Goal: Transaction & Acquisition: Purchase product/service

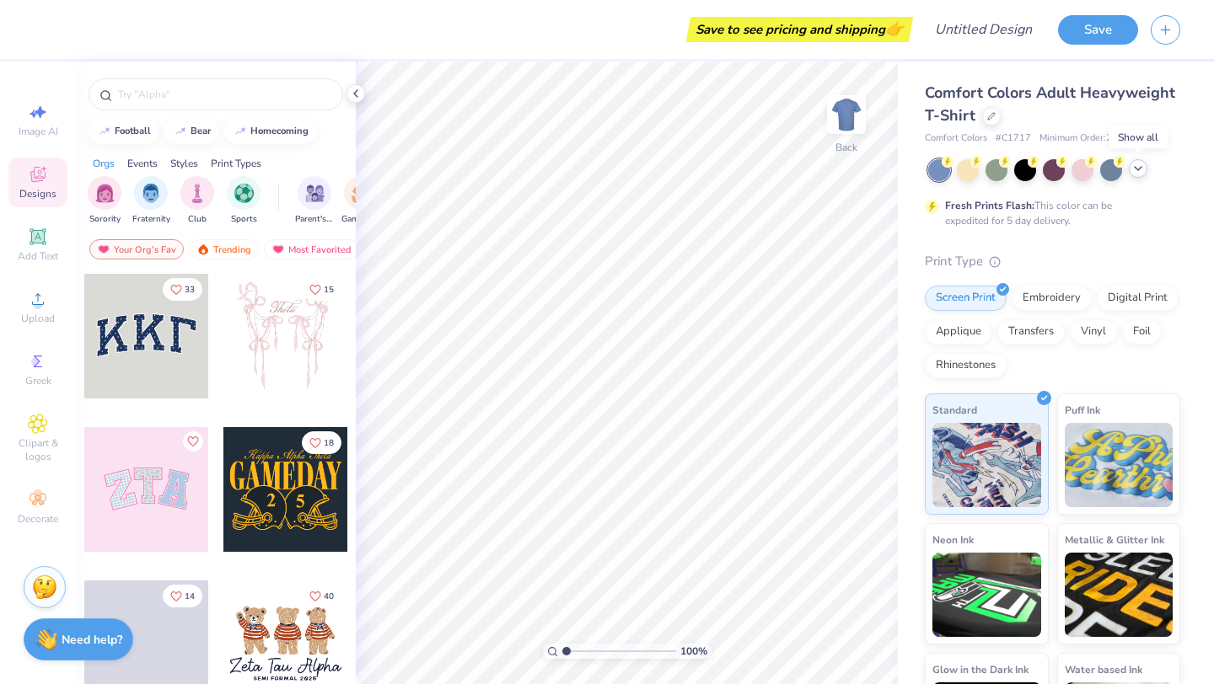
click at [1139, 167] on icon at bounding box center [1137, 168] width 13 height 13
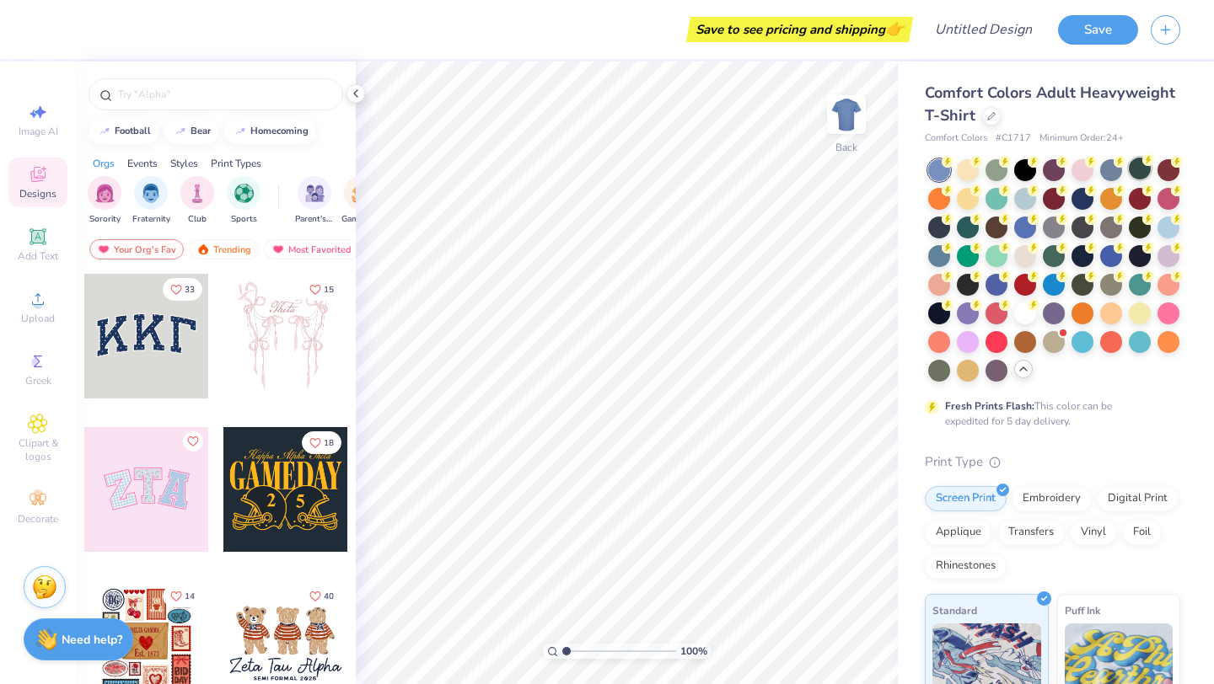
click at [1139, 170] on div at bounding box center [1140, 169] width 22 height 22
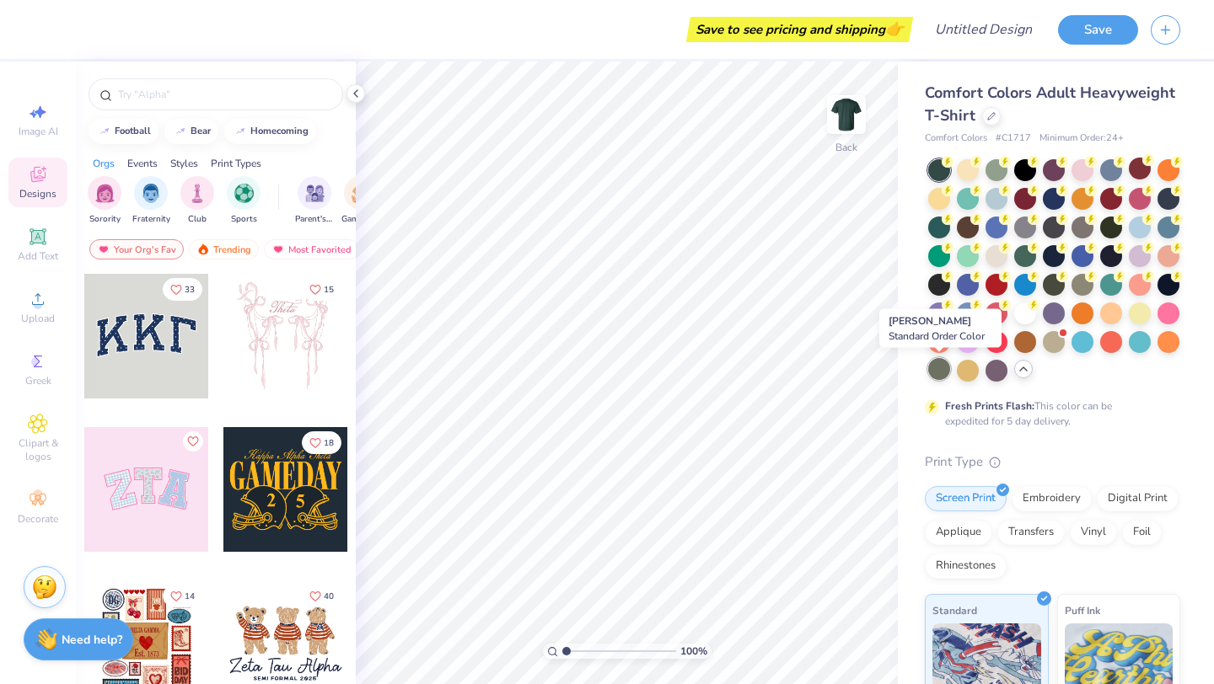
click at [941, 372] on div at bounding box center [939, 369] width 22 height 22
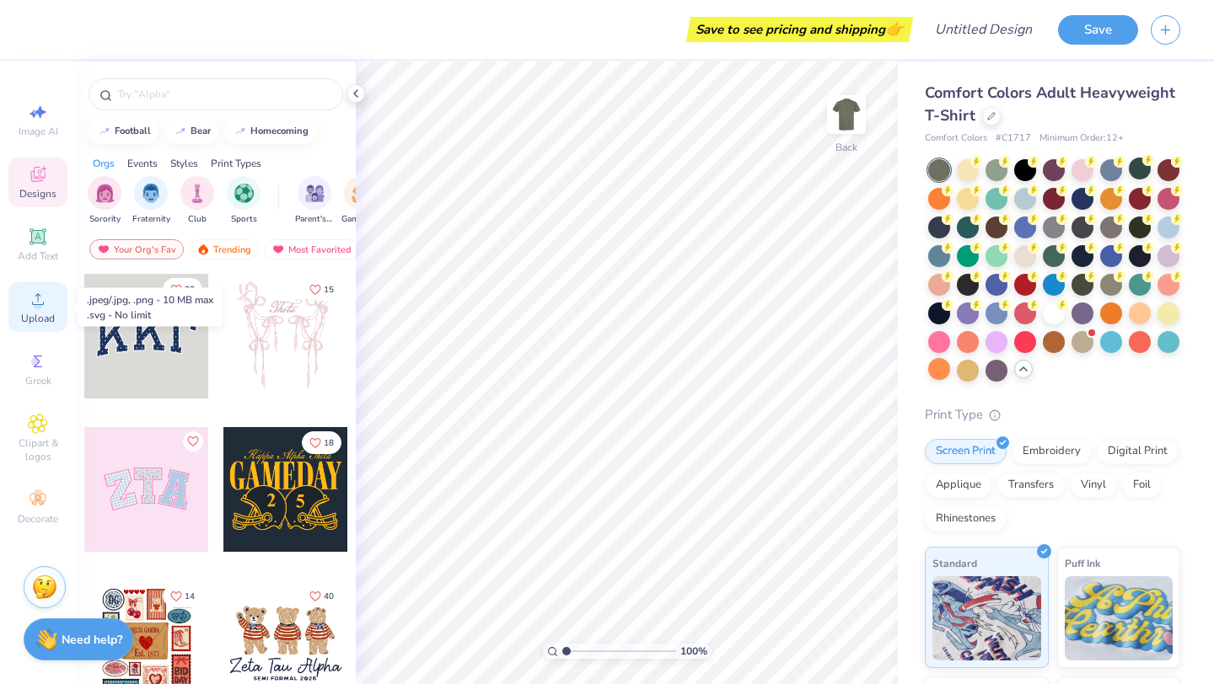
click at [40, 308] on circle at bounding box center [37, 304] width 9 height 9
click at [36, 296] on icon at bounding box center [38, 299] width 20 height 20
click at [42, 317] on span "Upload" at bounding box center [38, 318] width 34 height 13
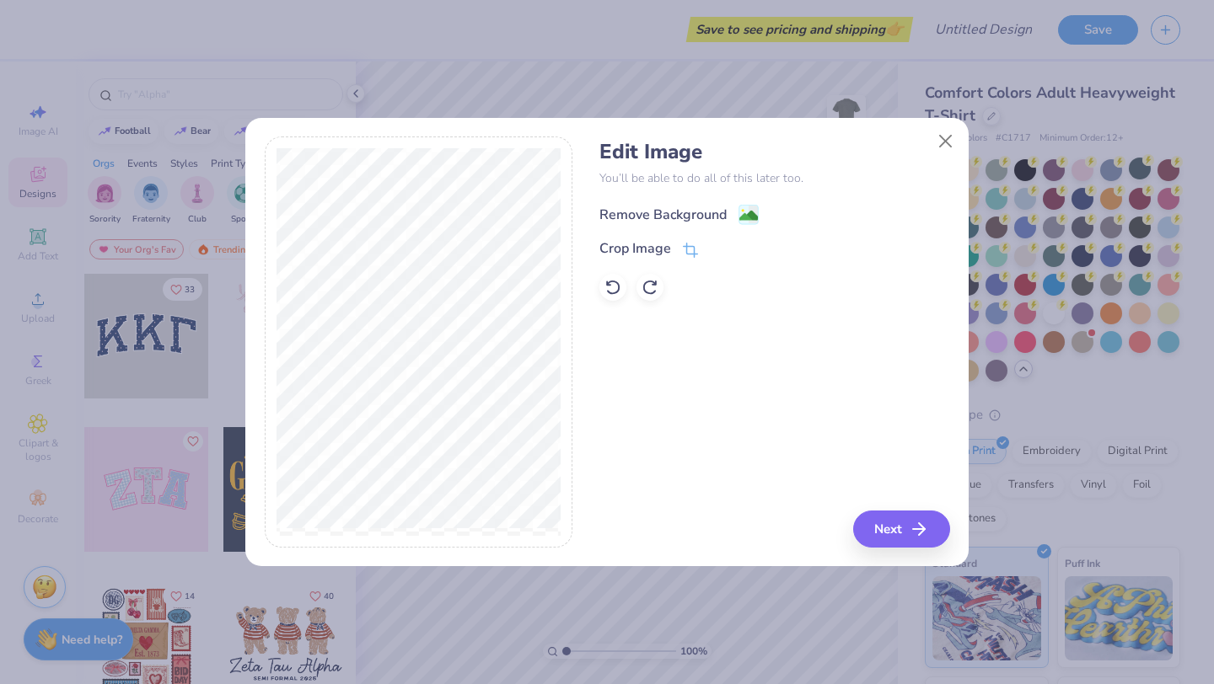
click at [743, 207] on image at bounding box center [748, 216] width 19 height 19
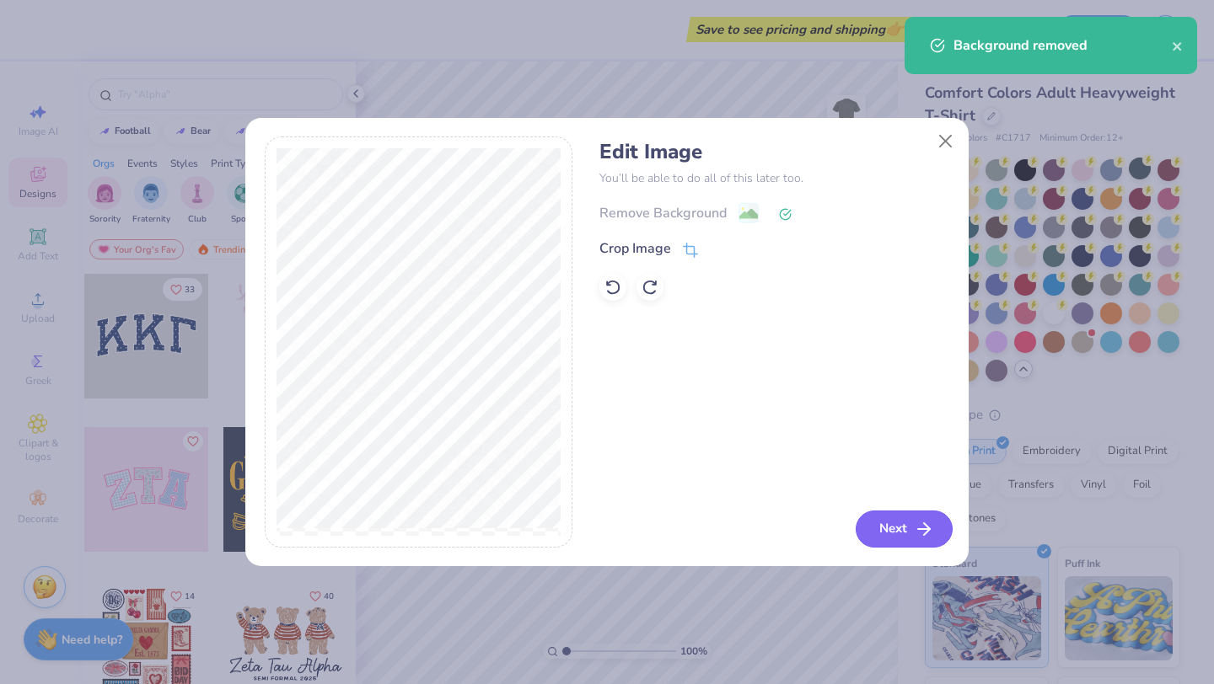
click at [893, 523] on button "Next" at bounding box center [904, 529] width 97 height 37
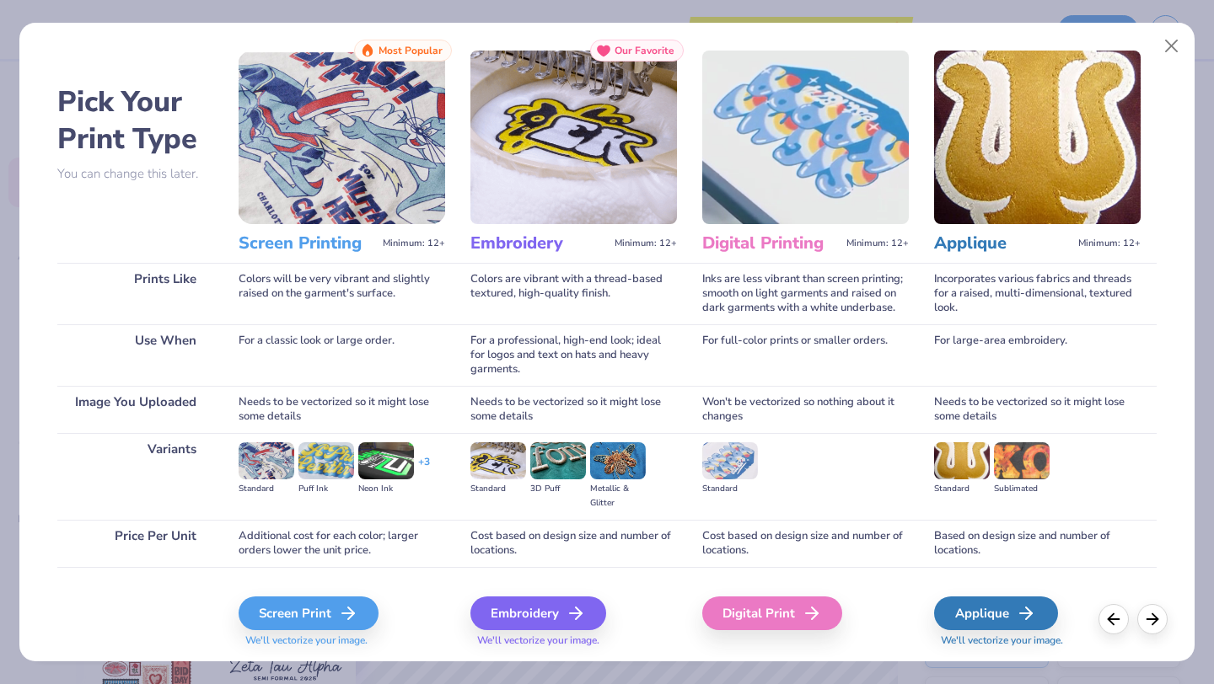
scroll to position [29, 0]
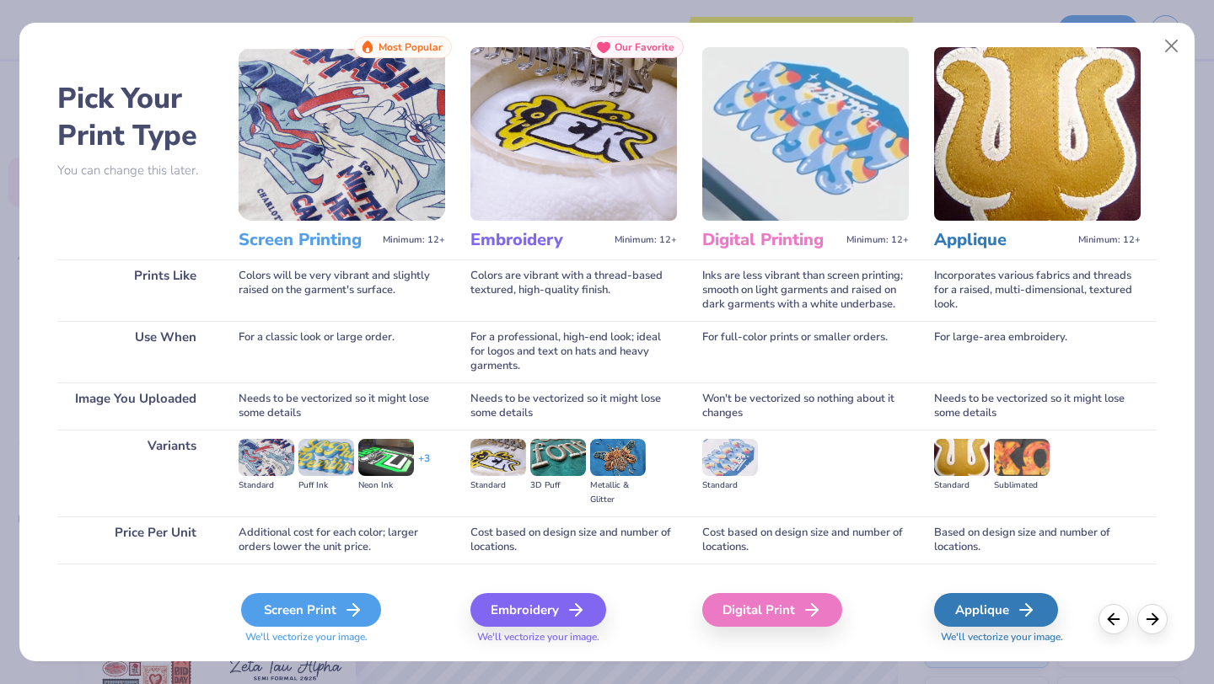
click at [343, 603] on icon at bounding box center [353, 610] width 20 height 20
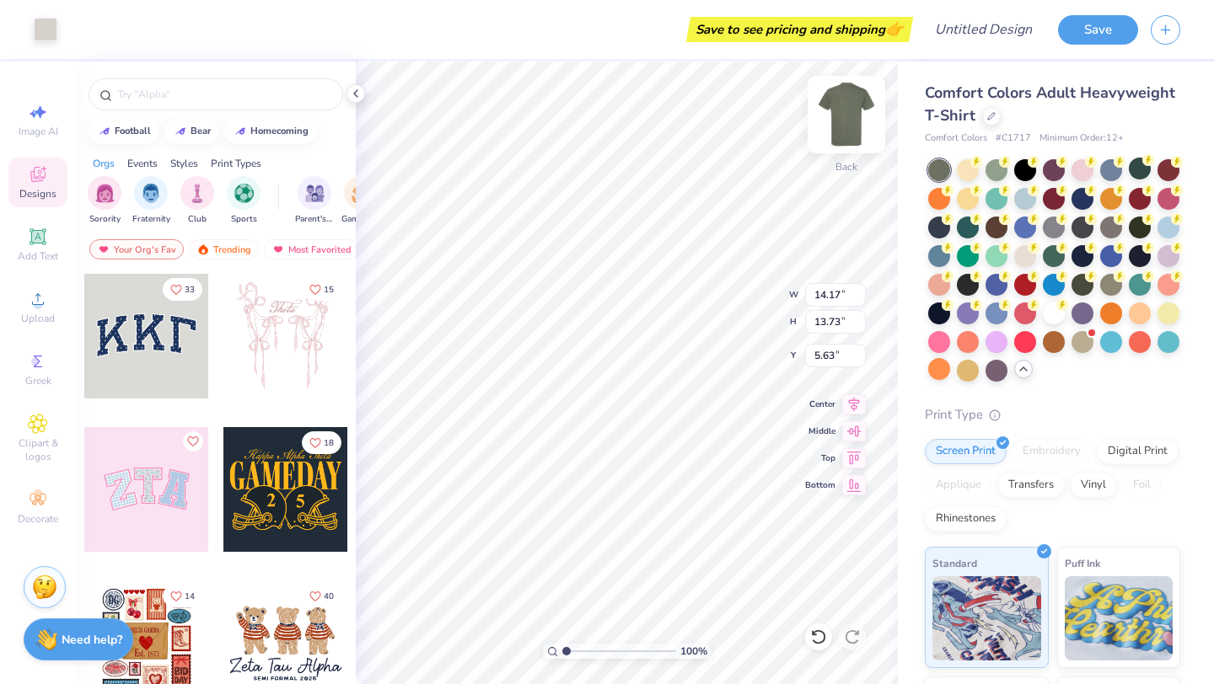
click at [842, 118] on img at bounding box center [846, 114] width 67 height 67
click at [832, 131] on img at bounding box center [846, 114] width 67 height 67
click at [866, 121] on img at bounding box center [846, 114] width 67 height 67
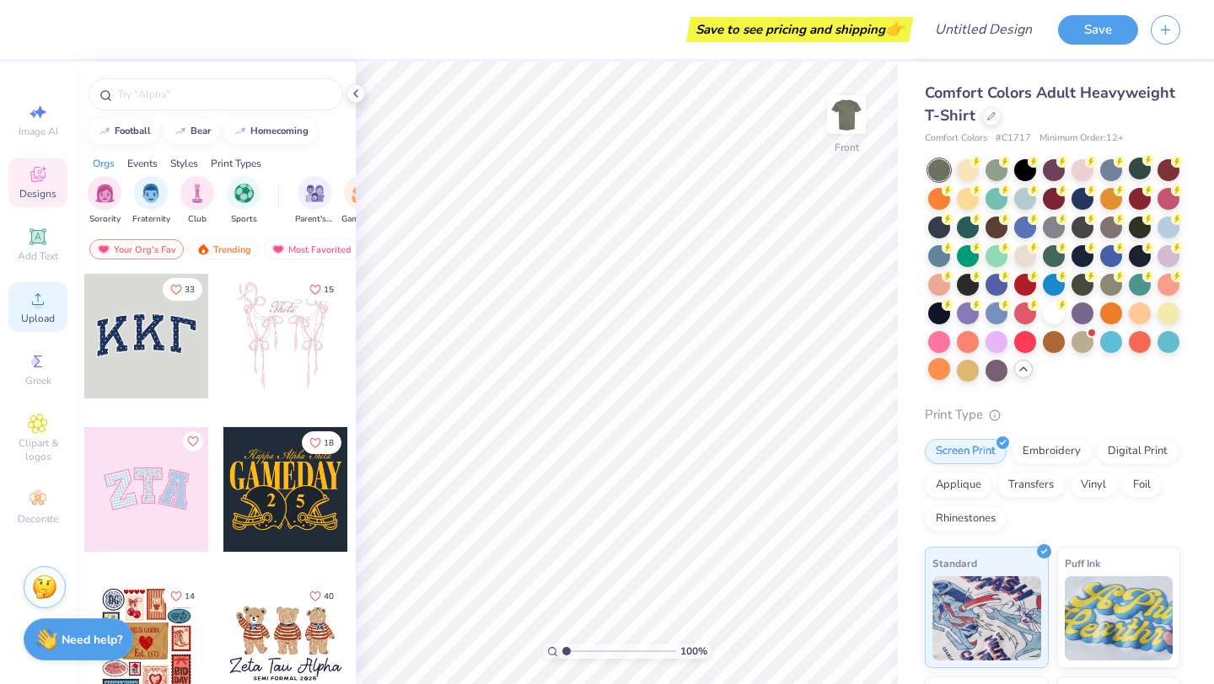
click at [40, 308] on circle at bounding box center [37, 304] width 9 height 9
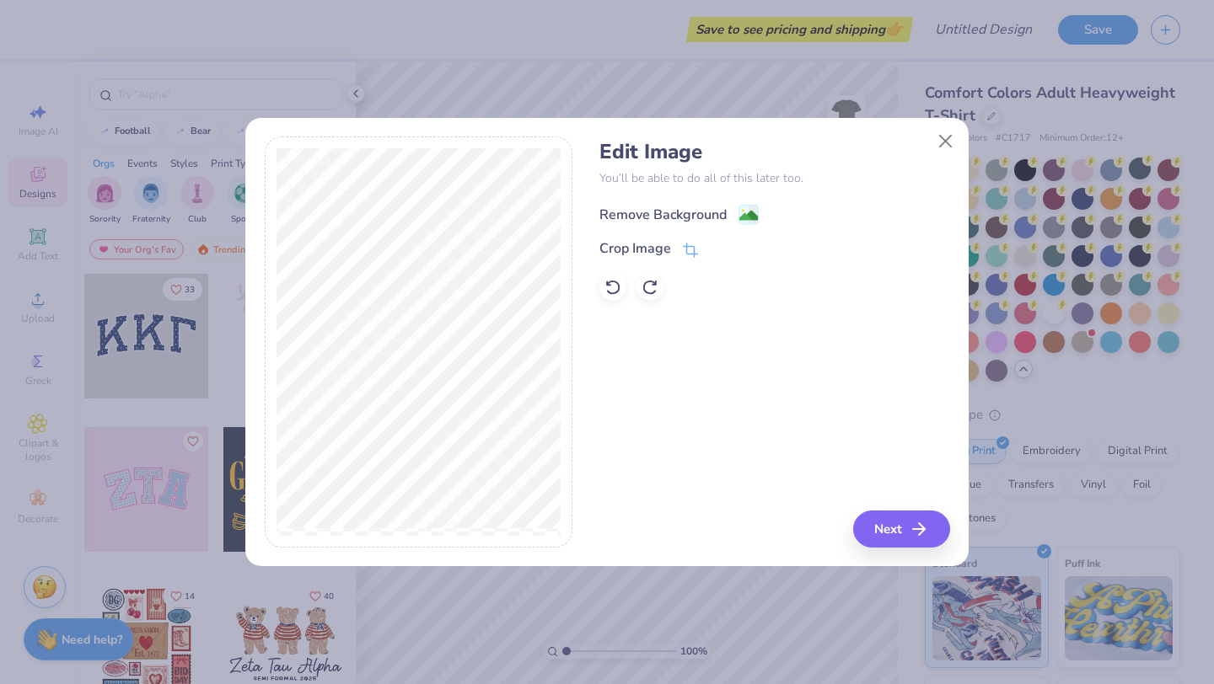
click at [663, 208] on div "Remove Background" at bounding box center [662, 215] width 127 height 20
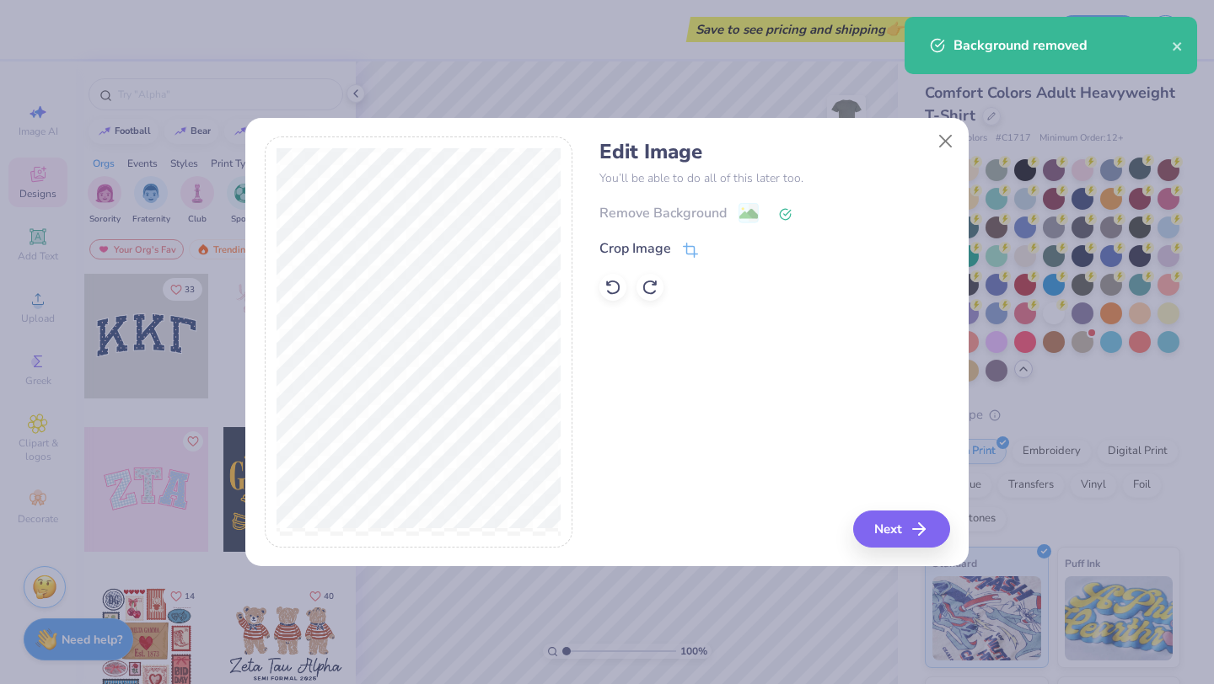
click at [904, 557] on div "Edit Image You’ll be able to do all of this later too. Remove Background Crop I…" at bounding box center [606, 352] width 723 height 430
click at [906, 534] on button "Next" at bounding box center [904, 529] width 97 height 37
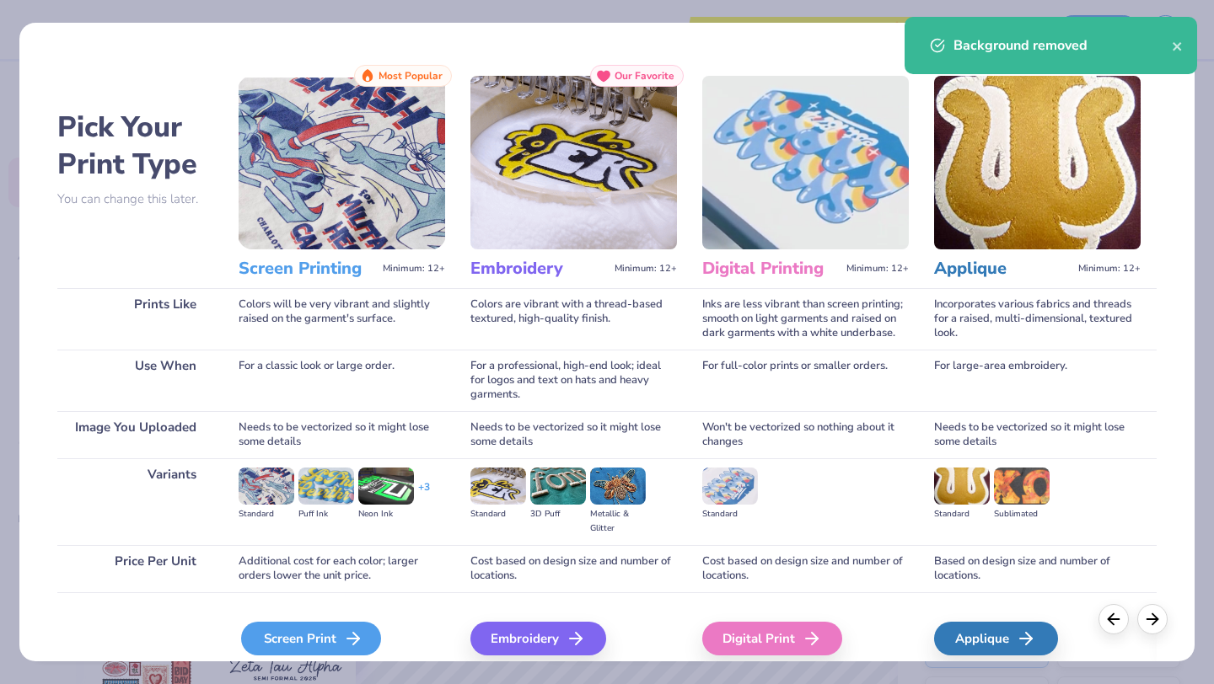
click at [325, 636] on div "Screen Print" at bounding box center [311, 639] width 140 height 34
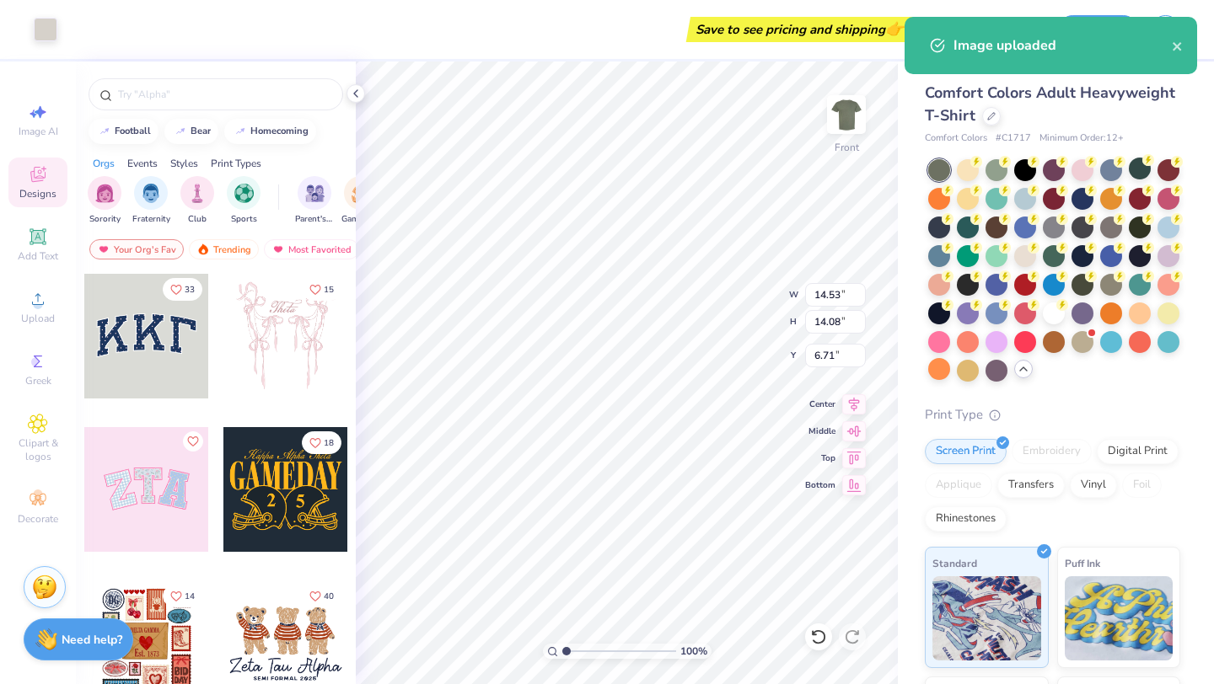
type input "13.11"
type input "12.70"
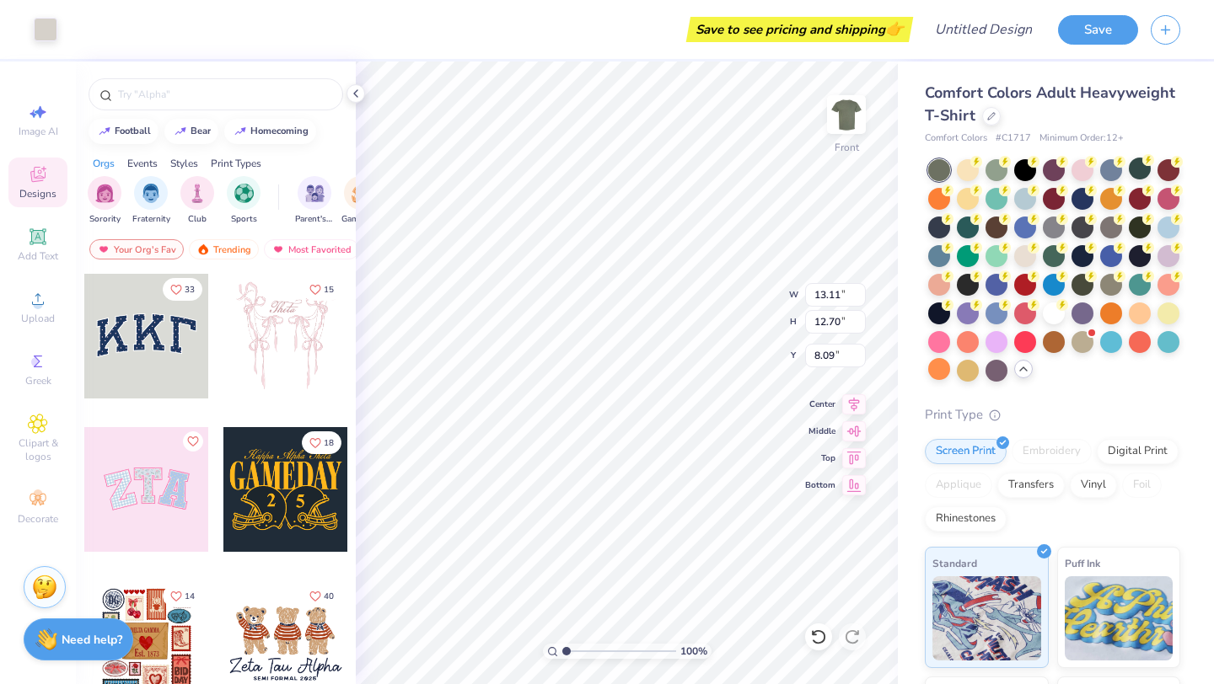
type input "3.00"
click at [851, 111] on img at bounding box center [846, 114] width 67 height 67
click at [41, 249] on div "Add Text" at bounding box center [37, 245] width 59 height 50
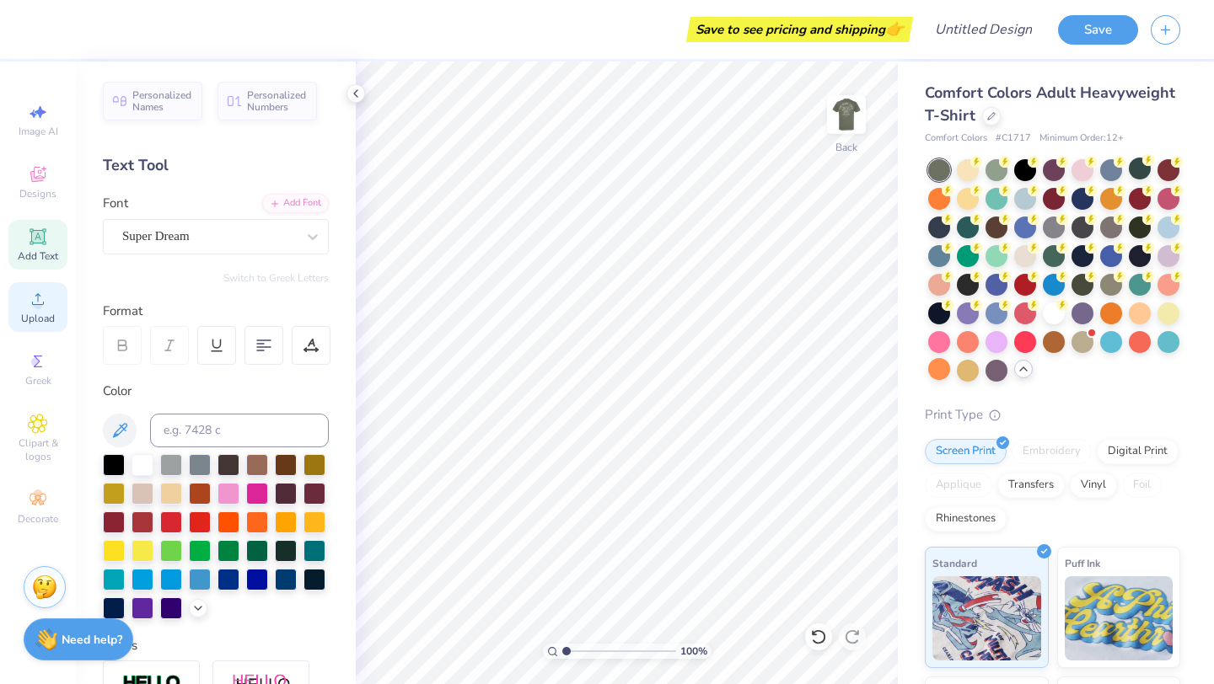
click at [21, 326] on div "Upload" at bounding box center [37, 307] width 59 height 50
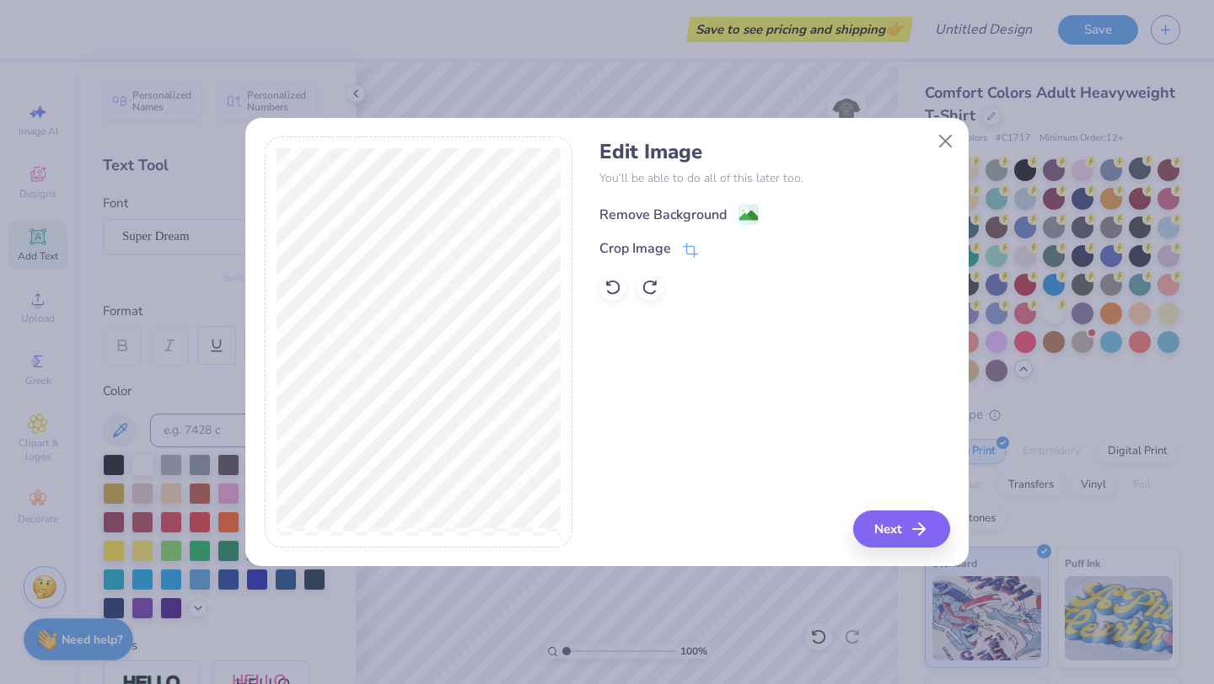
click at [713, 221] on div "Remove Background" at bounding box center [662, 215] width 127 height 20
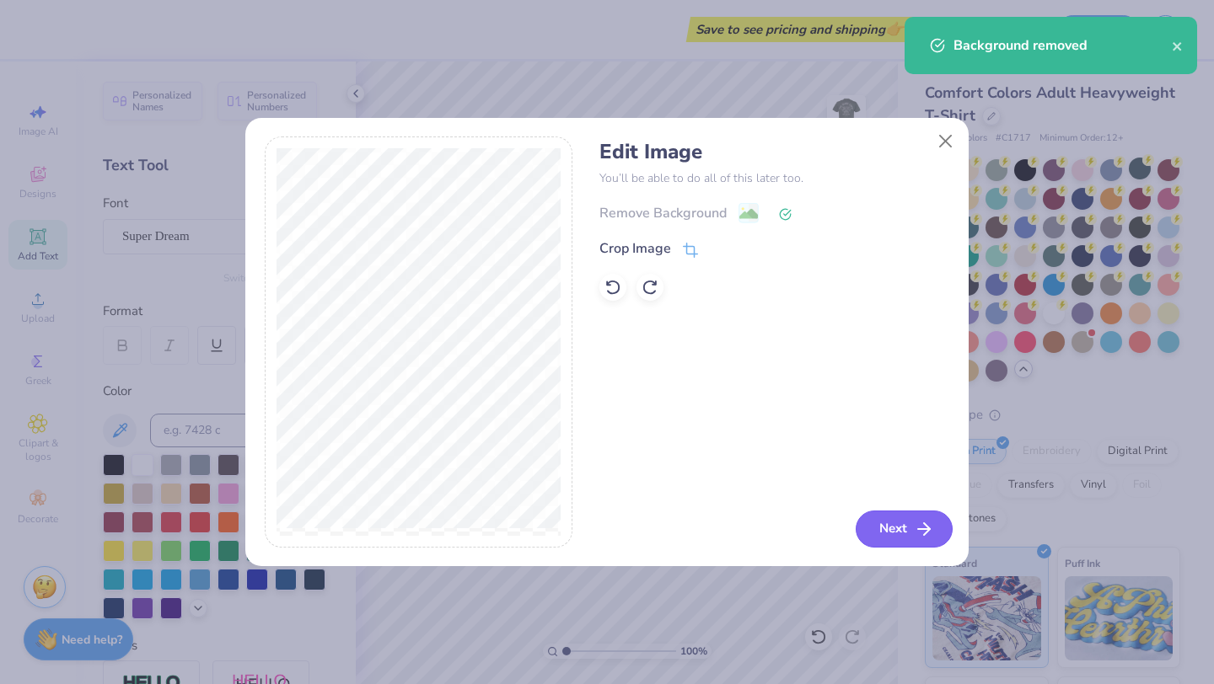
click at [909, 531] on button "Next" at bounding box center [904, 529] width 97 height 37
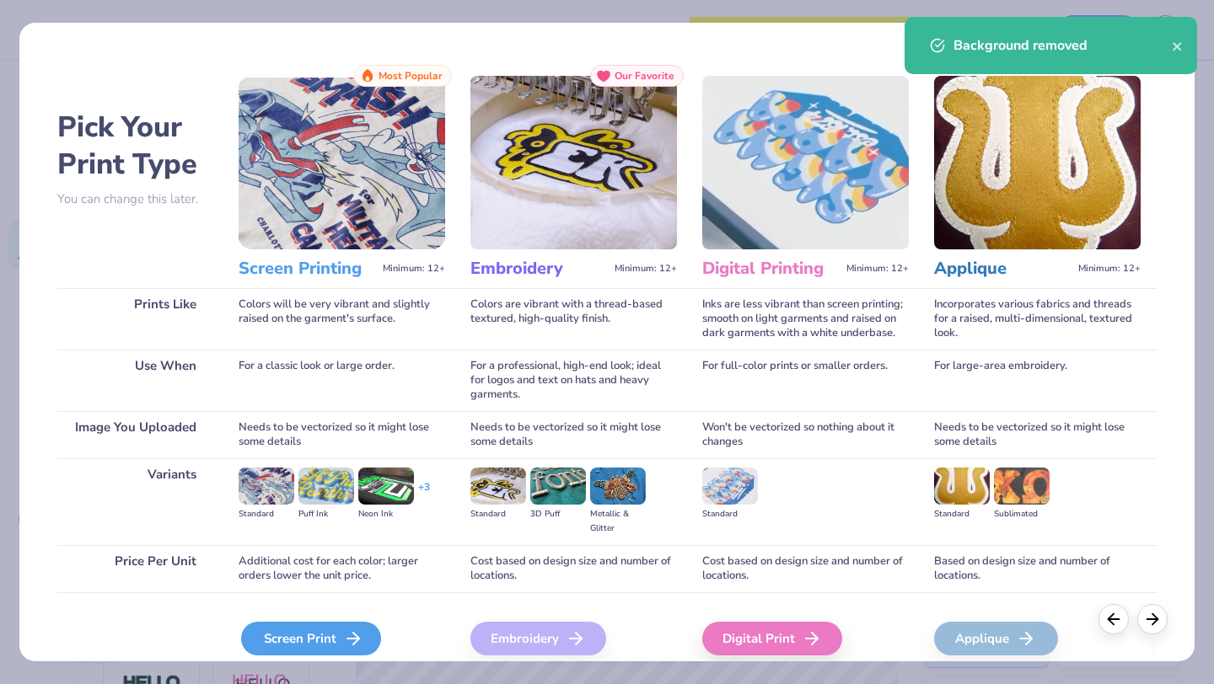
click at [322, 651] on div "Screen Print" at bounding box center [311, 639] width 140 height 34
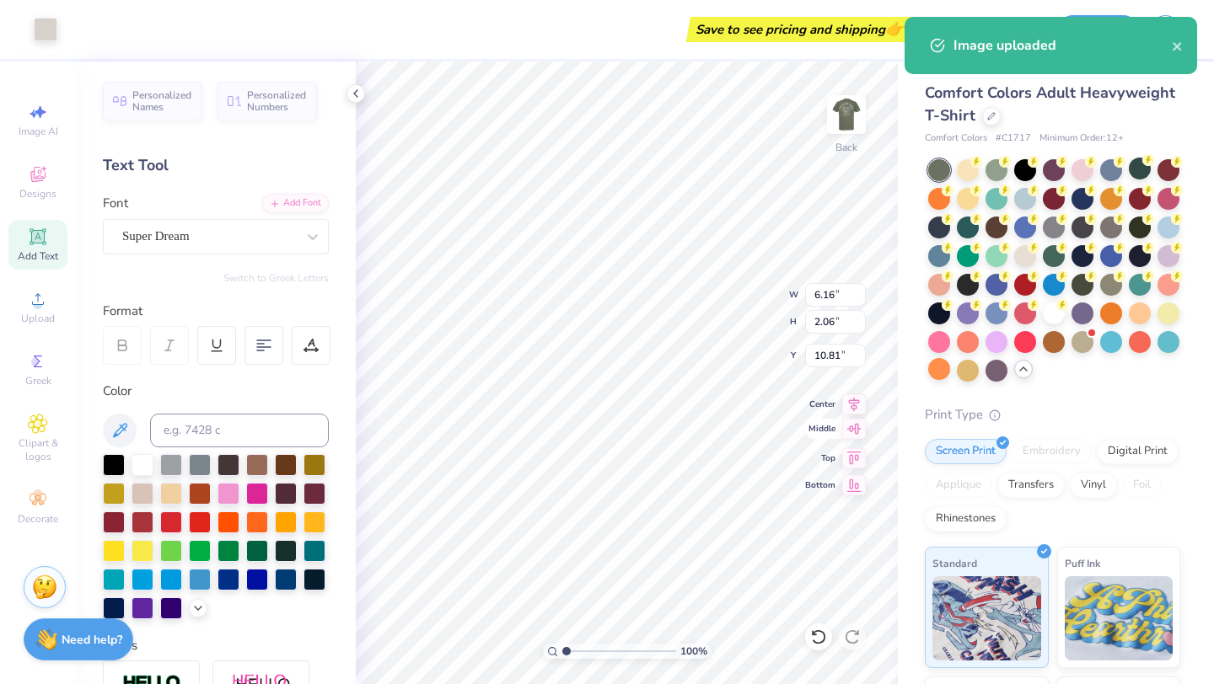
type input "6.16"
type input "2.06"
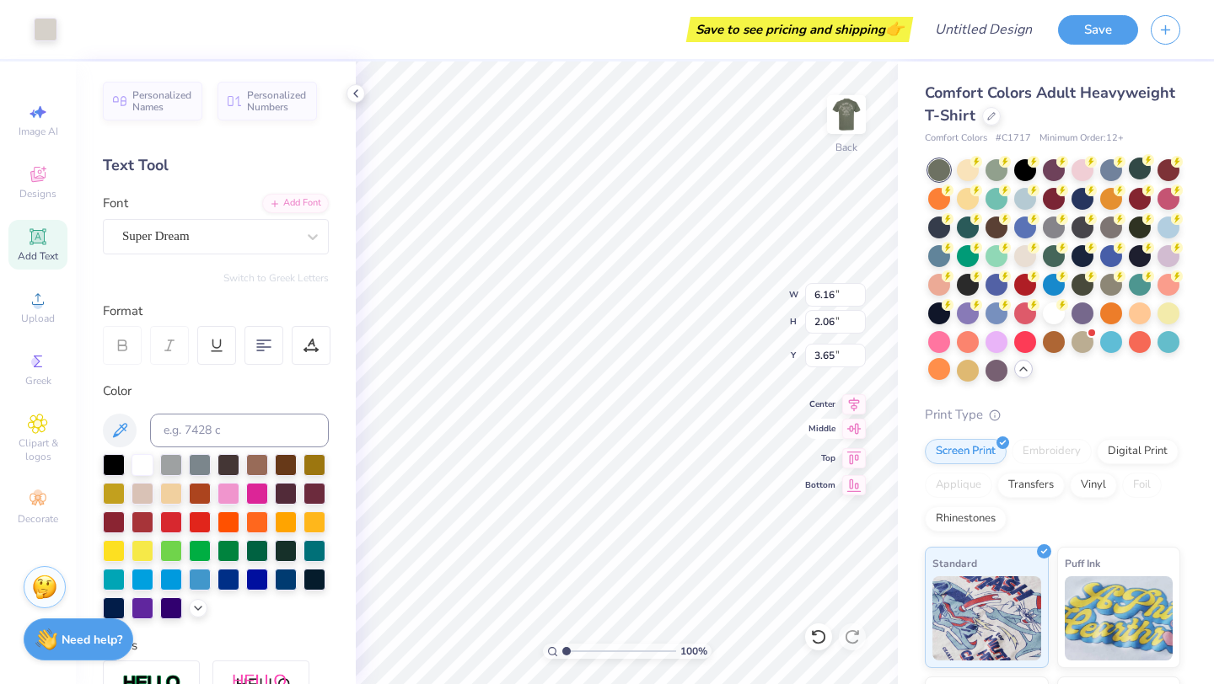
type input "4.80"
type input "4.36"
type input "1.46"
type input "5.10"
click at [145, 239] on div "Super Dream" at bounding box center [209, 236] width 177 height 26
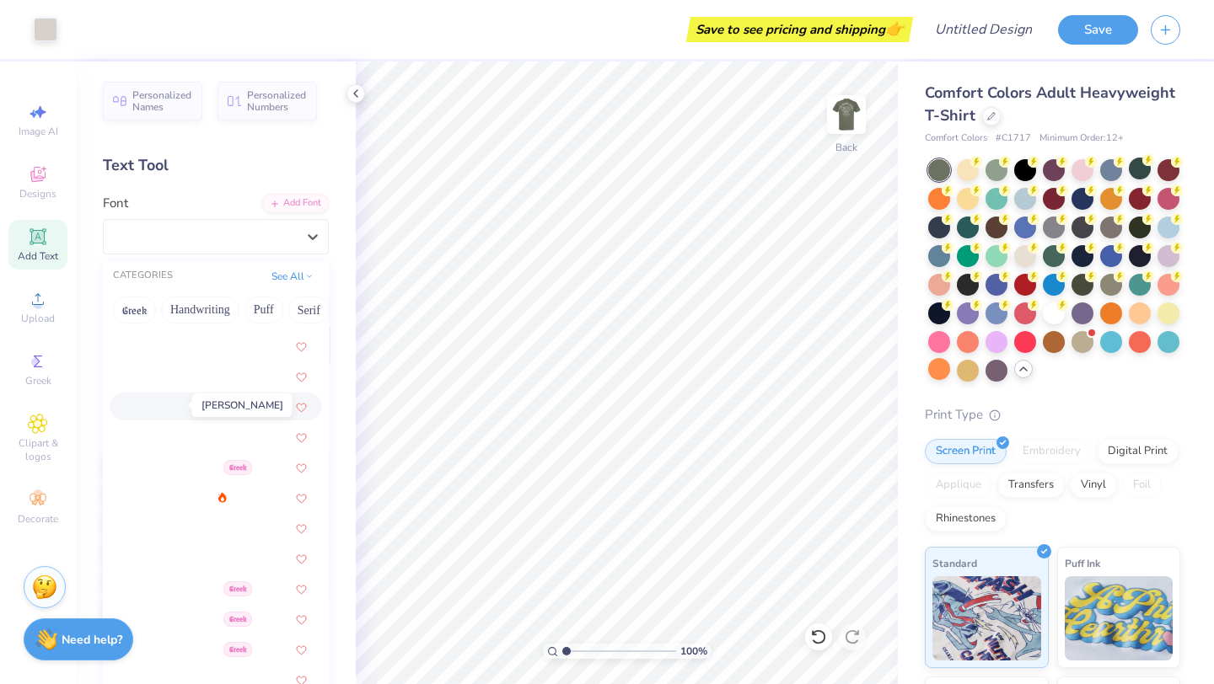
scroll to position [566, 0]
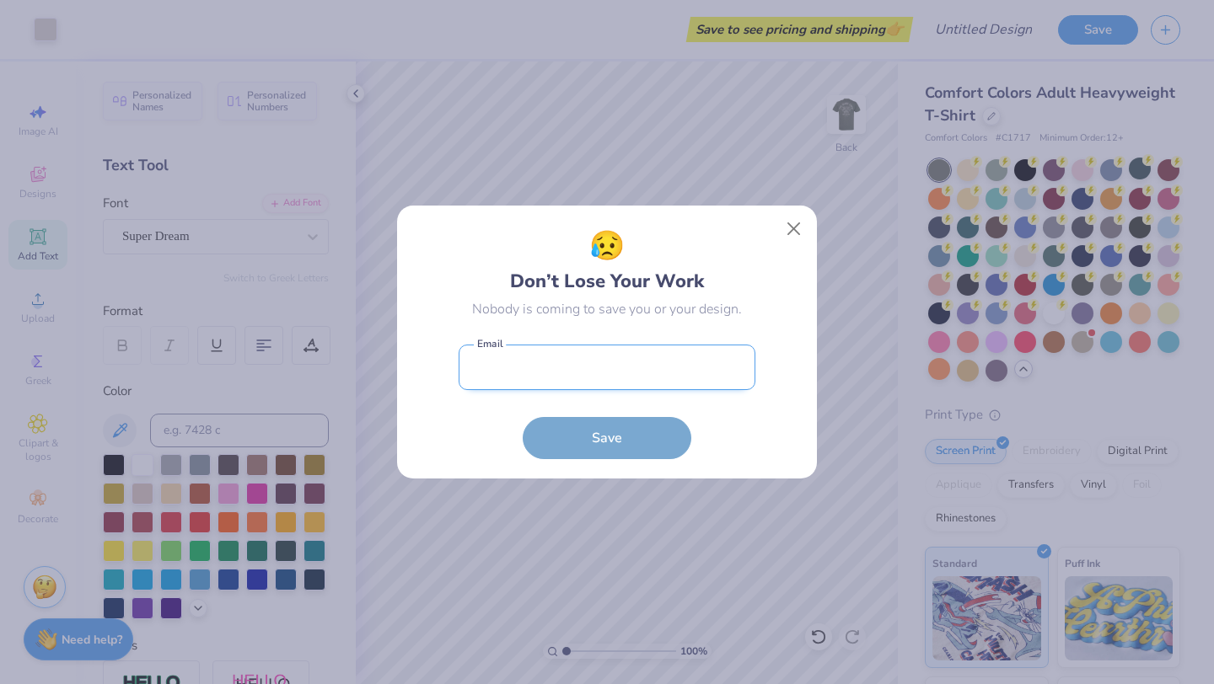
click at [690, 361] on input "email" at bounding box center [607, 368] width 297 height 46
type input "[EMAIL_ADDRESS][DOMAIN_NAME]"
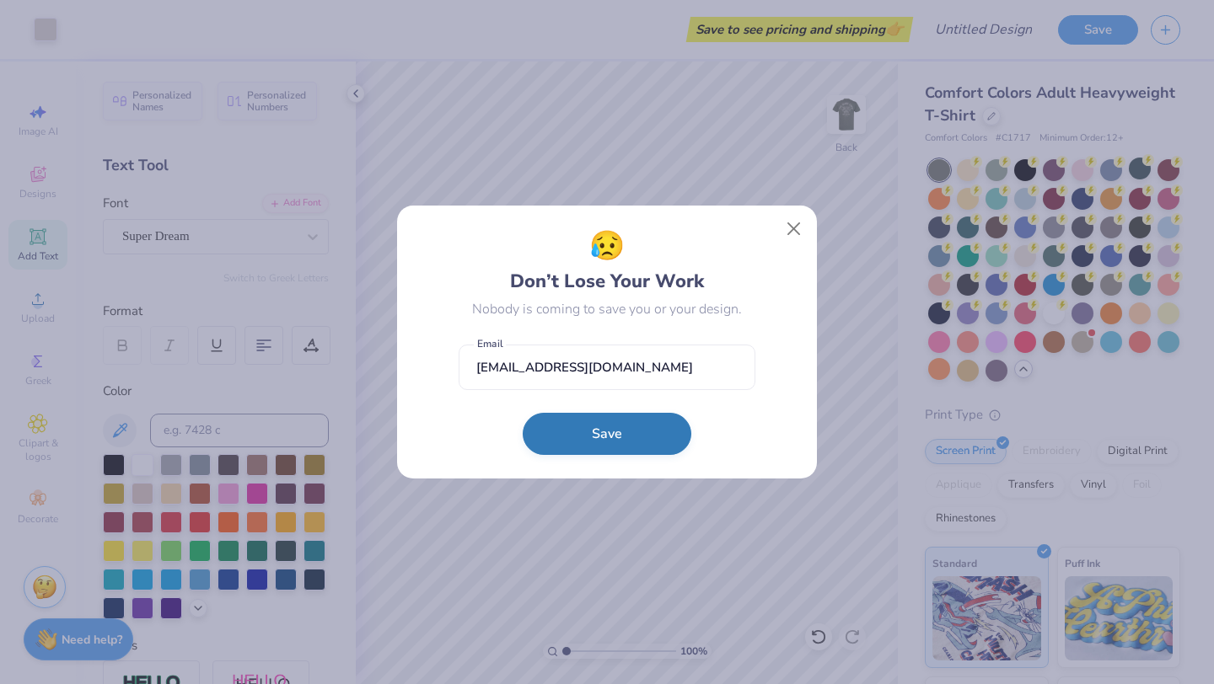
click at [611, 433] on button "Save" at bounding box center [607, 434] width 169 height 42
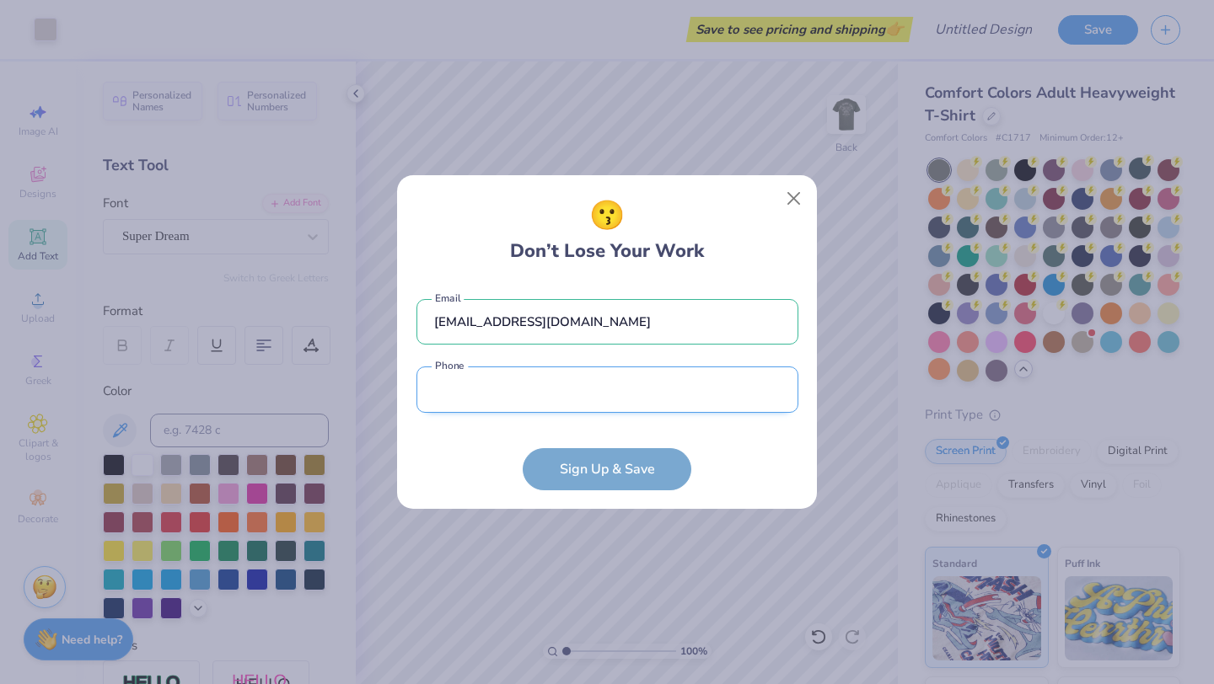
click at [664, 394] on input "tel" at bounding box center [607, 390] width 382 height 46
type input "[PHONE_NUMBER]"
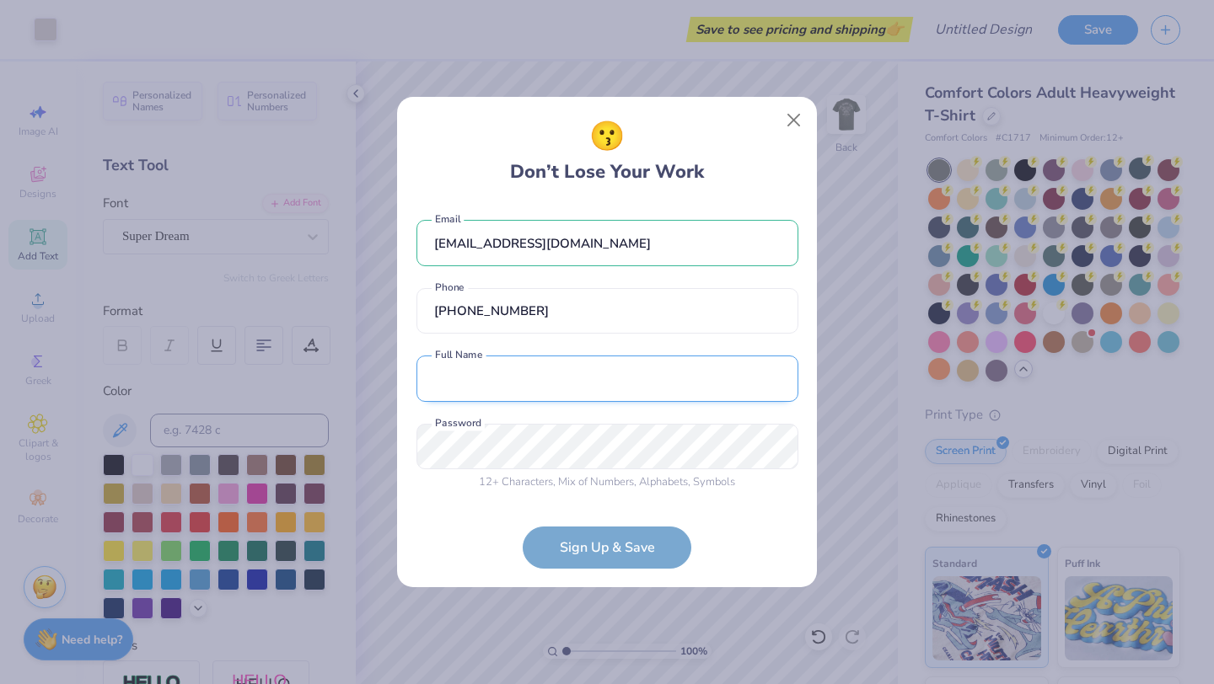
click at [640, 378] on input "text" at bounding box center [607, 379] width 382 height 46
type input "[PERSON_NAME] [PERSON_NAME]"
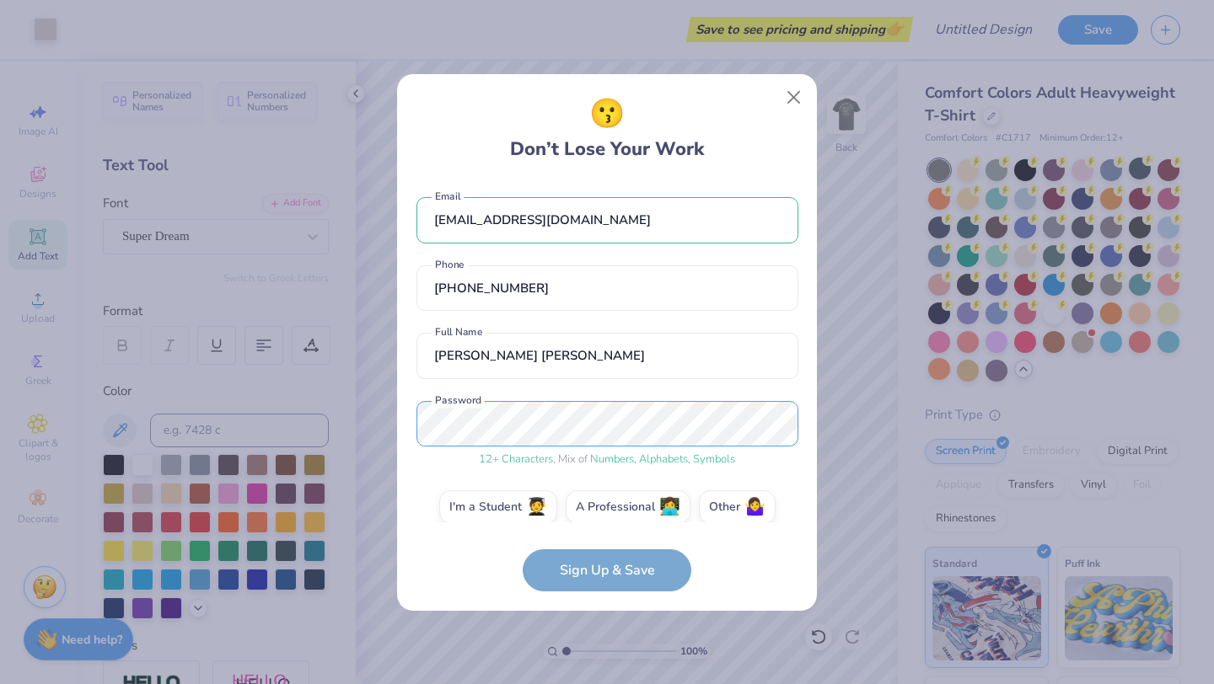
scroll to position [18, 0]
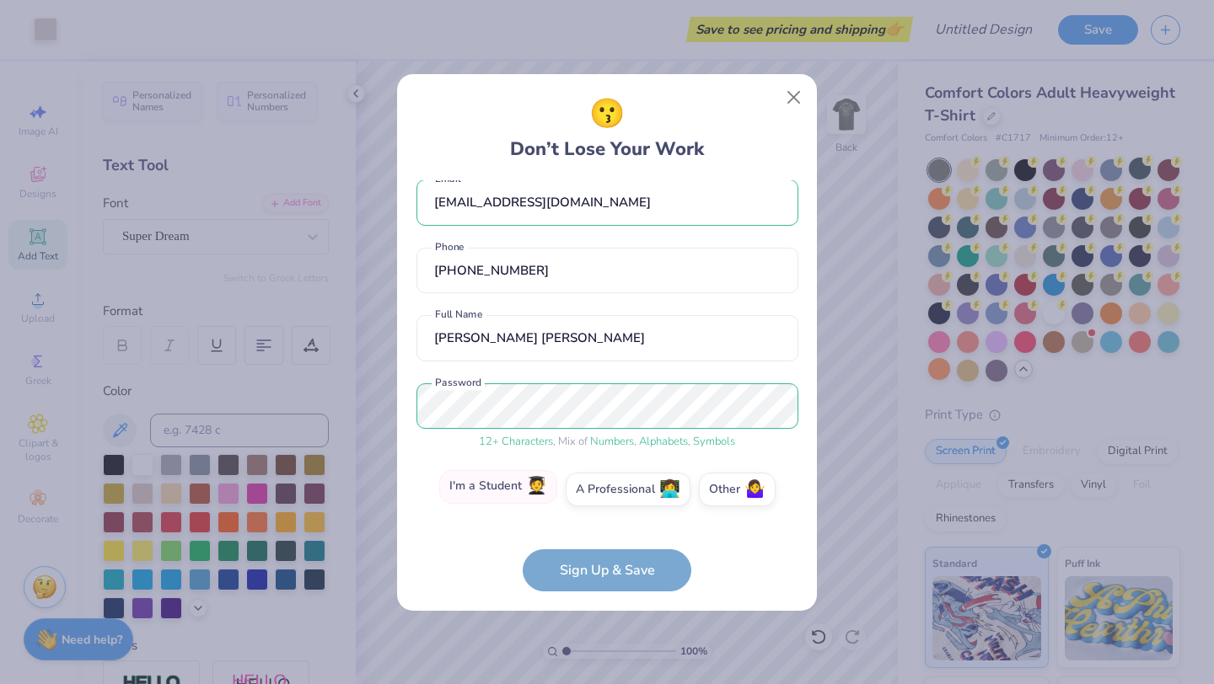
click at [496, 494] on label "I'm a Student 🧑‍🎓" at bounding box center [498, 487] width 118 height 34
click at [602, 506] on input "I'm a Student 🧑‍🎓" at bounding box center [607, 511] width 11 height 11
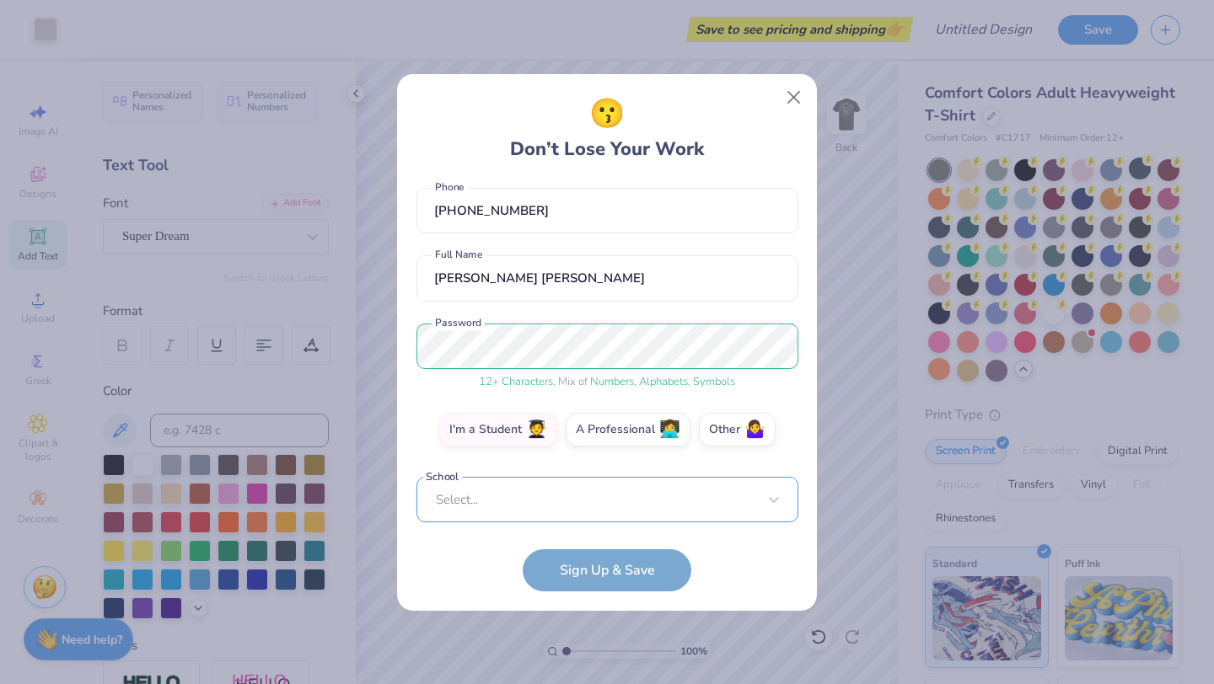
click at [563, 498] on div "Select..." at bounding box center [607, 500] width 382 height 46
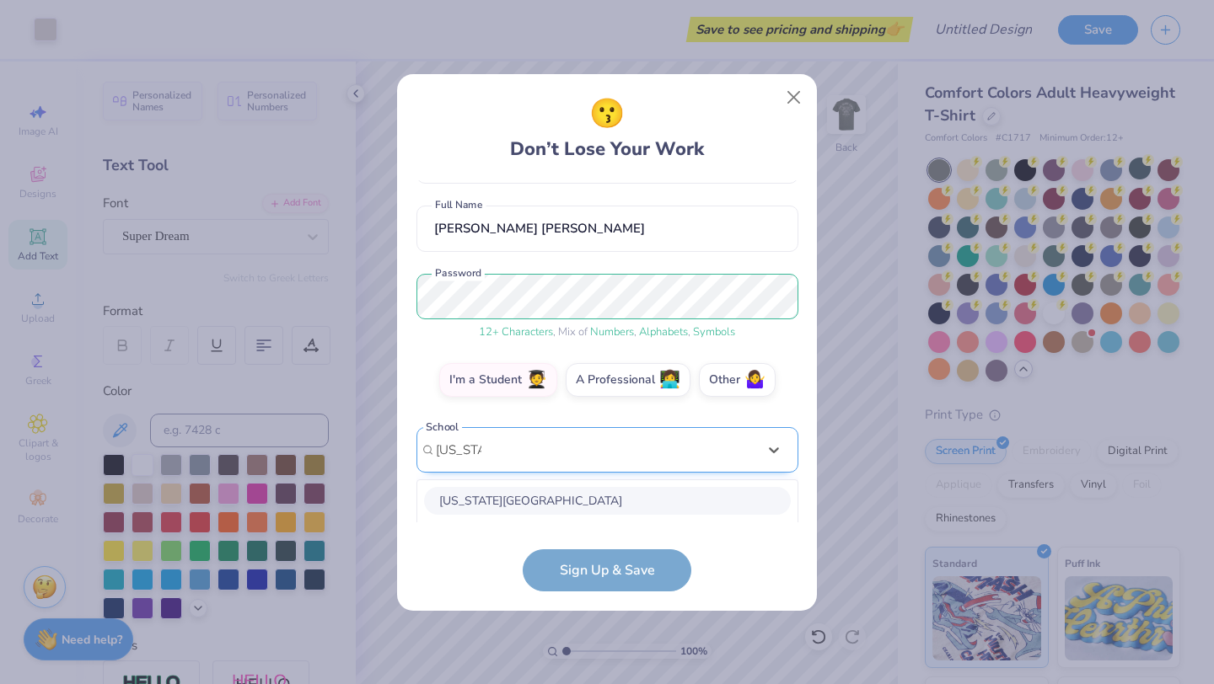
scroll to position [354, 0]
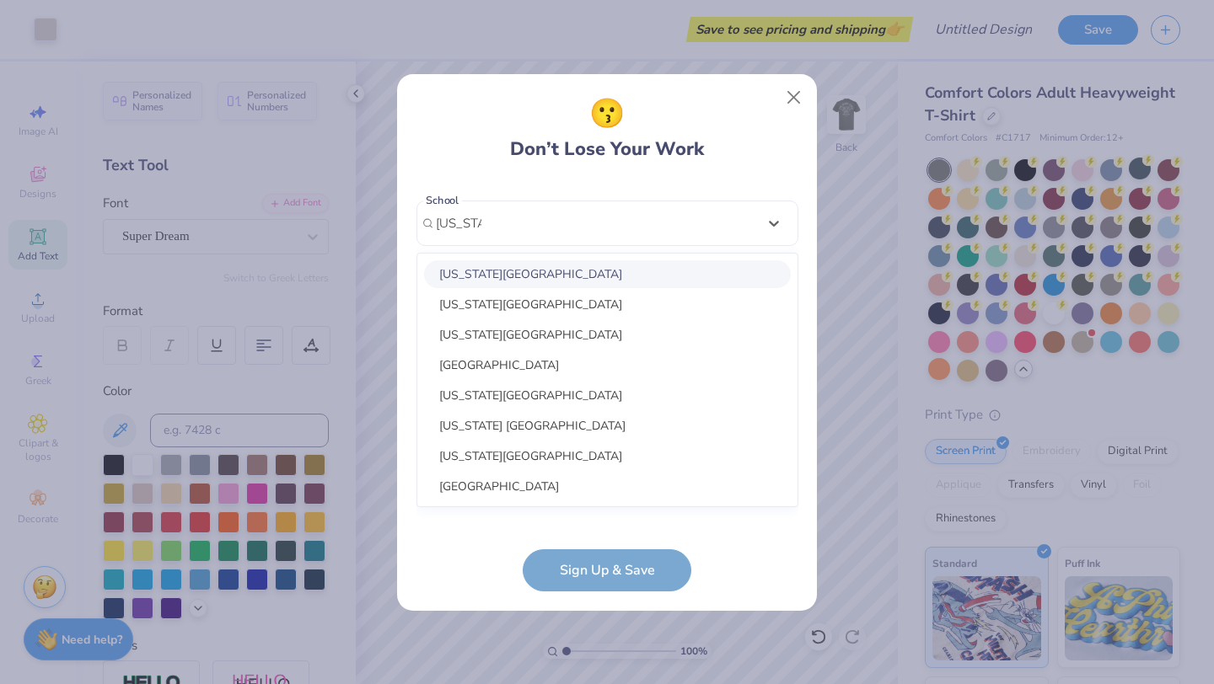
click at [597, 271] on div "[US_STATE][GEOGRAPHIC_DATA]" at bounding box center [607, 274] width 367 height 28
type input "[US_STATE]"
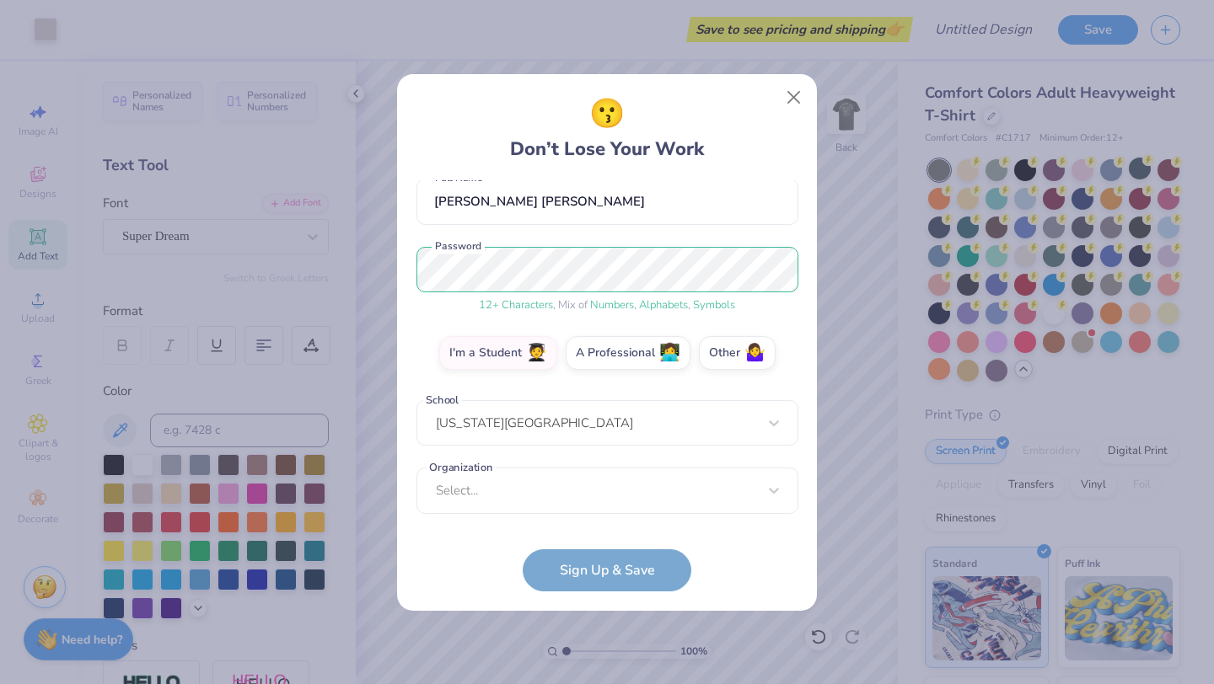
scroll to position [153, 0]
click at [592, 574] on form "[EMAIL_ADDRESS][DOMAIN_NAME] Email [PHONE_NUMBER] Phone [PERSON_NAME] [PERSON_N…" at bounding box center [607, 385] width 382 height 411
click at [571, 505] on div "Select..." at bounding box center [607, 492] width 382 height 46
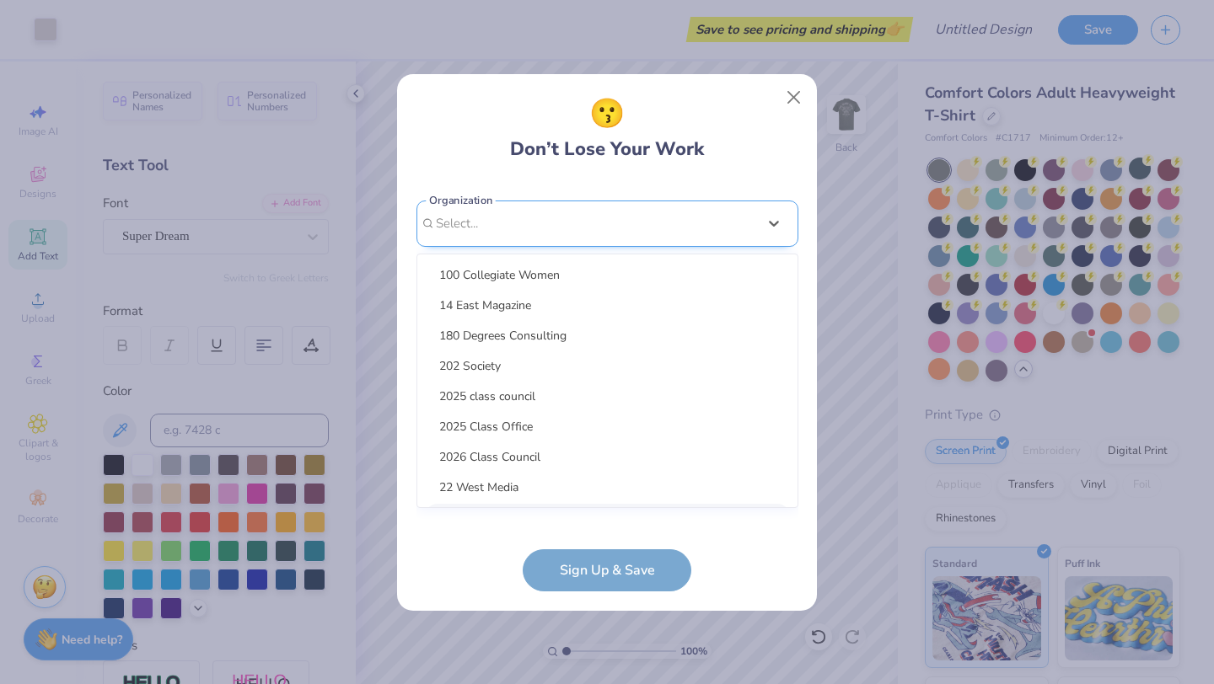
scroll to position [406, 0]
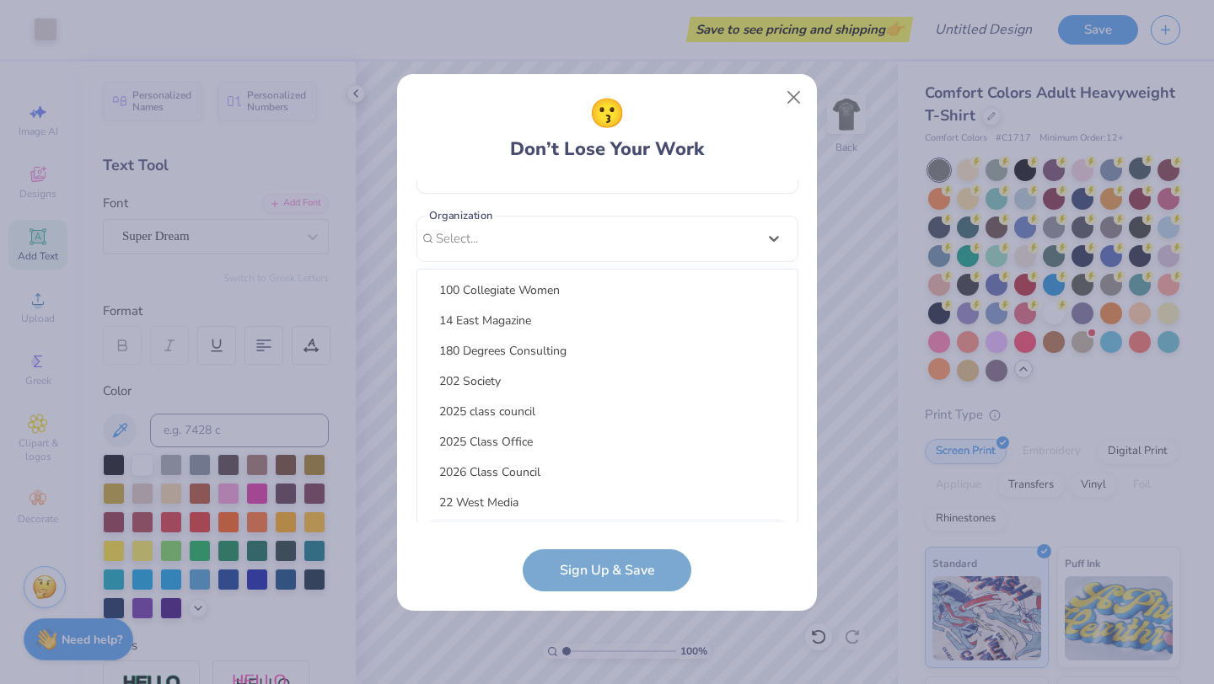
click at [605, 566] on form "[EMAIL_ADDRESS][DOMAIN_NAME] Email [PHONE_NUMBER] Phone [PERSON_NAME] [PERSON_N…" at bounding box center [607, 385] width 382 height 411
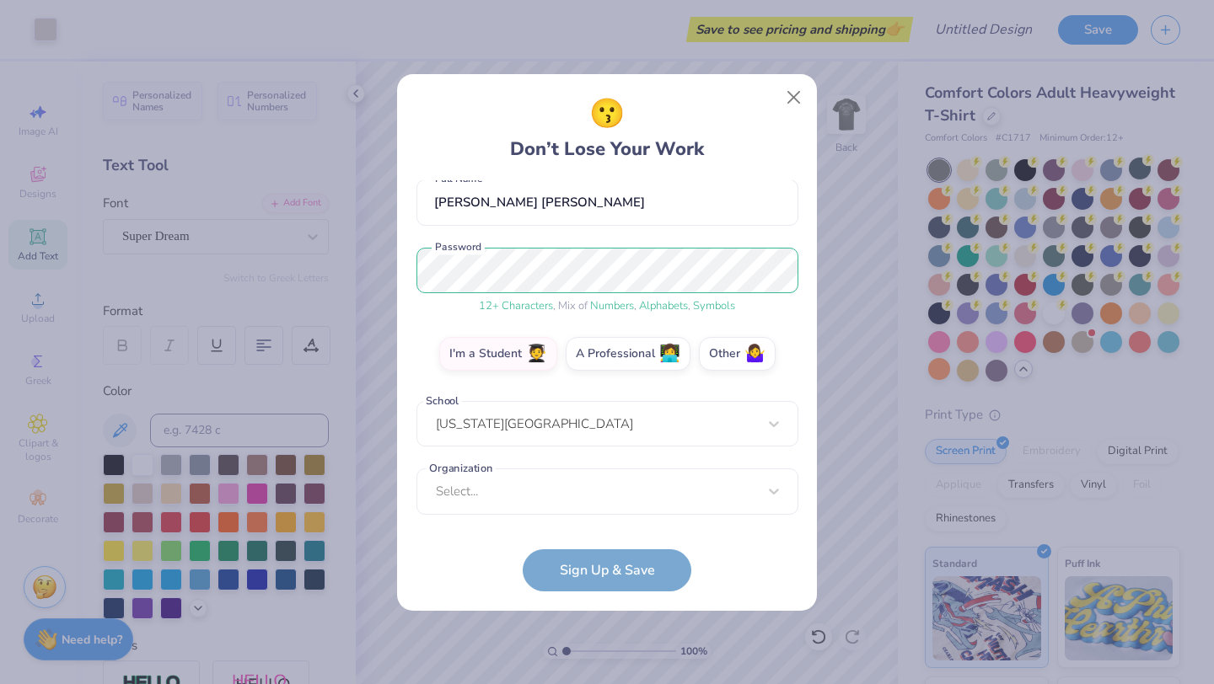
click at [572, 568] on form "[EMAIL_ADDRESS][DOMAIN_NAME] Email [PHONE_NUMBER] Phone [PERSON_NAME] [PERSON_N…" at bounding box center [607, 385] width 382 height 411
click at [567, 507] on div "Select..." at bounding box center [607, 492] width 382 height 46
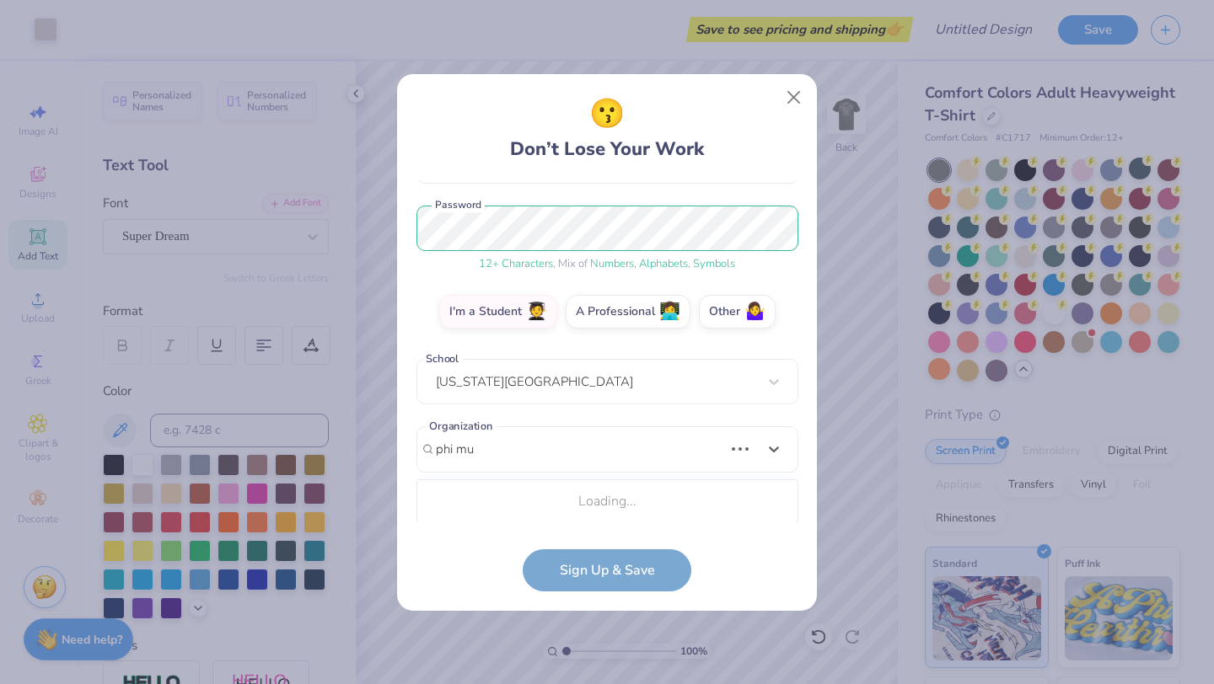
scroll to position [406, 0]
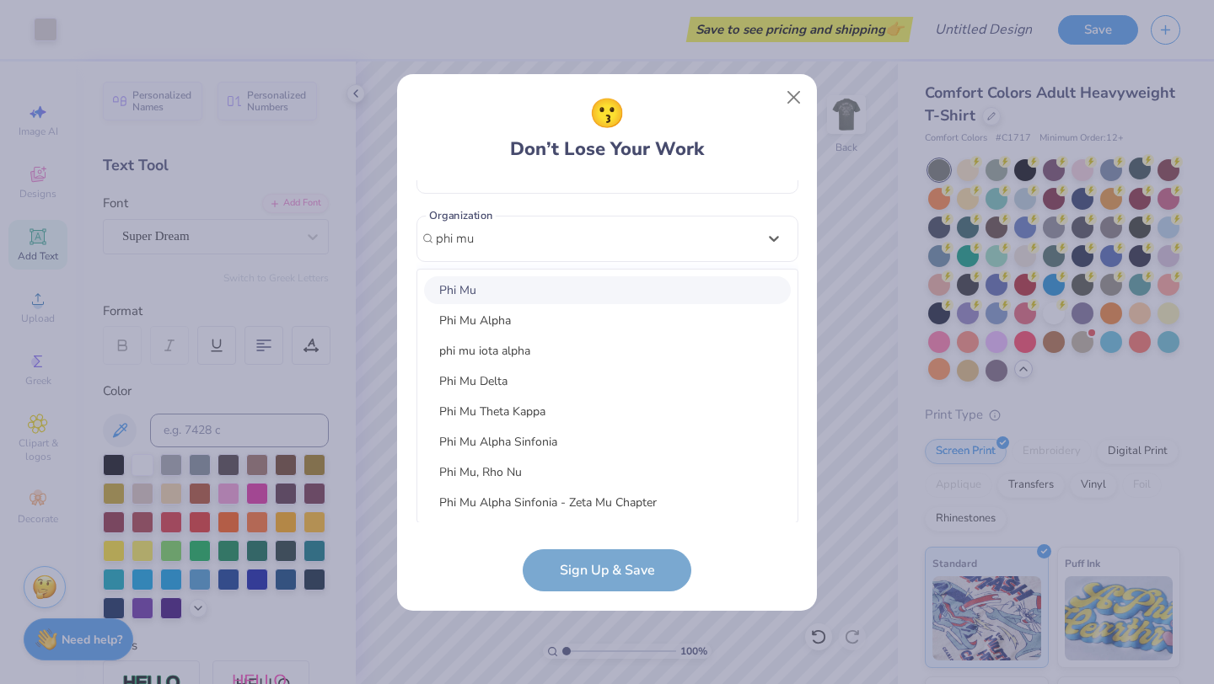
click at [574, 290] on div "Phi Mu" at bounding box center [607, 290] width 367 height 28
type input "phi mu"
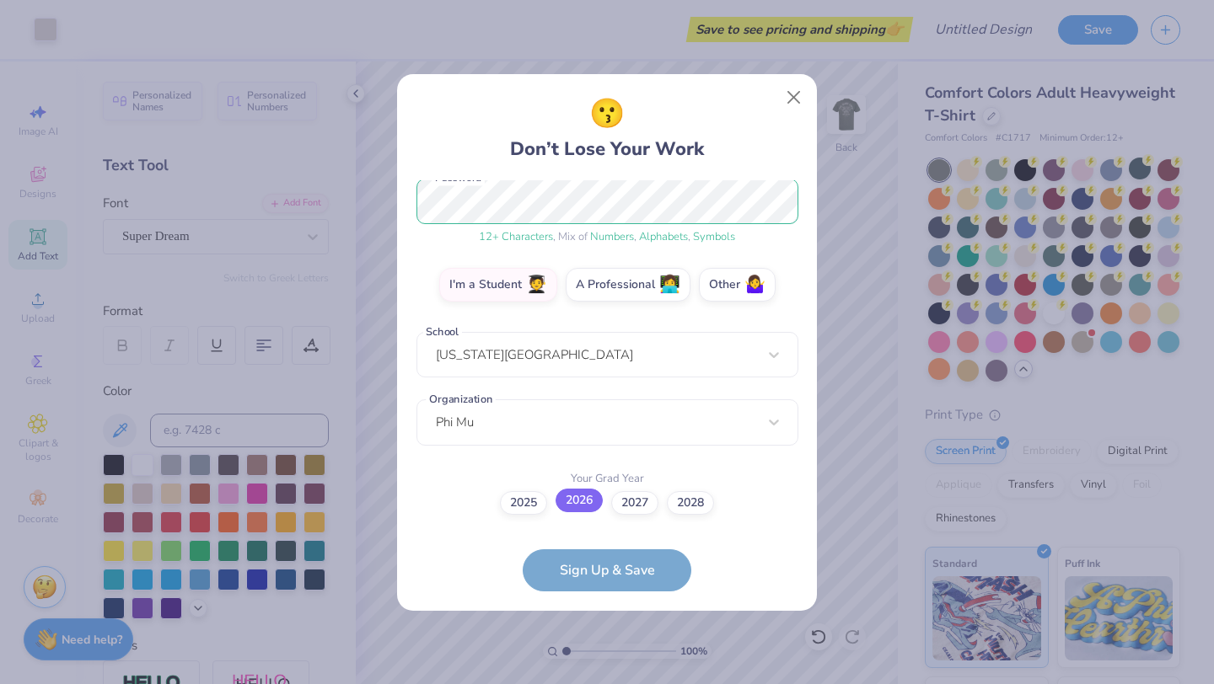
click at [590, 508] on label "2026" at bounding box center [578, 501] width 47 height 24
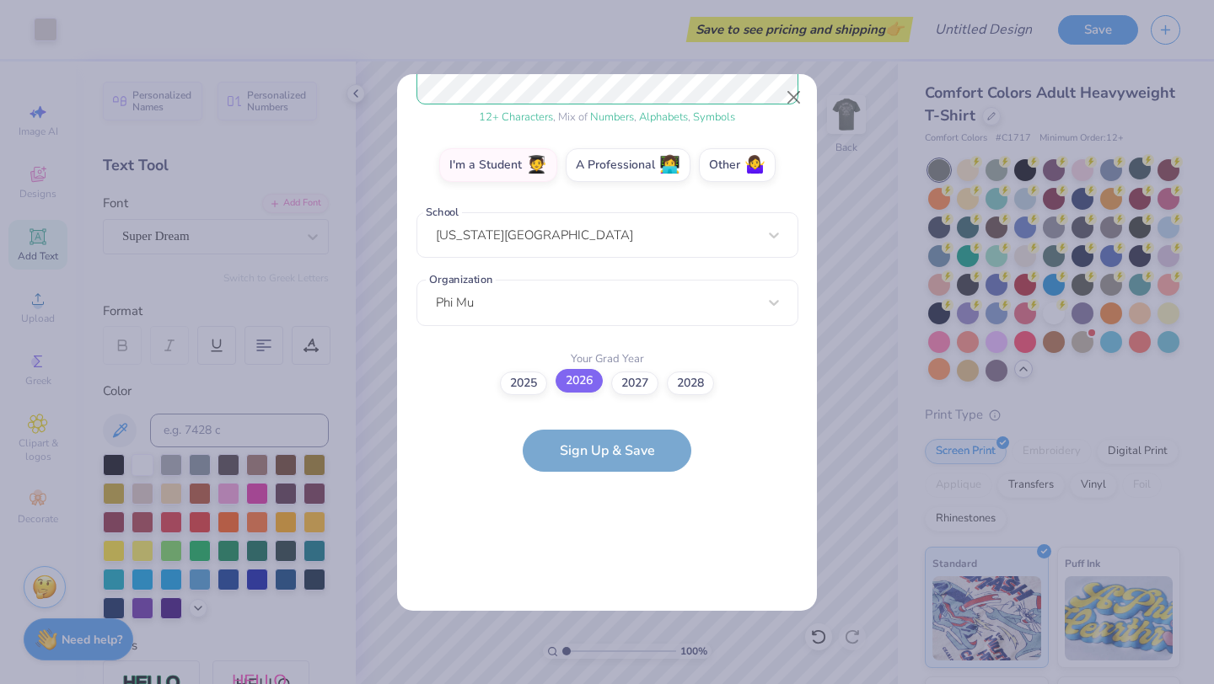
scroll to position [0, 0]
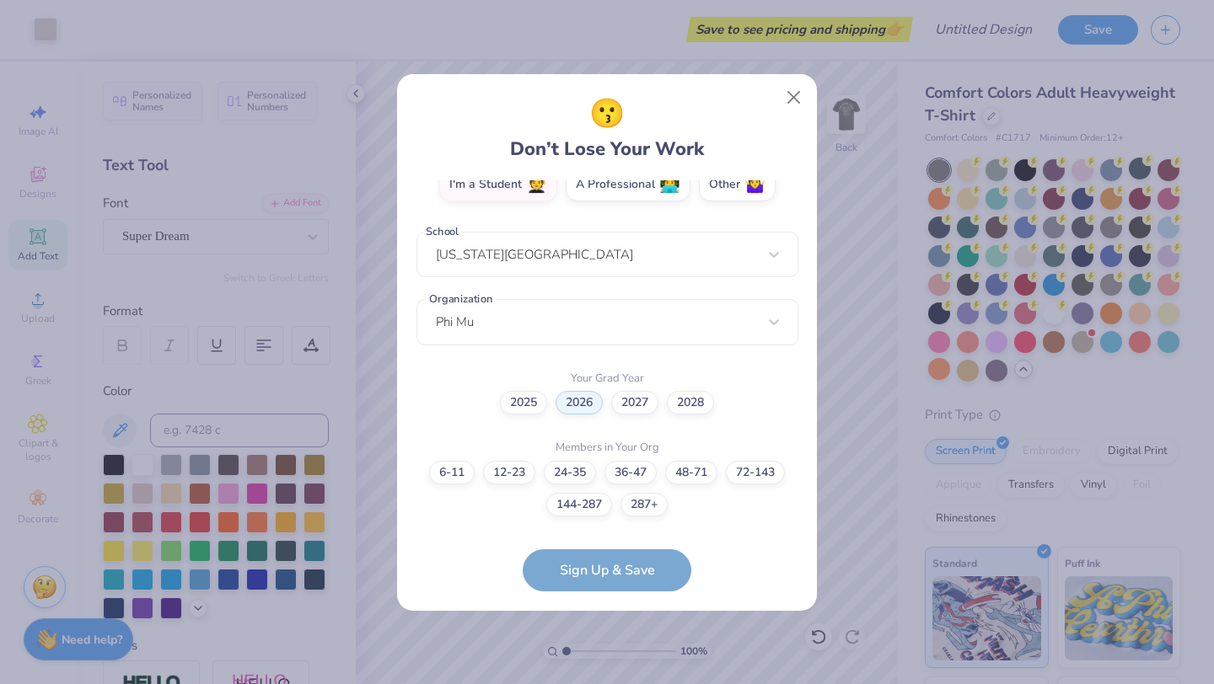
click at [603, 560] on form "[EMAIL_ADDRESS][DOMAIN_NAME] Email [PHONE_NUMBER] Phone [PERSON_NAME] [PERSON_N…" at bounding box center [607, 385] width 382 height 411
click at [604, 580] on form "[EMAIL_ADDRESS][DOMAIN_NAME] Email [PHONE_NUMBER] Phone [PERSON_NAME] [PERSON_N…" at bounding box center [607, 385] width 382 height 411
click at [588, 507] on label "144-287" at bounding box center [579, 503] width 66 height 24
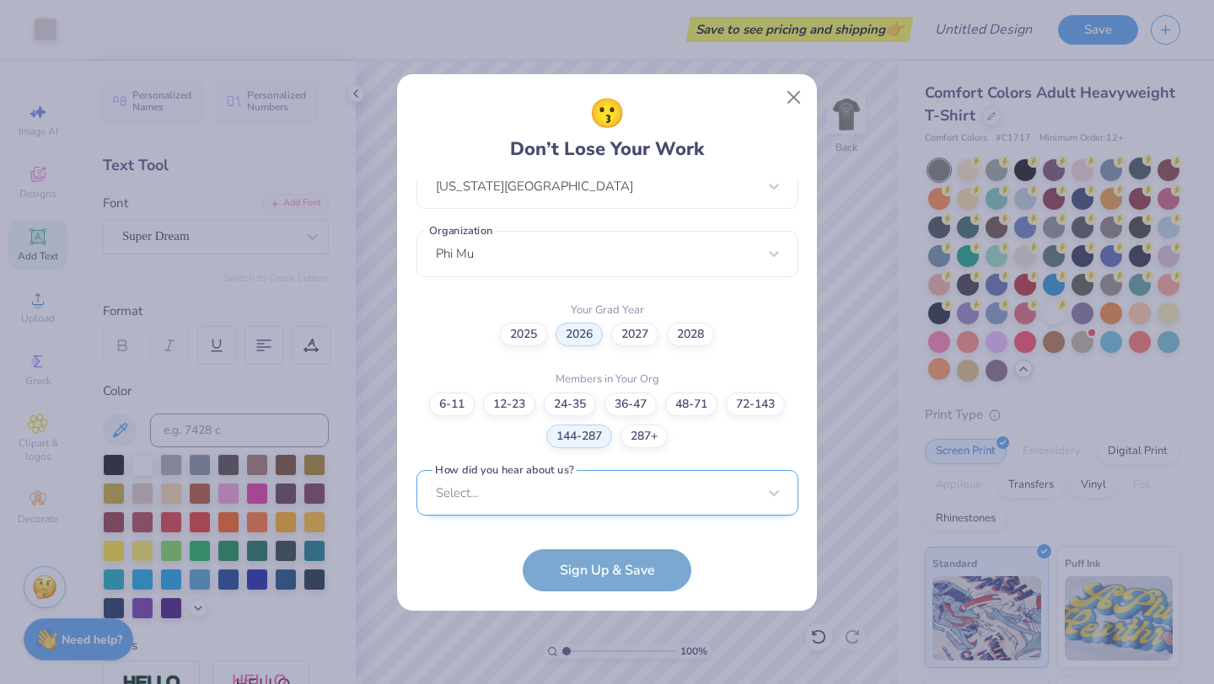
click at [611, 502] on div "Select..." at bounding box center [607, 493] width 382 height 46
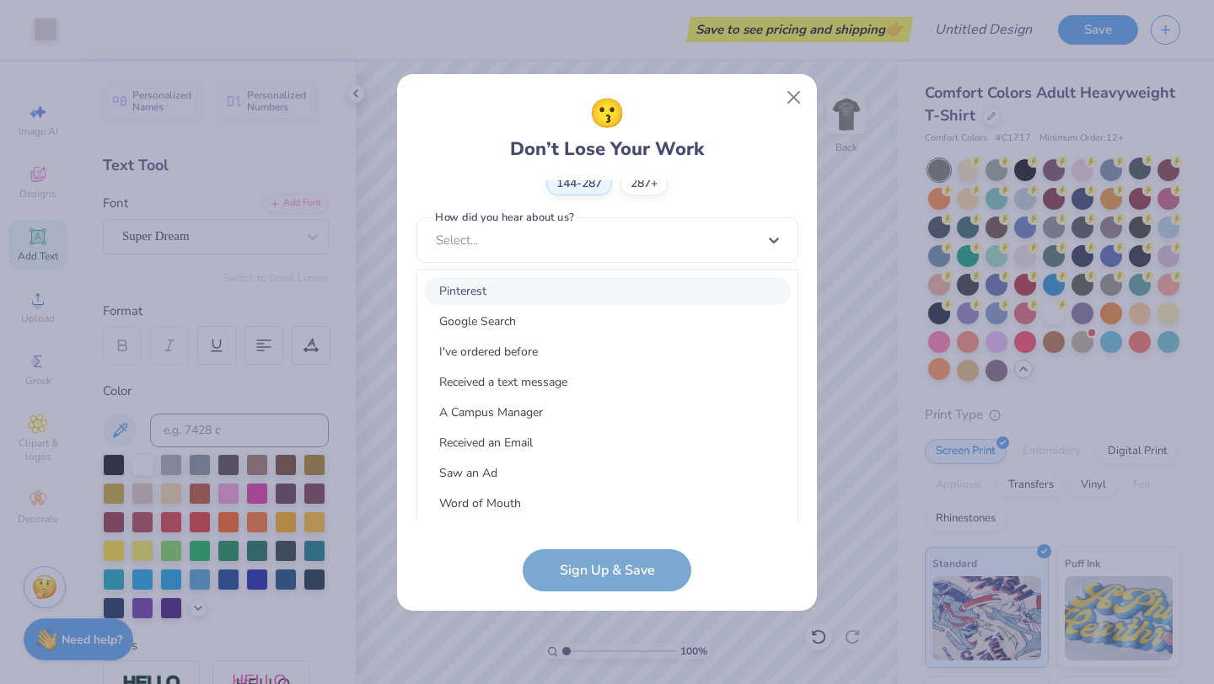
click at [628, 295] on div "Pinterest" at bounding box center [607, 291] width 367 height 28
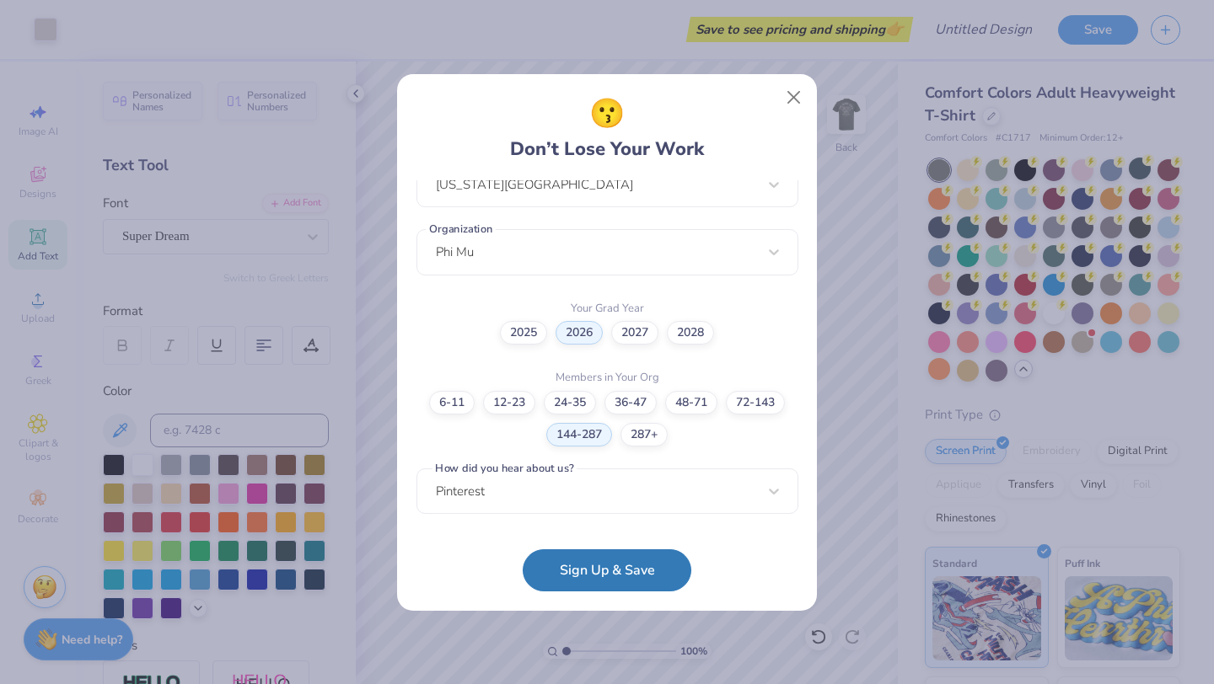
scroll to position [391, 0]
click at [622, 558] on button "Sign Up & Save" at bounding box center [607, 566] width 169 height 42
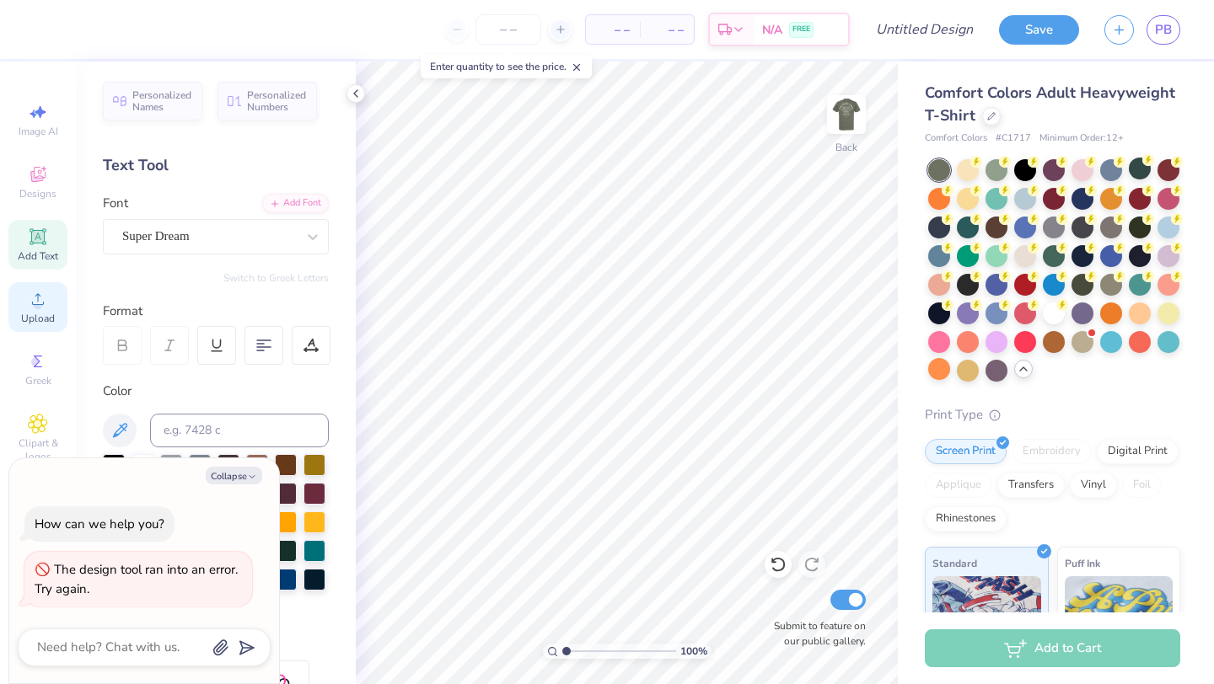
click at [51, 306] on div "Upload" at bounding box center [37, 307] width 59 height 50
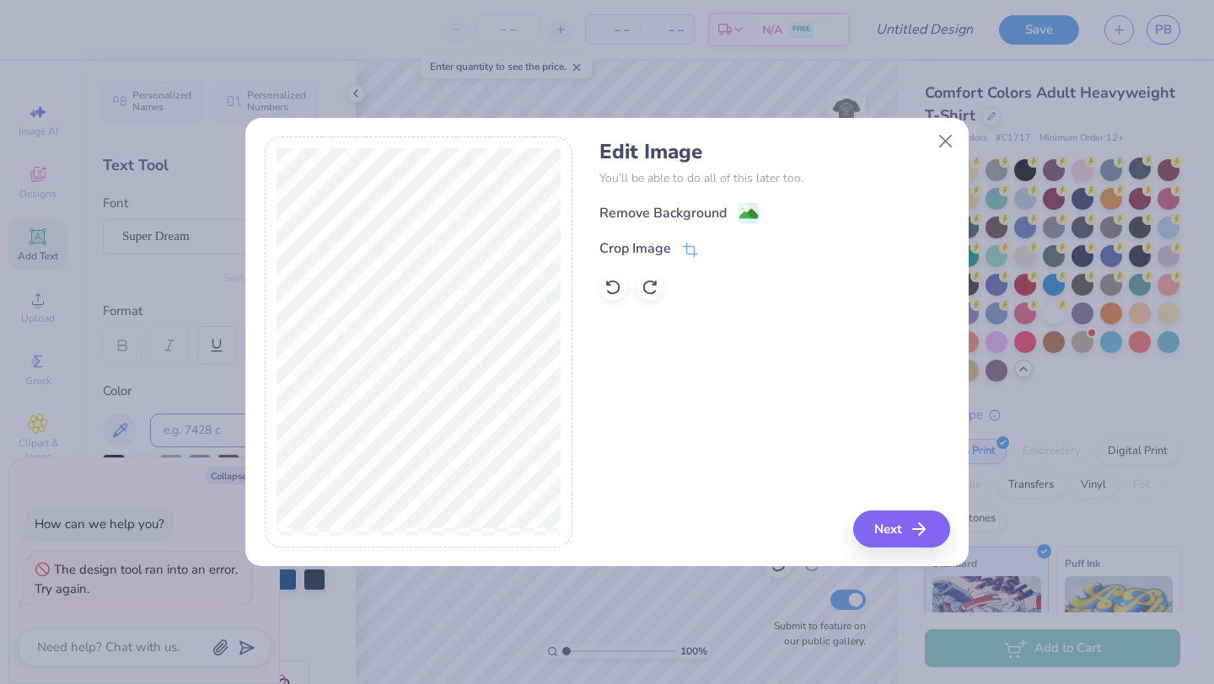
click at [658, 223] on div "Remove Background Crop Image" at bounding box center [774, 251] width 350 height 99
click at [694, 220] on div "Remove Background" at bounding box center [662, 215] width 127 height 20
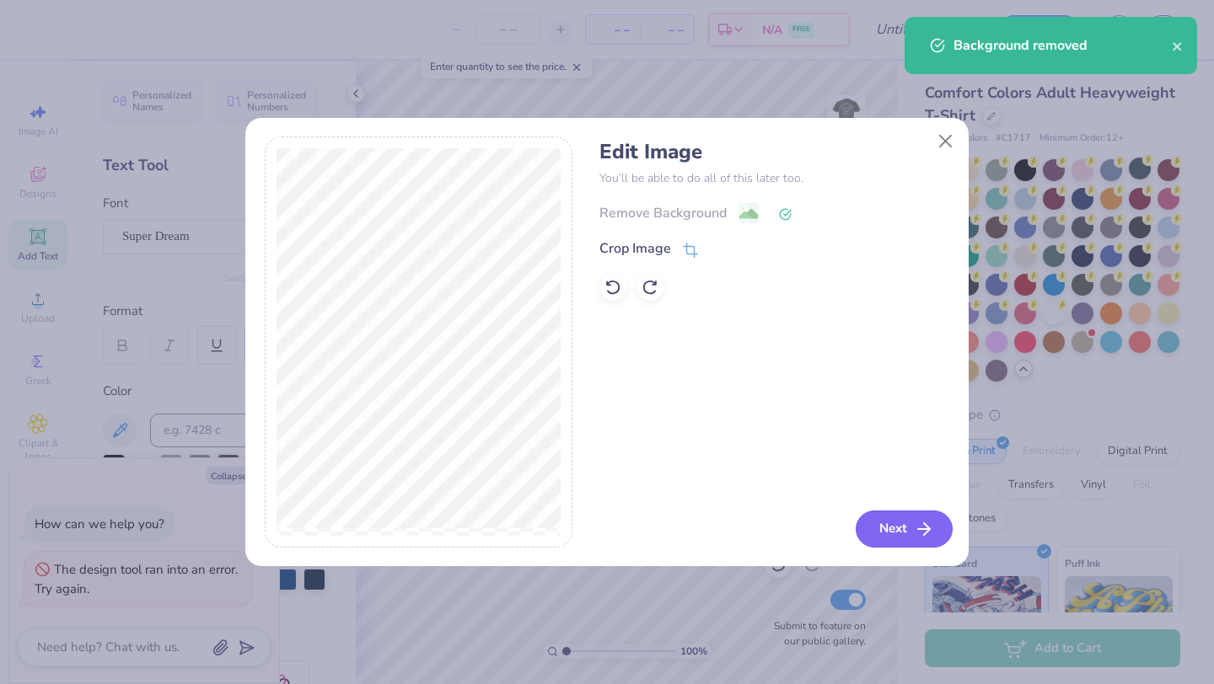
click at [882, 526] on button "Next" at bounding box center [904, 529] width 97 height 37
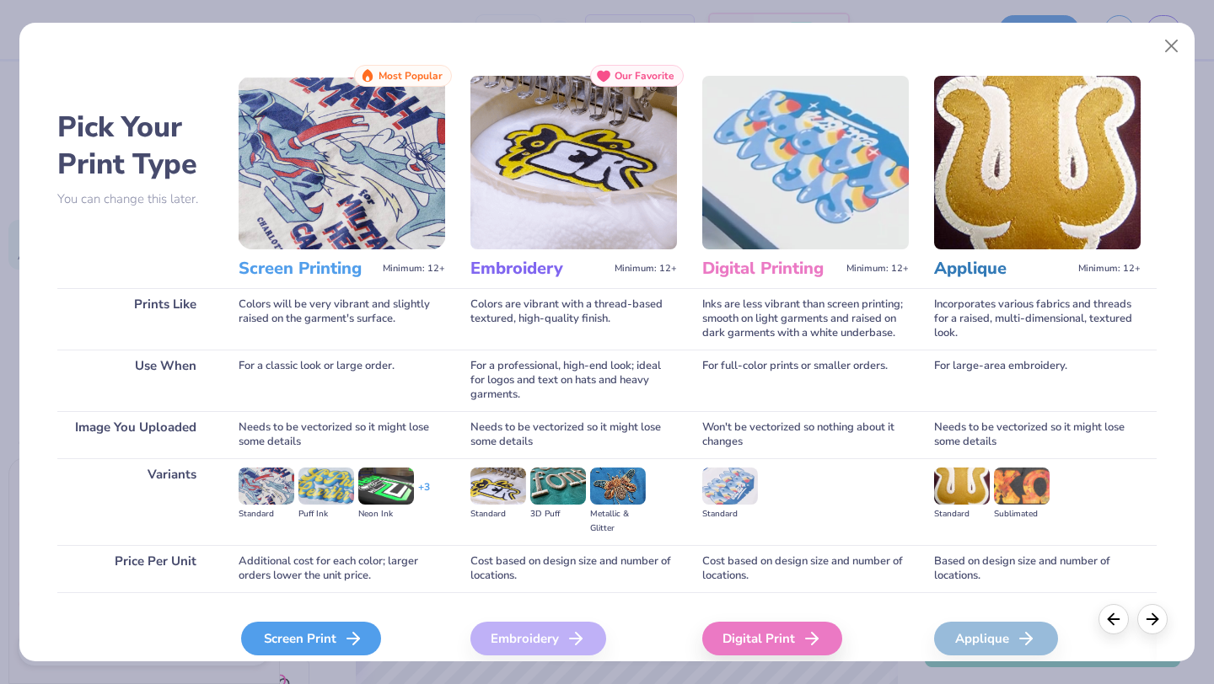
click at [325, 630] on div "Screen Print" at bounding box center [311, 639] width 140 height 34
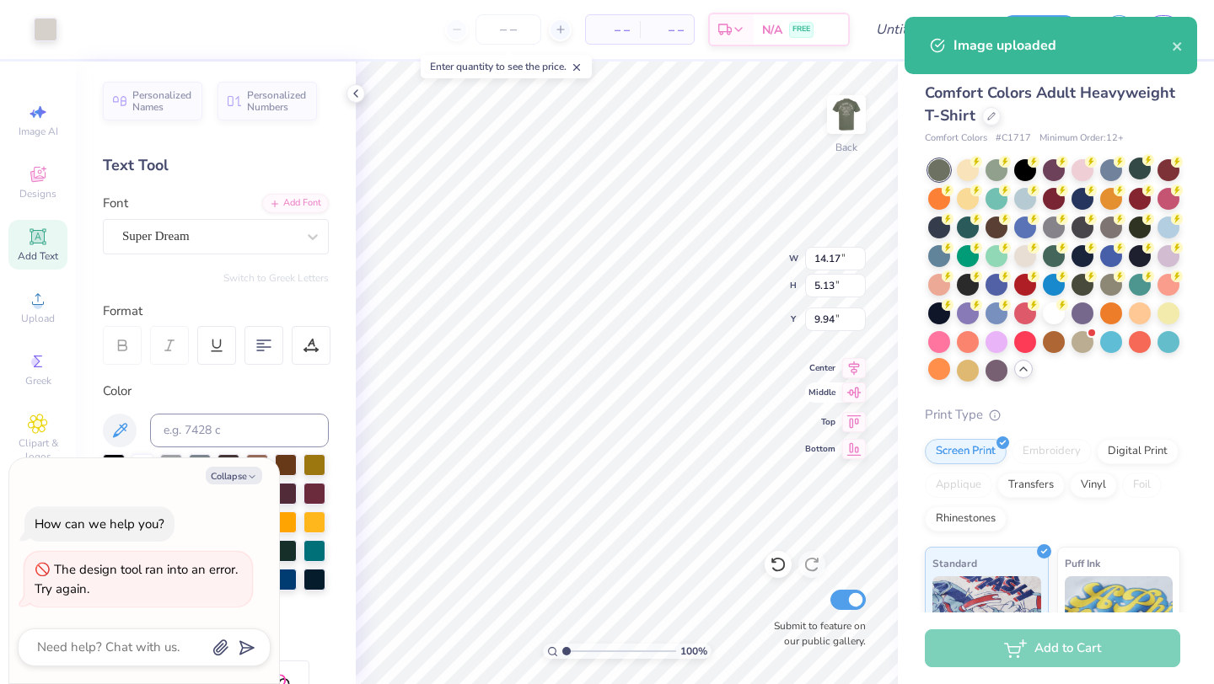
type textarea "x"
type input "6.75"
type input "2.44"
type input "12.62"
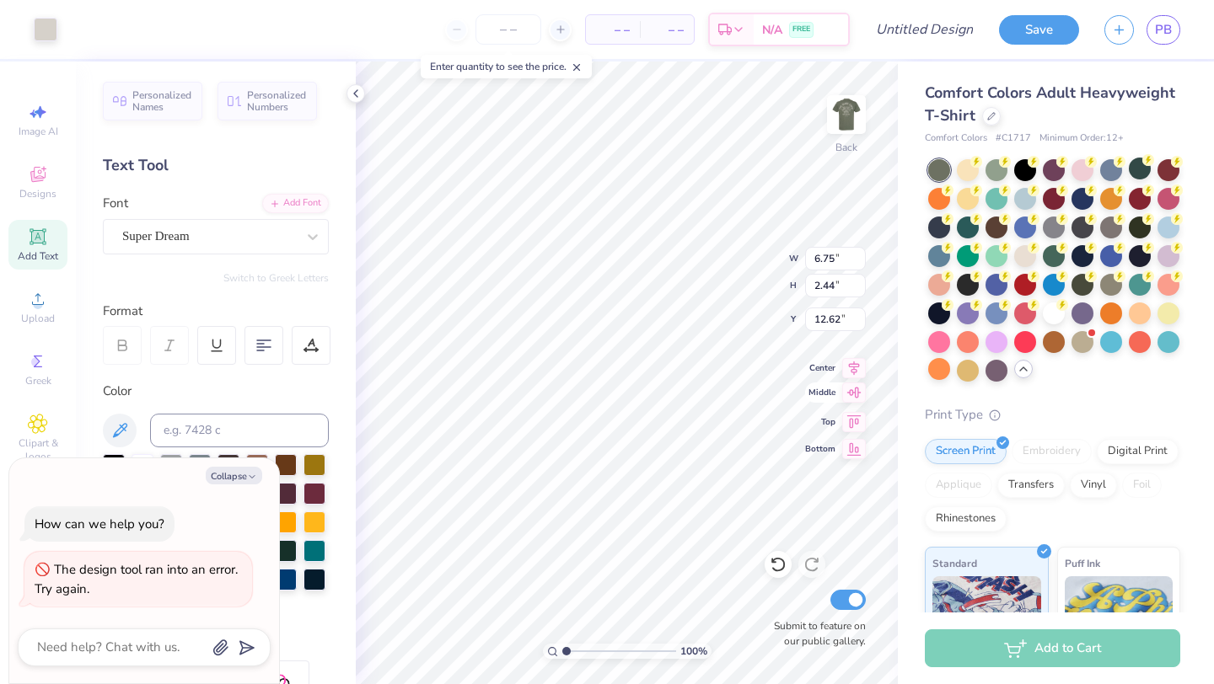
type textarea "x"
type input "4.77"
type textarea "x"
type input "5.09"
type input "1.84"
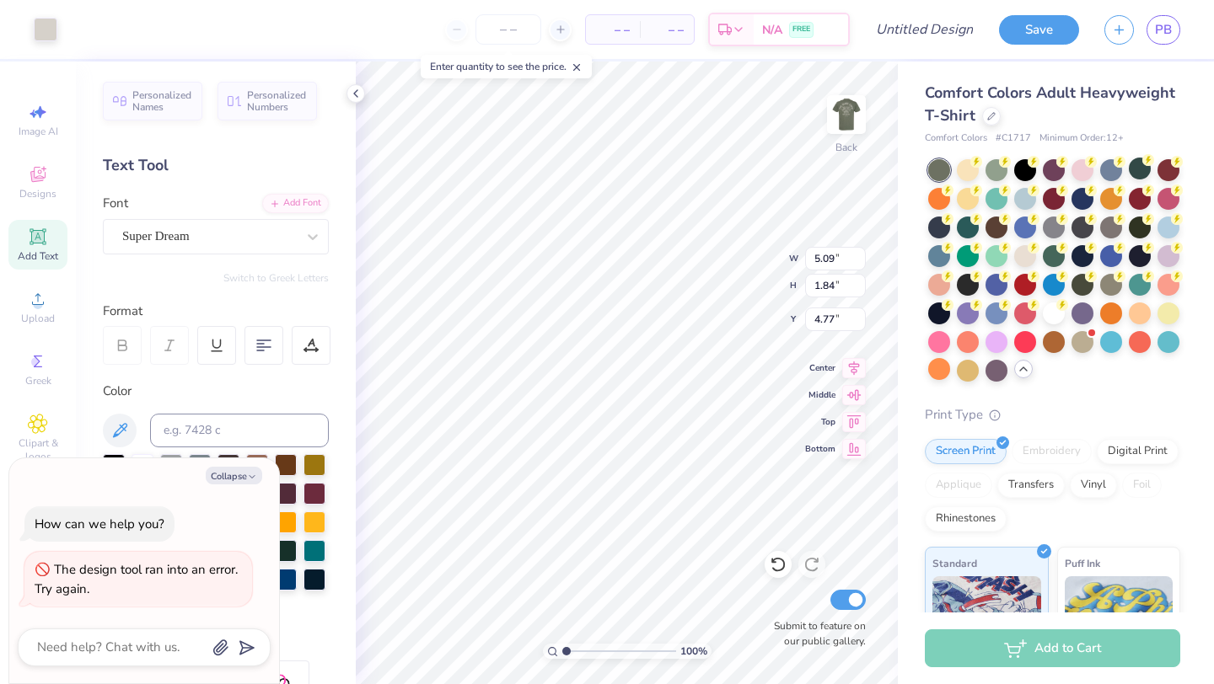
type textarea "x"
type input "4.55"
click at [856, 103] on img at bounding box center [846, 114] width 67 height 67
click at [850, 106] on img at bounding box center [846, 114] width 67 height 67
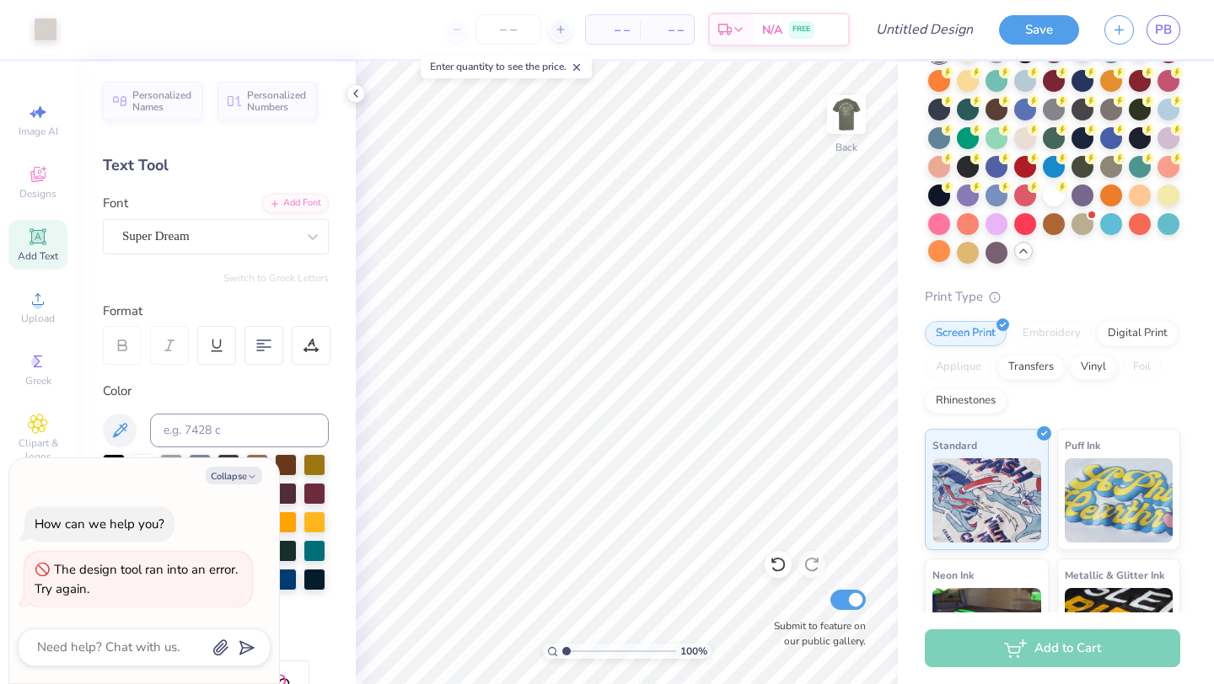
scroll to position [0, 0]
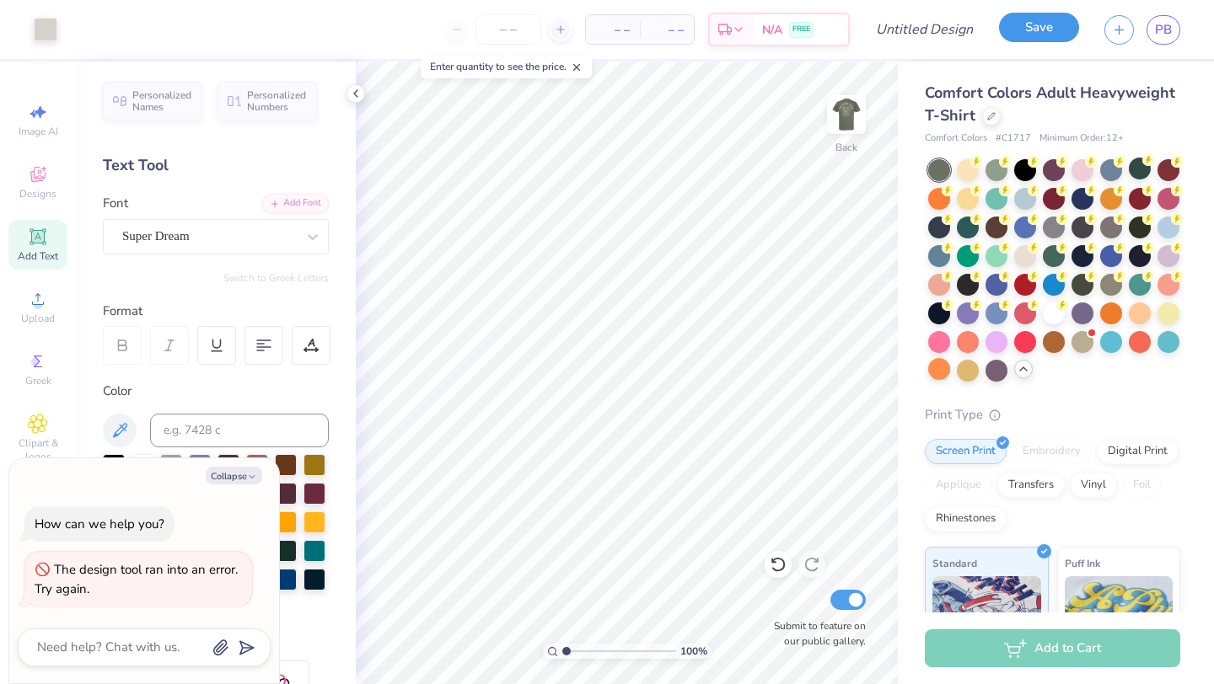
click at [1042, 23] on button "Save" at bounding box center [1039, 28] width 80 height 30
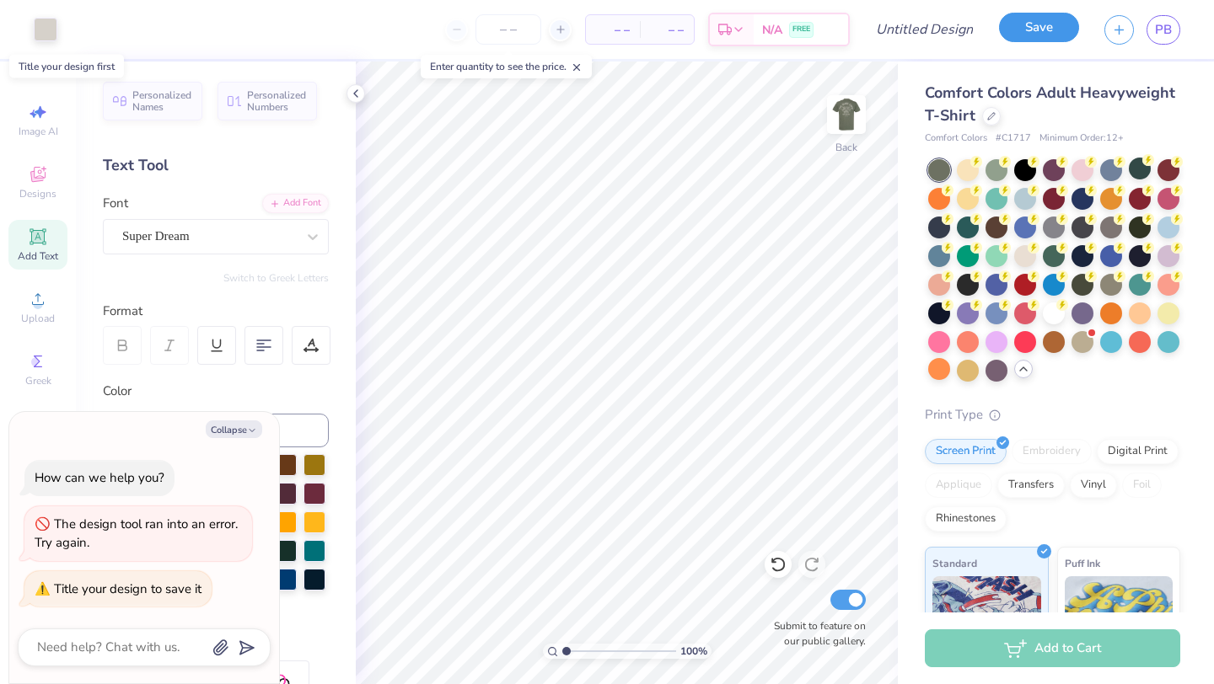
click at [1036, 32] on button "Save" at bounding box center [1039, 28] width 80 height 30
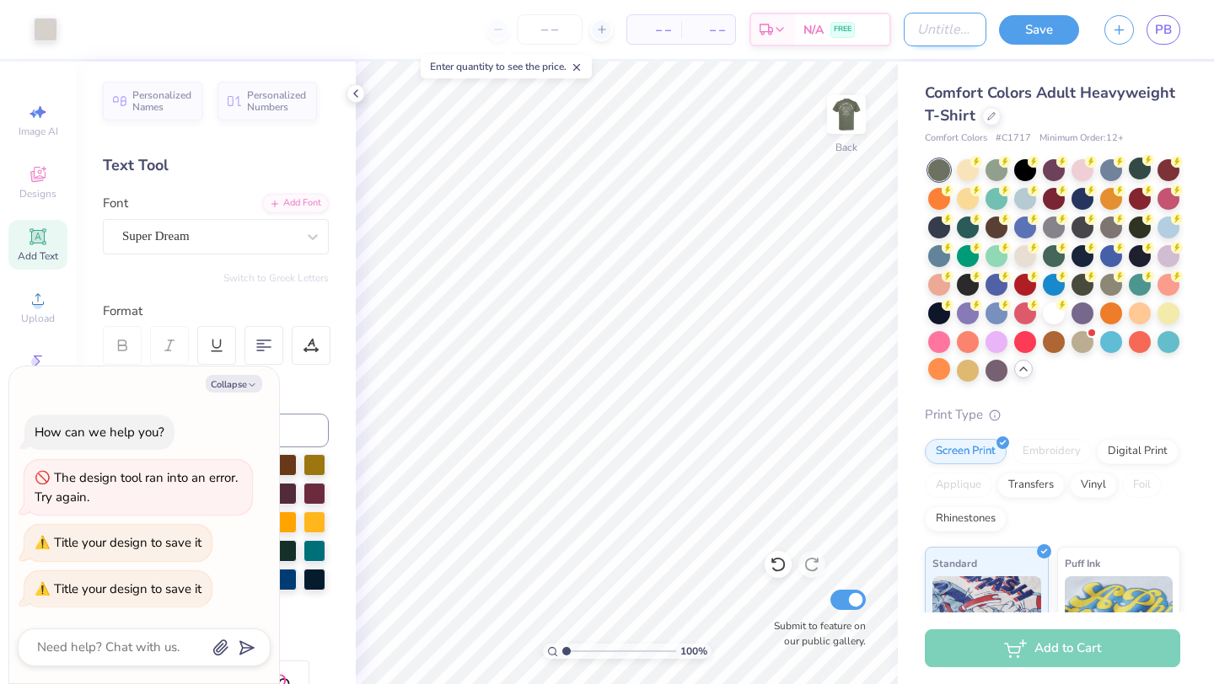
type textarea "x"
click at [911, 38] on input "Design Title" at bounding box center [945, 30] width 83 height 34
type input "B"
type textarea "x"
type input "Ba"
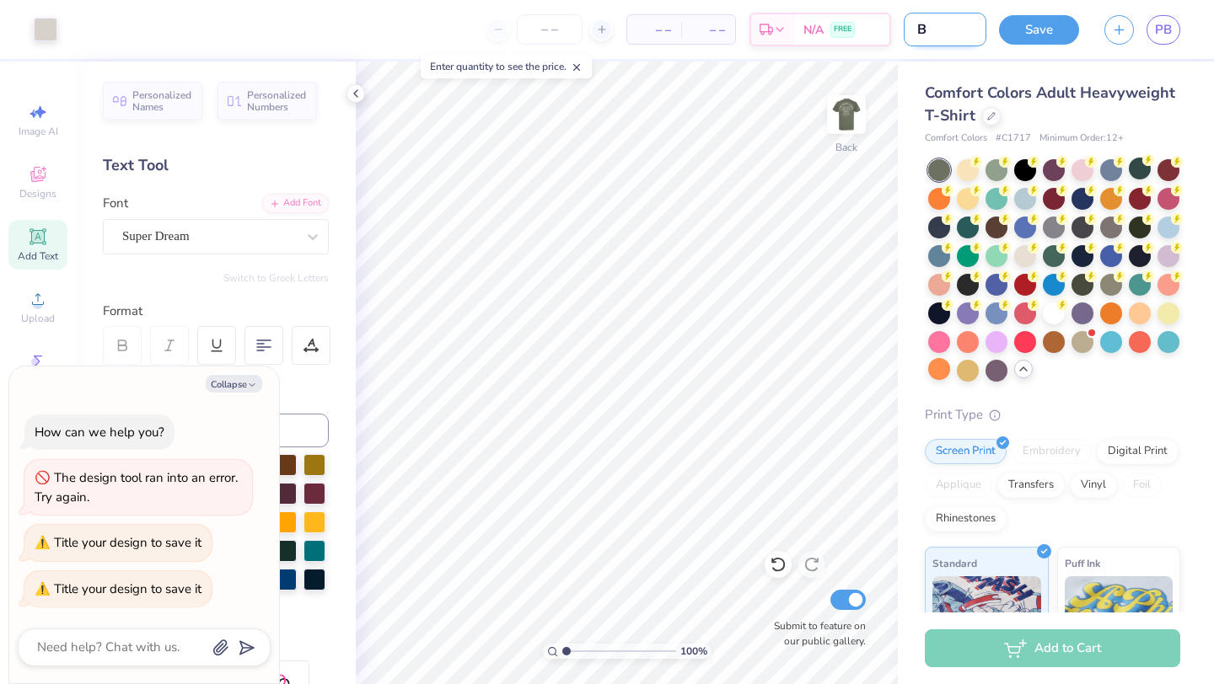
type textarea "x"
type input "Bac"
type textarea "x"
type input "Bace"
type textarea "x"
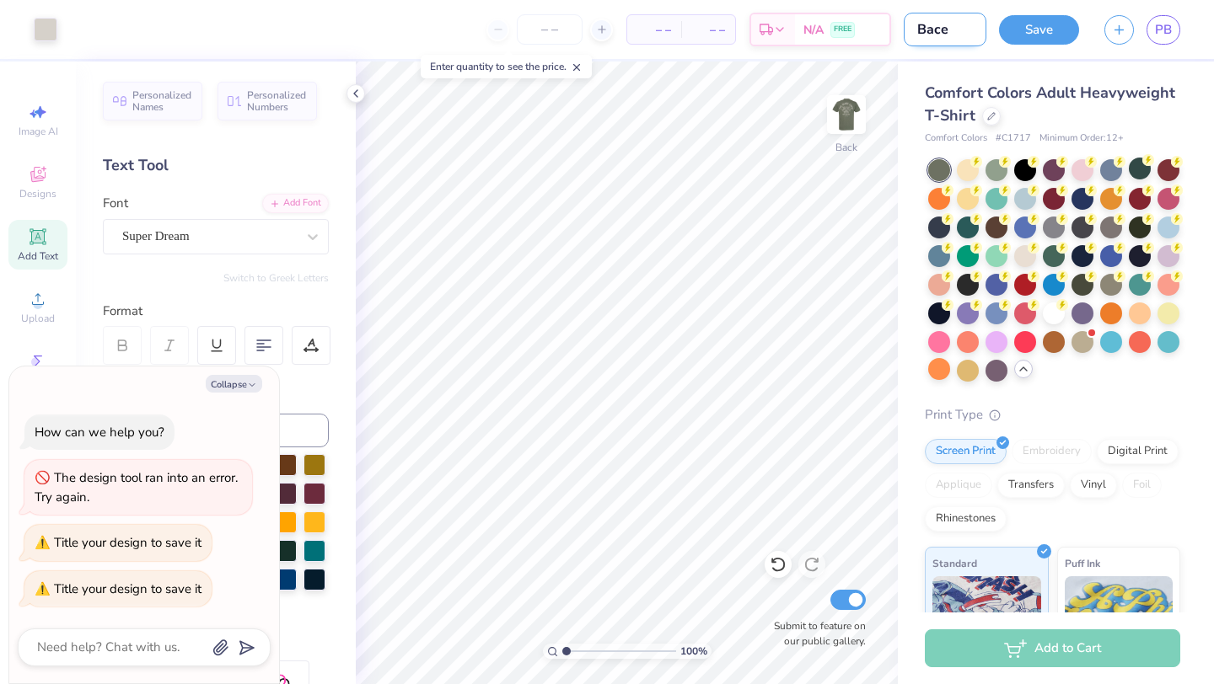
type input "Bac"
type textarea "x"
type input "Bach"
type textarea "x"
type input "Bache"
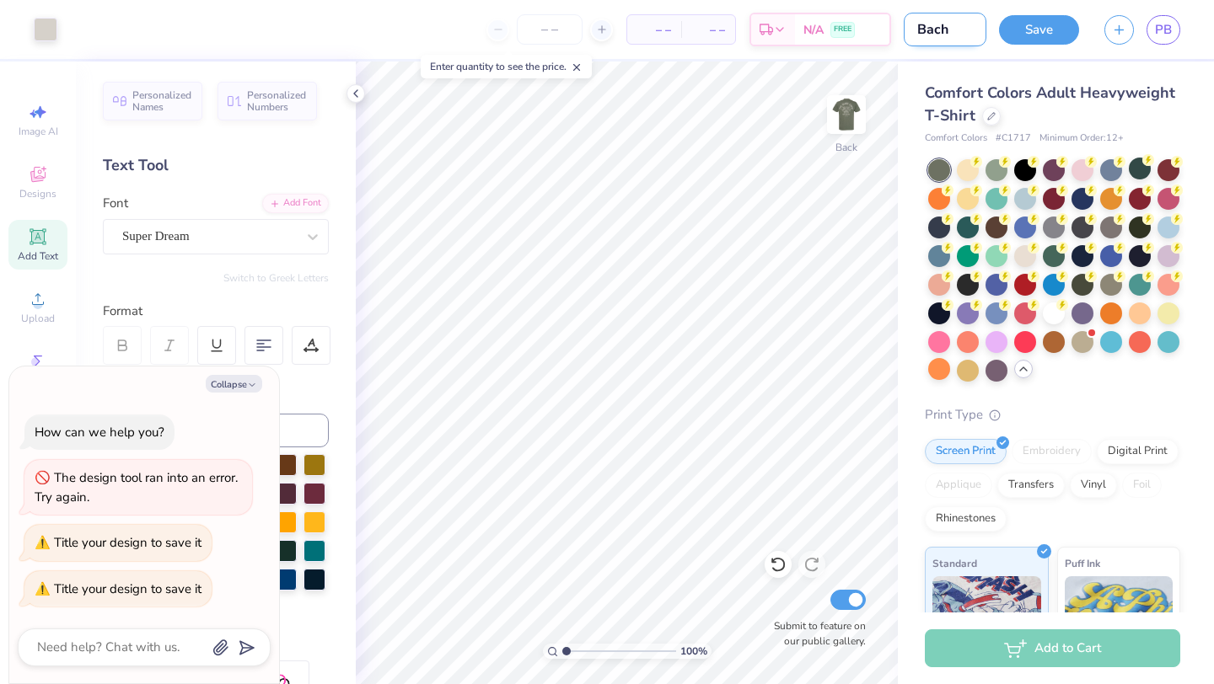
type textarea "x"
type input "Bacheo"
type textarea "x"
type input "[PERSON_NAME]"
type textarea "x"
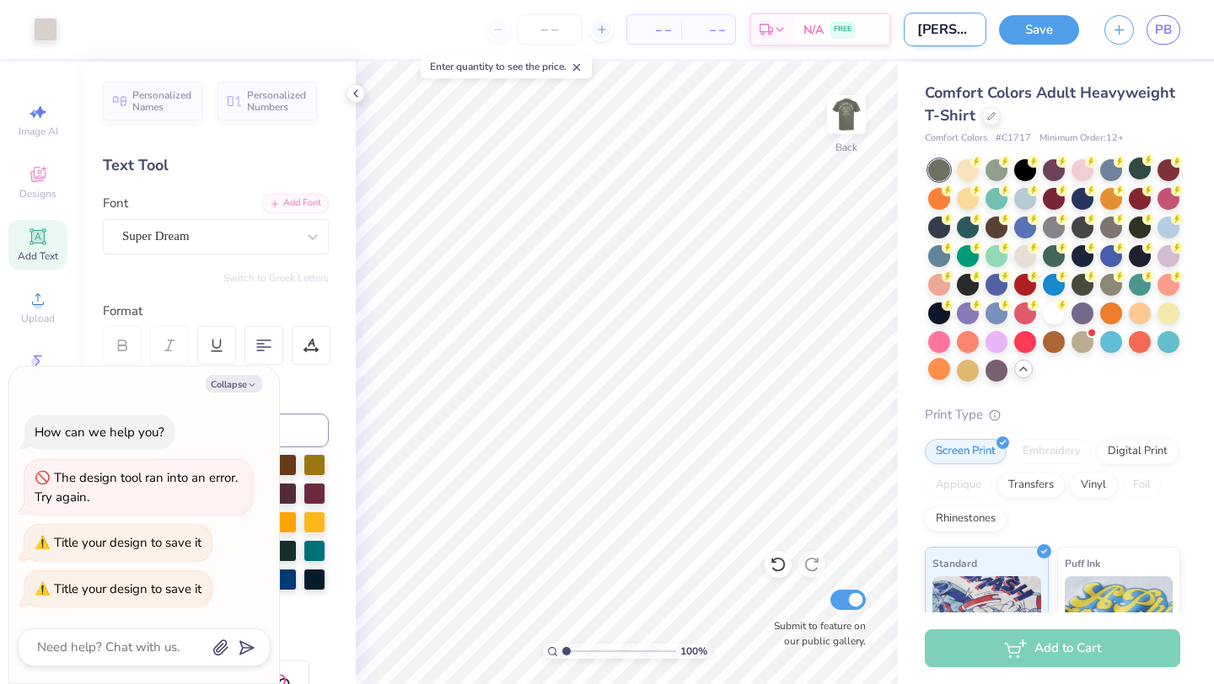
type input "[PERSON_NAME]"
type textarea "x"
type input "[PERSON_NAME]"
type textarea "x"
type input "Bacheo"
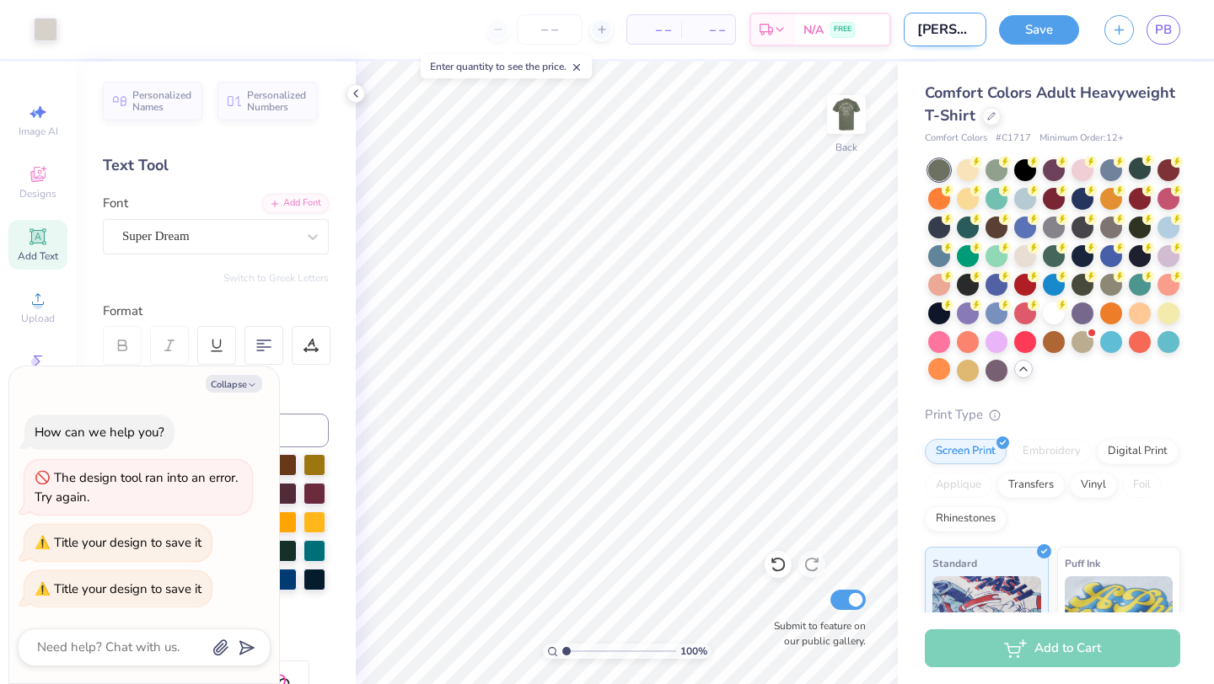
type textarea "x"
type input "Bache"
type textarea "x"
type input "Bachel"
type textarea "x"
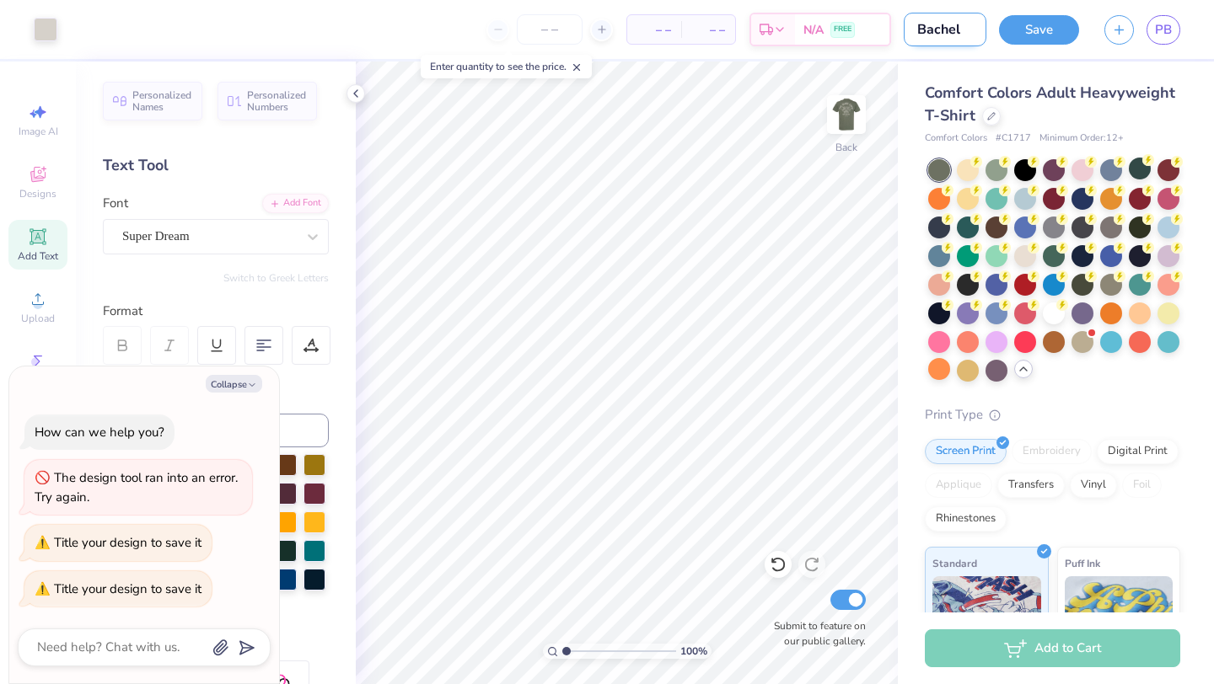
type input "Bachelo"
type textarea "x"
type input "Bachelor"
type textarea "x"
type input "Bachelor"
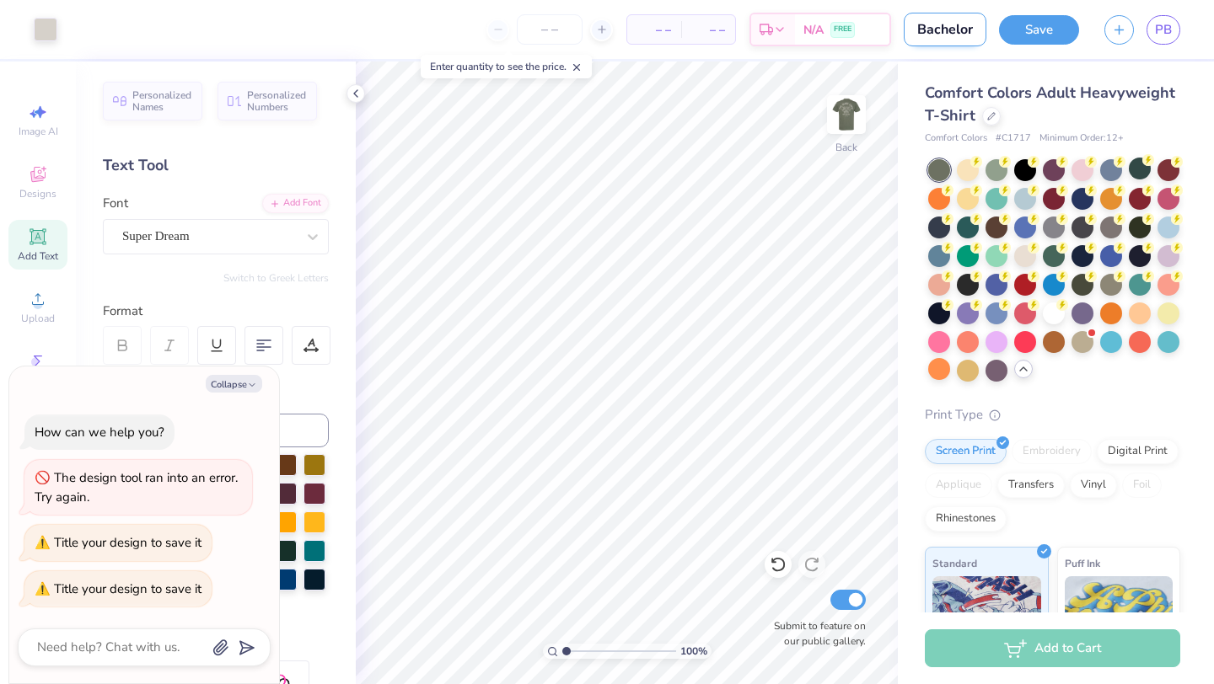
type textarea "x"
type input "Bachelor S"
type textarea "x"
type input "Bachelor Sh"
type textarea "x"
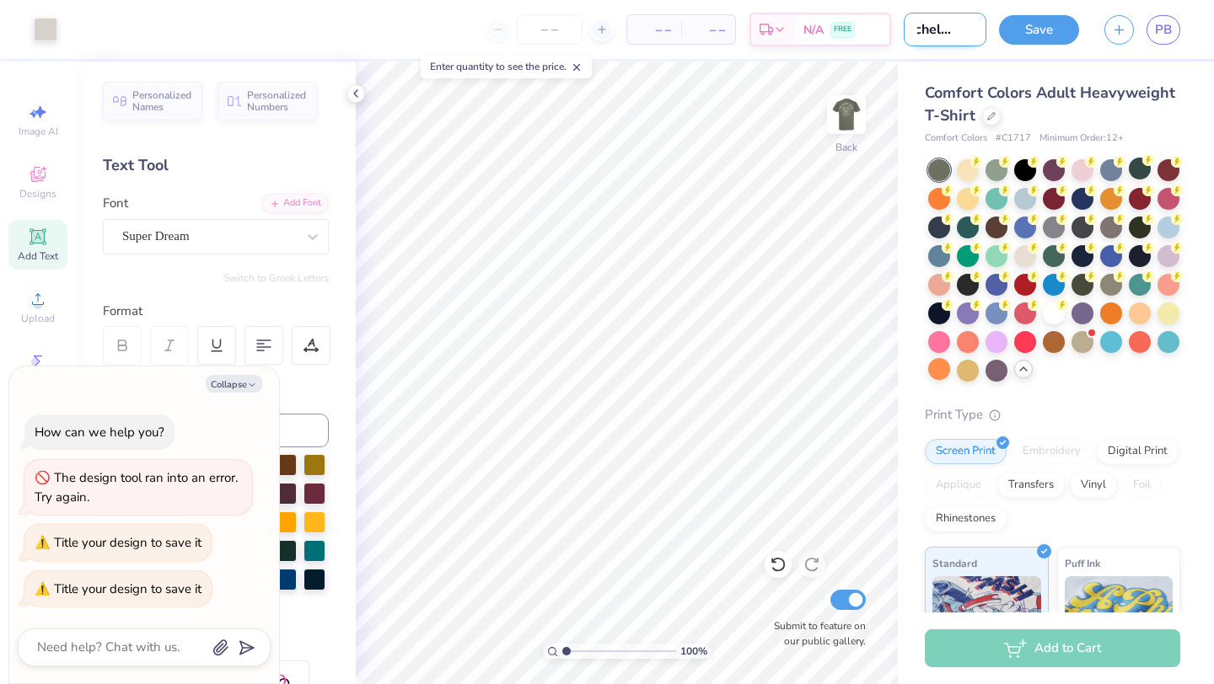
type input "Bachelor Shi"
type textarea "x"
type input "Bachelor Shir"
type textarea "x"
type input "Bachelor Shirt"
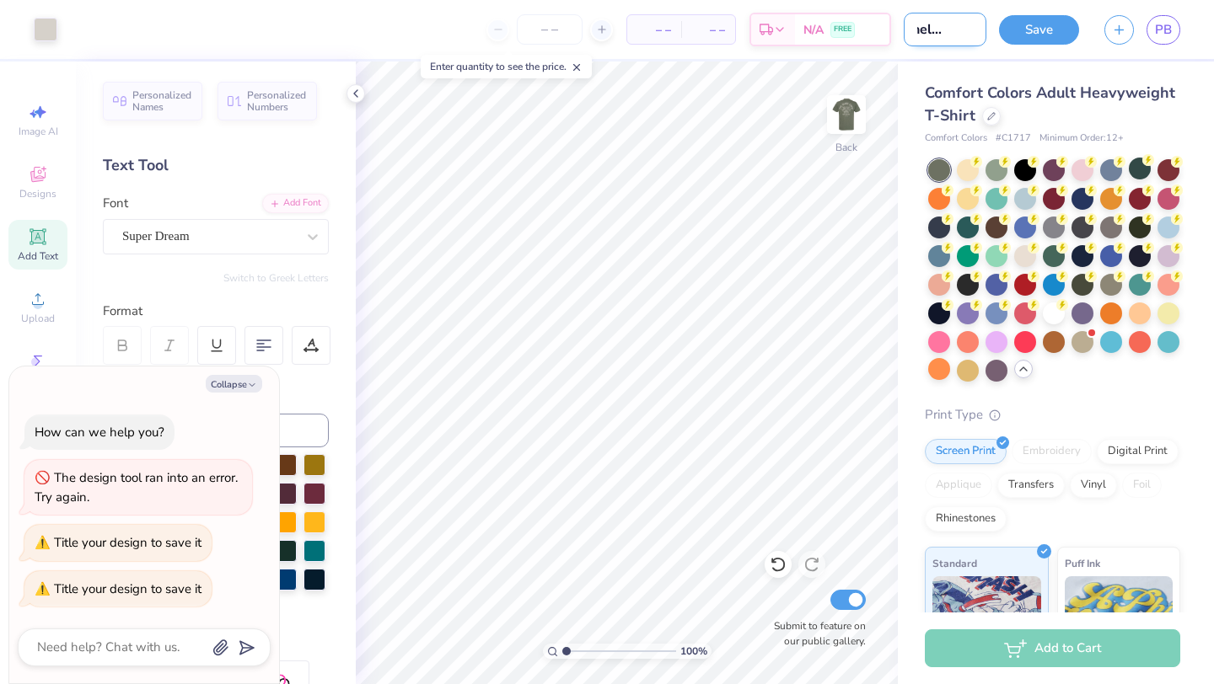
type textarea "x"
type input "Bachelor Shirt"
click at [553, 33] on input "number" at bounding box center [550, 29] width 66 height 30
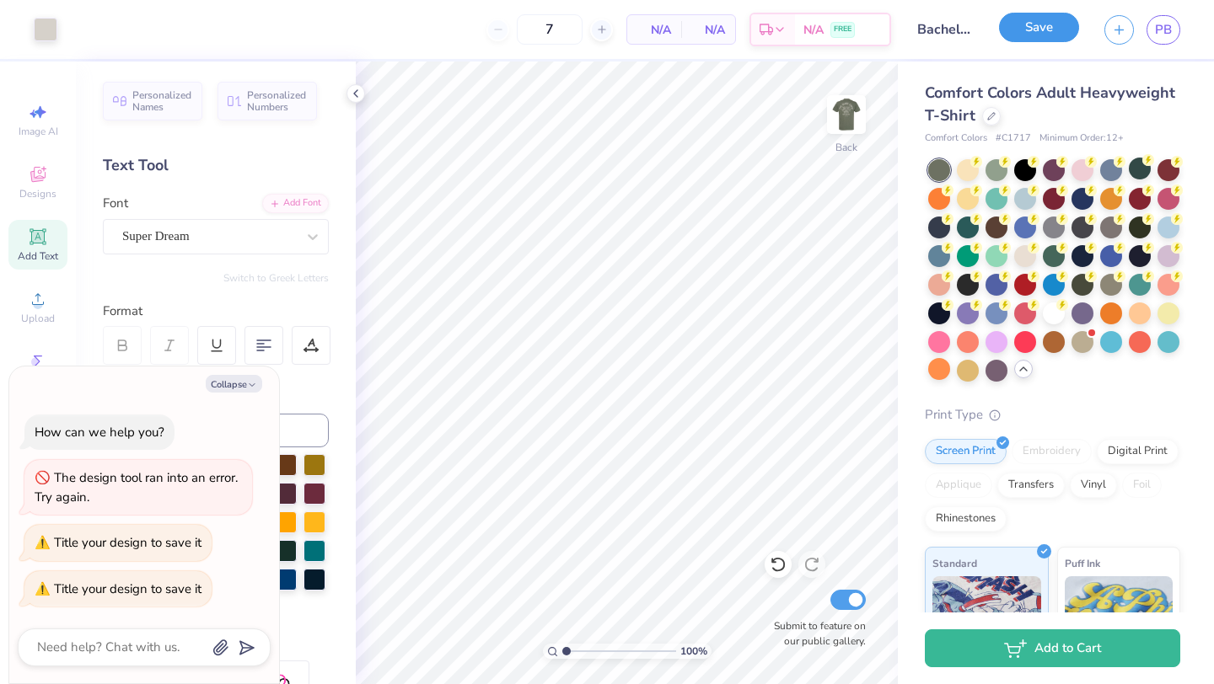
type input "12"
click at [1026, 35] on button "Save" at bounding box center [1039, 28] width 80 height 30
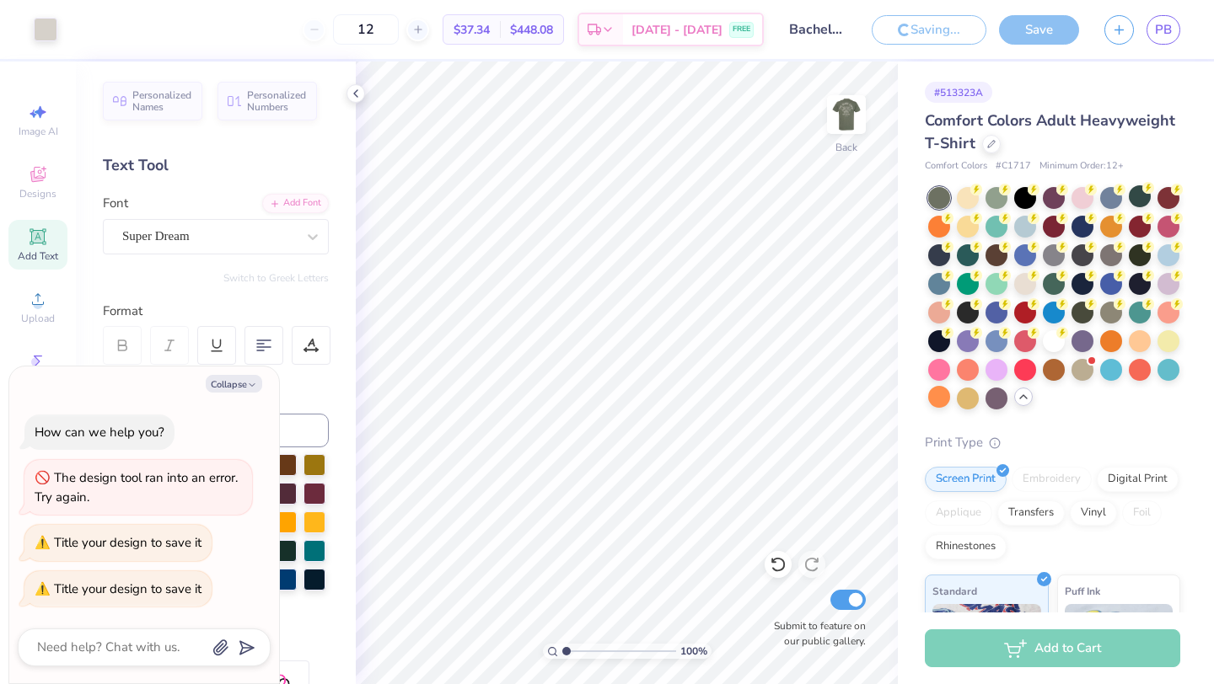
type textarea "x"
type input "7"
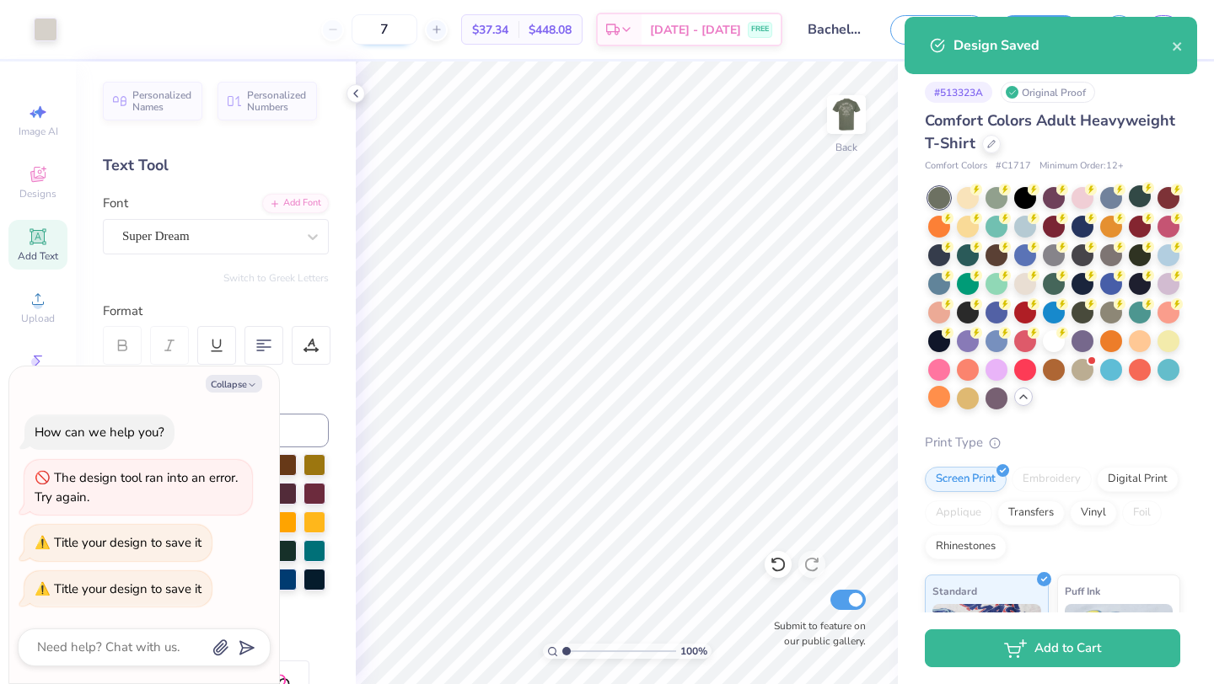
click at [415, 34] on input "7" at bounding box center [384, 29] width 66 height 30
type input "8"
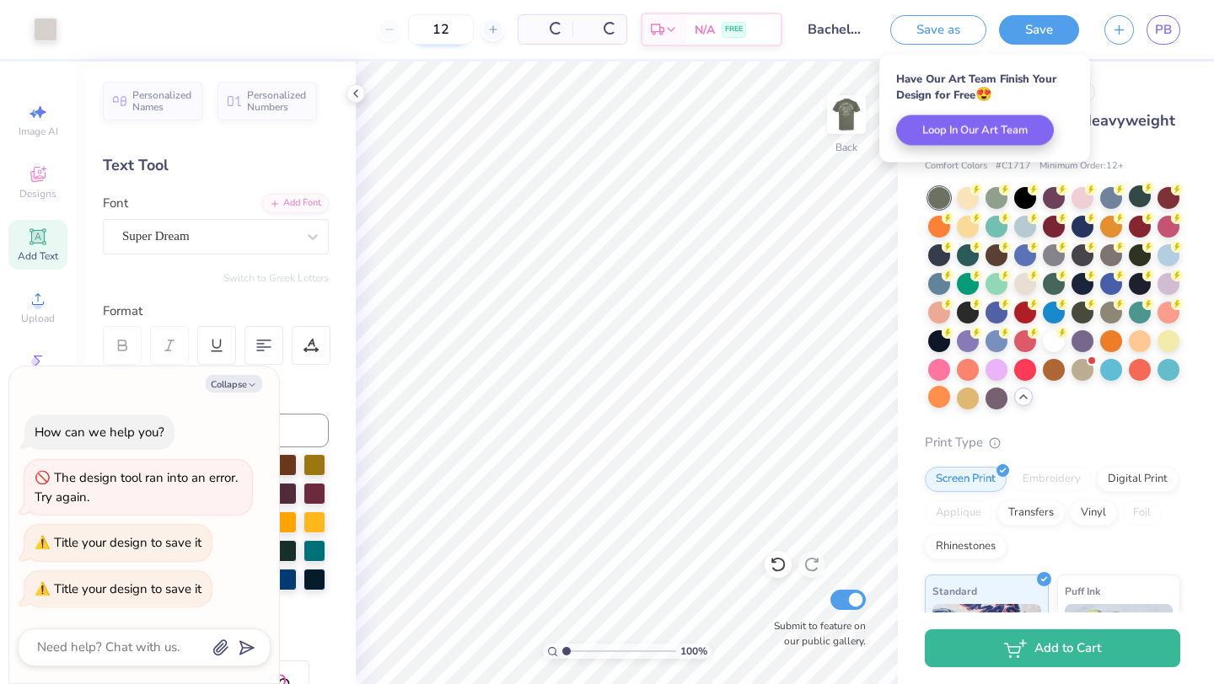
type input "12"
click at [1037, 30] on button "Save" at bounding box center [1039, 28] width 80 height 30
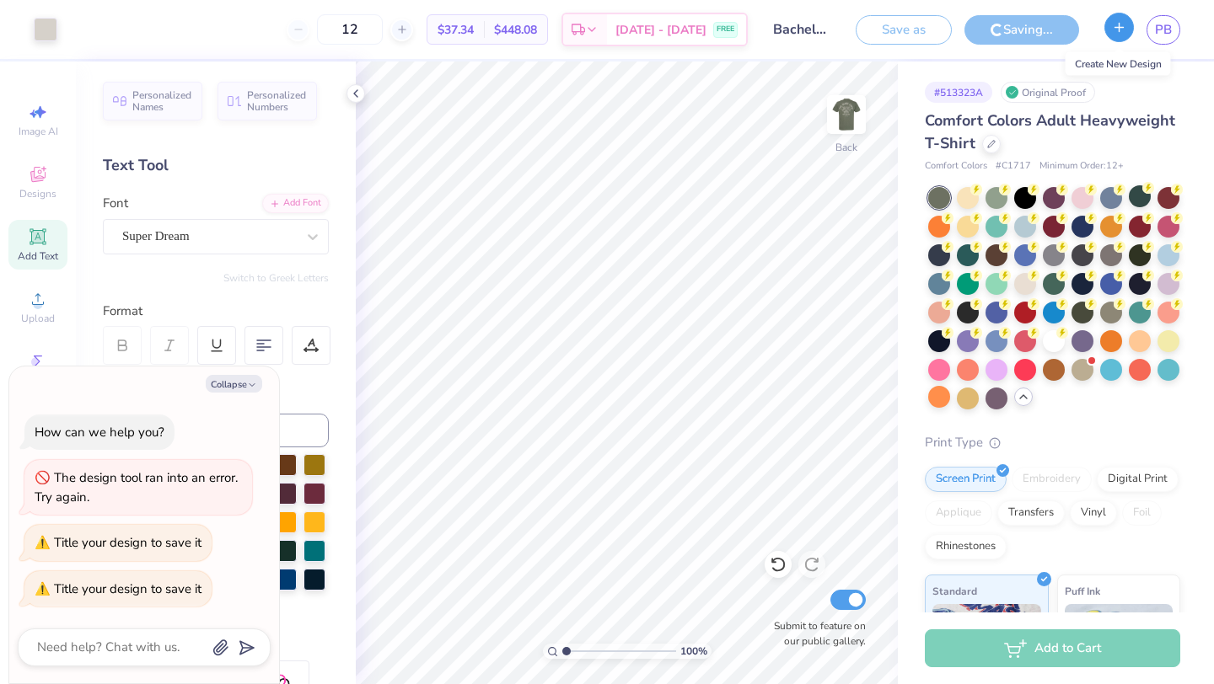
click at [1119, 29] on line "button" at bounding box center [1119, 27] width 0 height 8
type textarea "x"
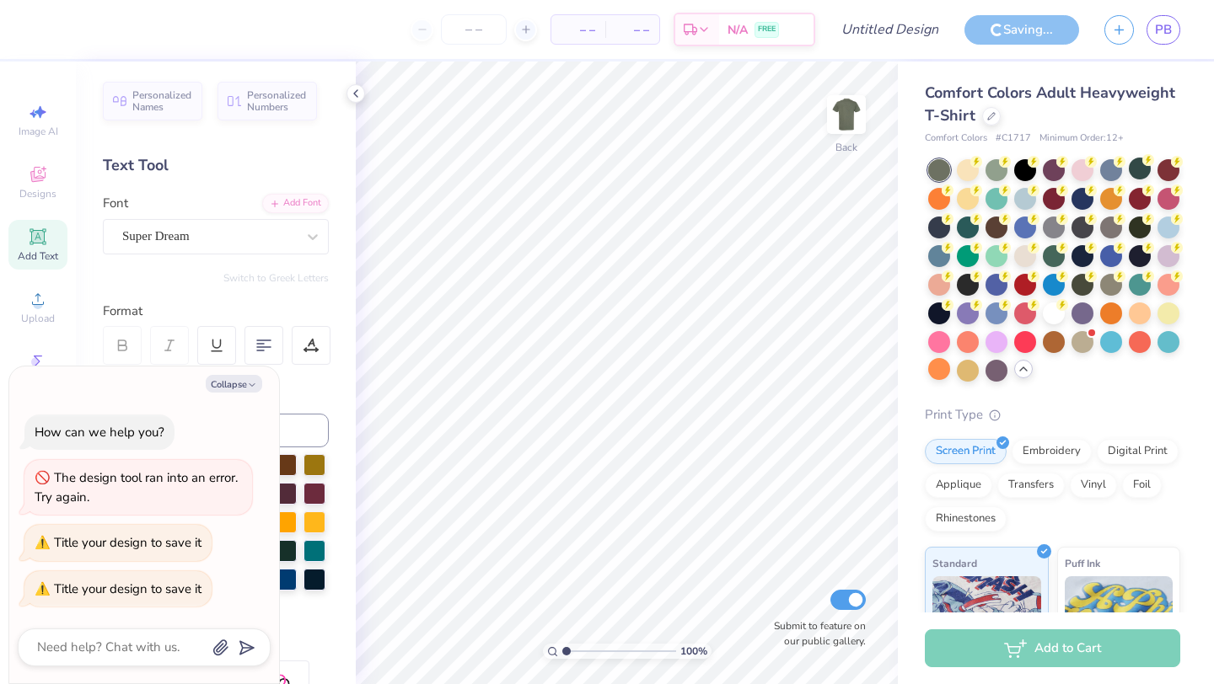
type textarea "x"
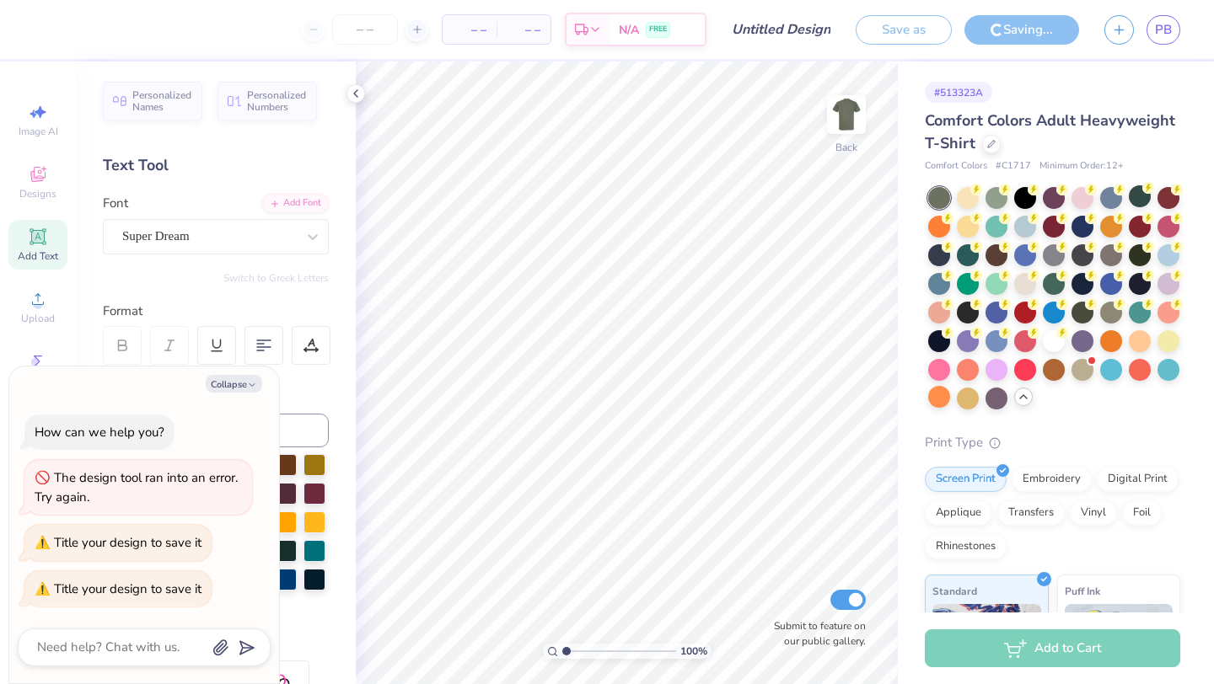
type input "Bachelor Shirt"
type textarea "x"
type input "12"
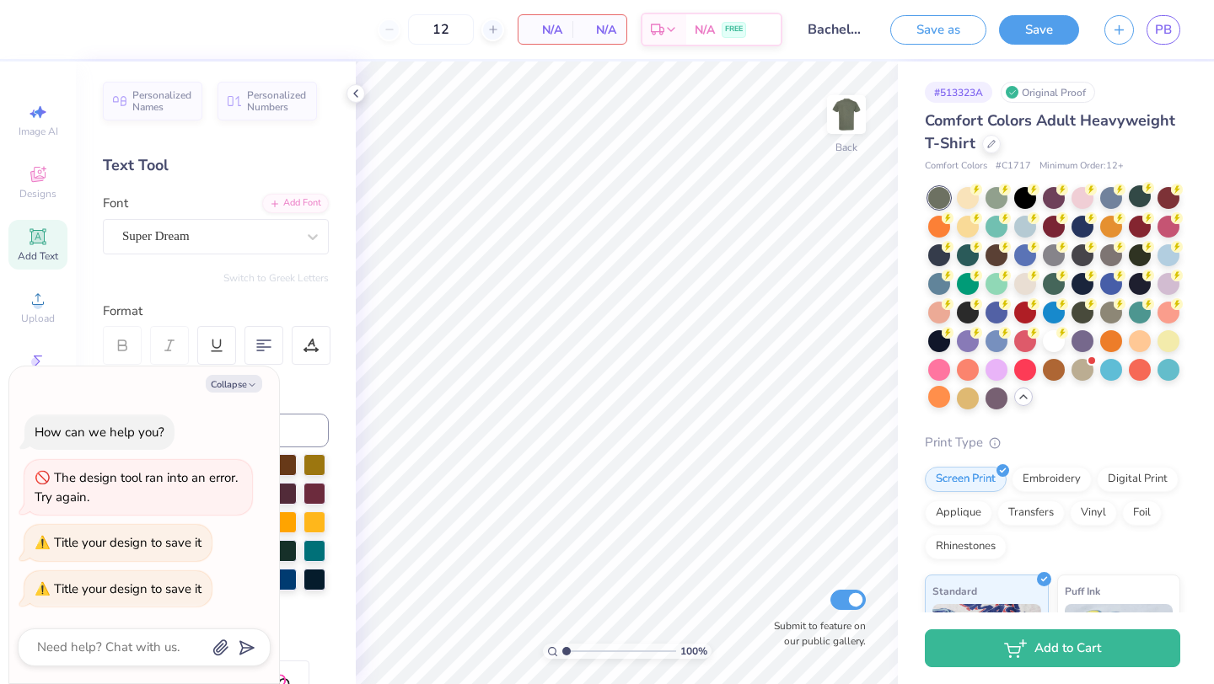
click at [1182, 97] on icon "close" at bounding box center [1178, 103] width 12 height 13
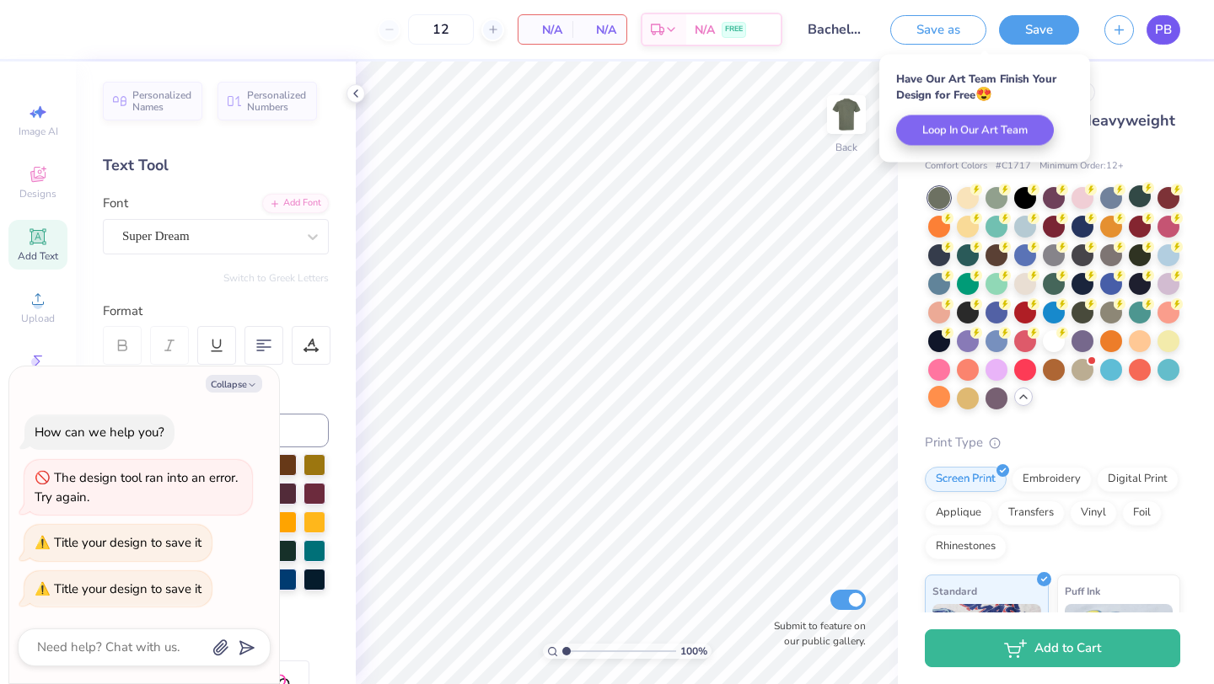
click at [1161, 27] on span "PB" at bounding box center [1163, 29] width 17 height 19
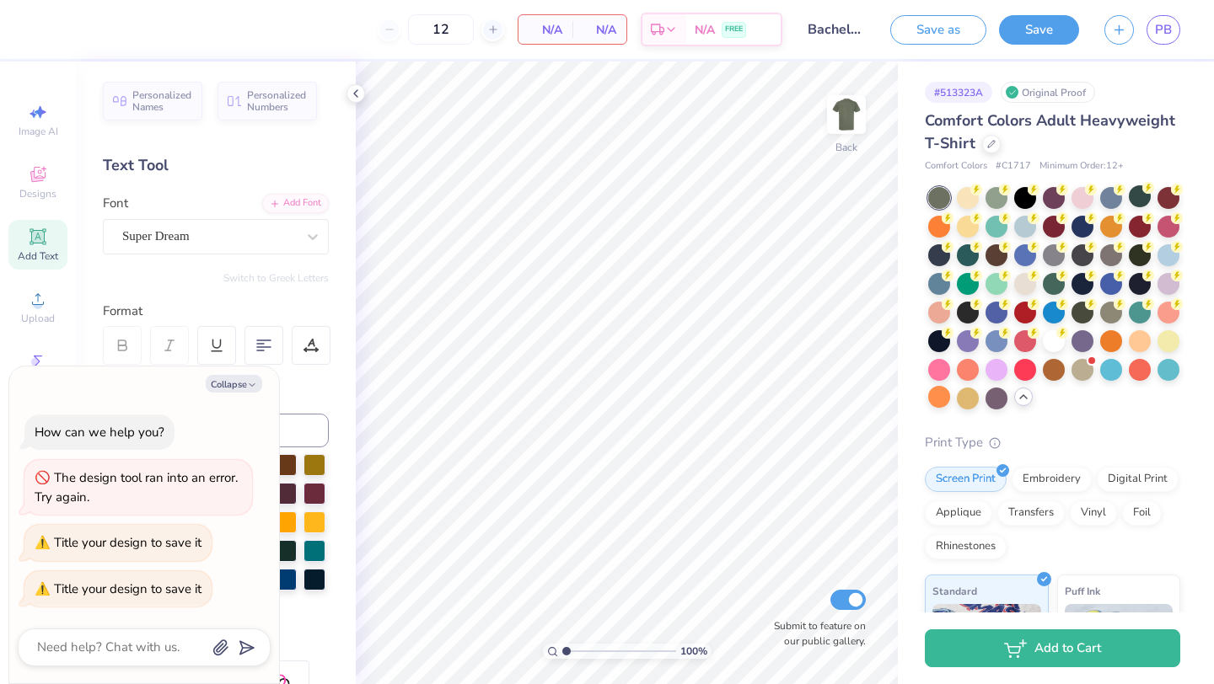
click at [833, 33] on input "Bachelor Shirt" at bounding box center [836, 30] width 83 height 34
click at [1155, 41] on link "PB" at bounding box center [1163, 30] width 34 height 30
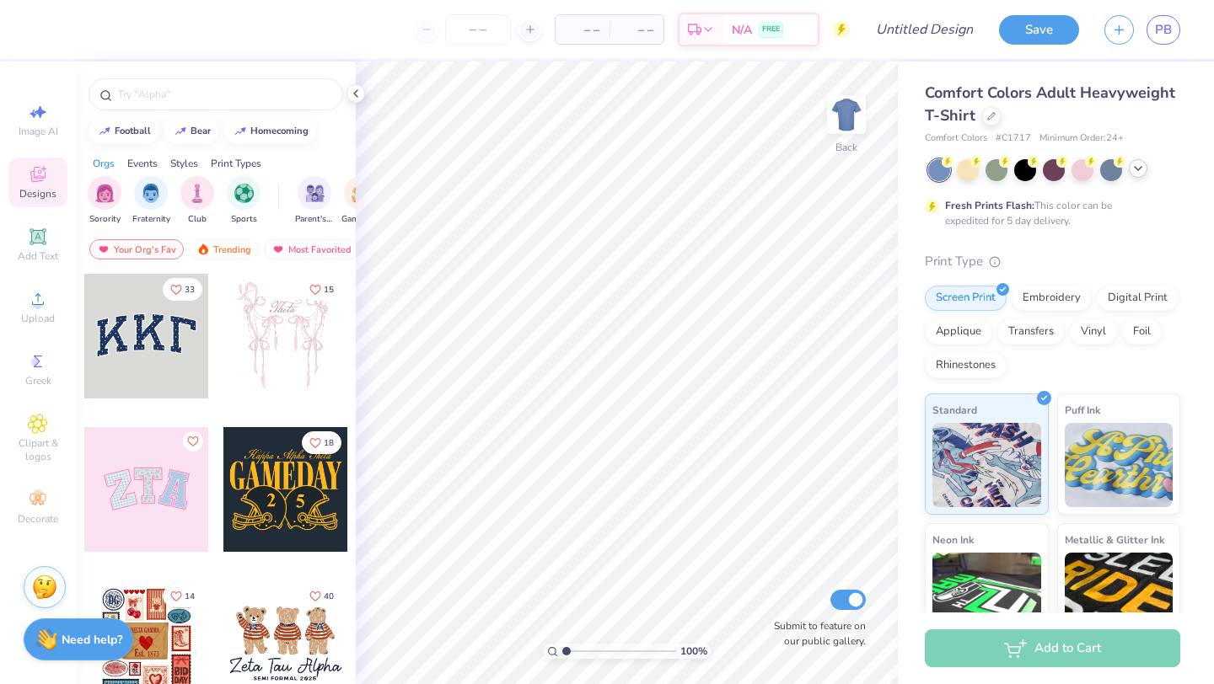
click at [1143, 169] on icon at bounding box center [1137, 168] width 13 height 13
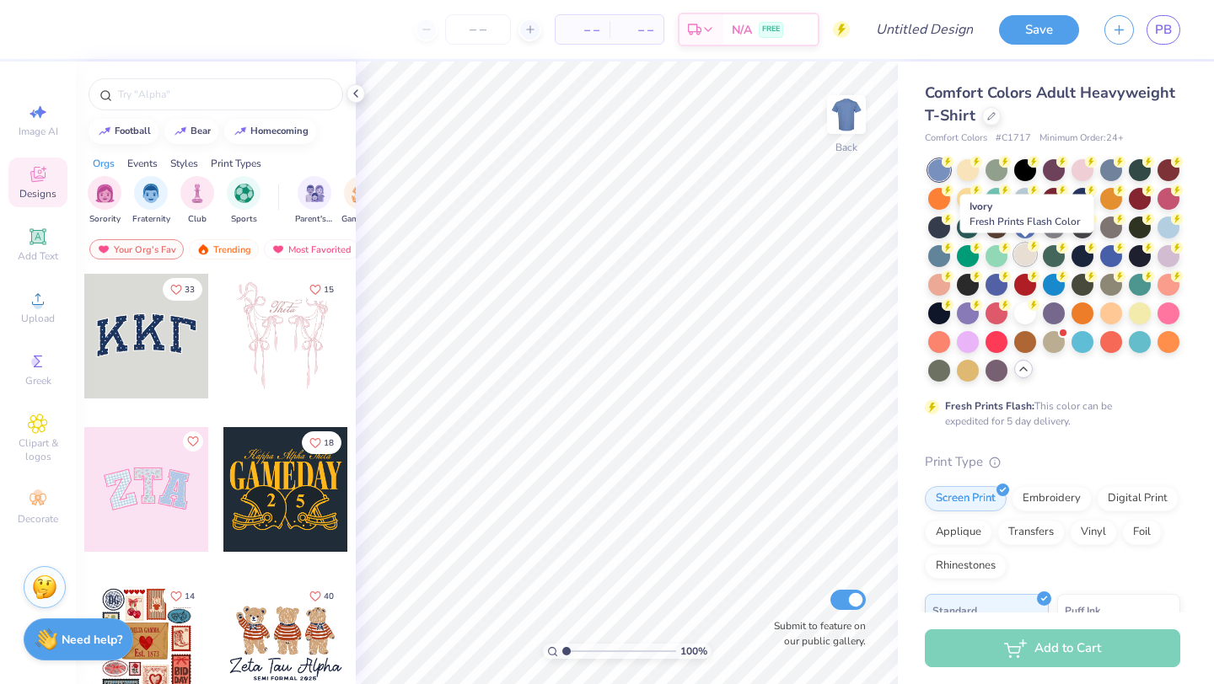
click at [1029, 251] on div at bounding box center [1025, 255] width 22 height 22
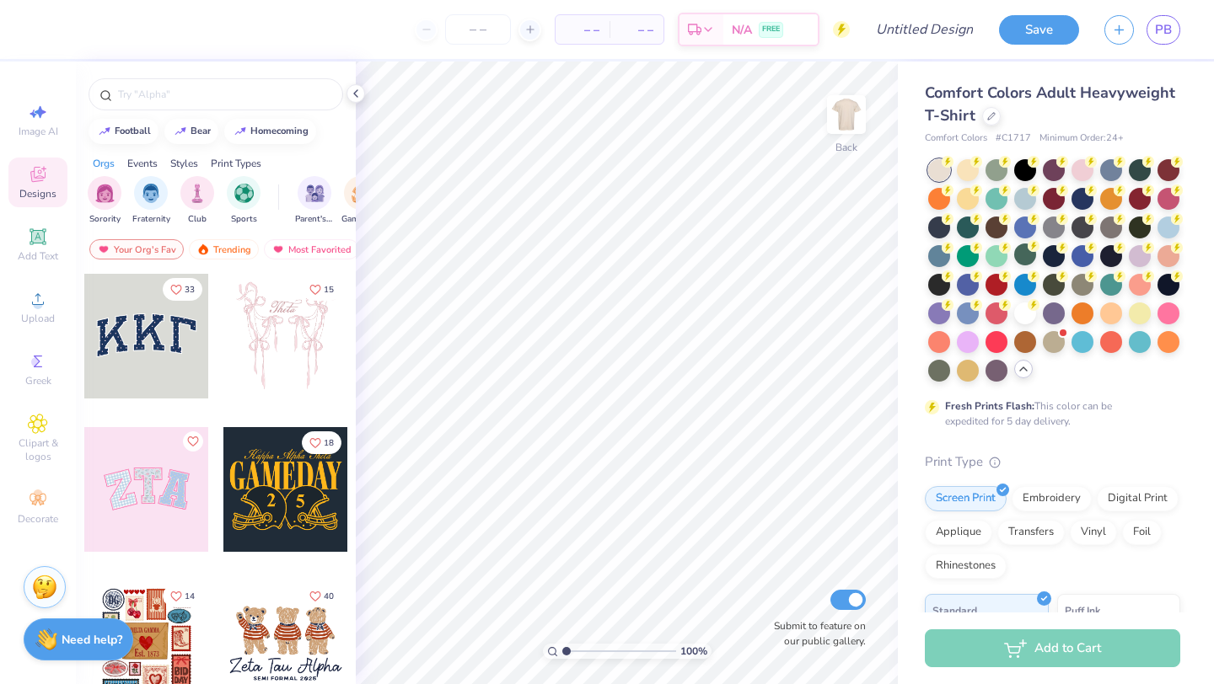
click at [226, 233] on div "Sorority Fraternity Club Sports Parent's Weekend Game Day Rush & Bid PR & Gener…" at bounding box center [216, 202] width 280 height 63
click at [226, 242] on div "Trending" at bounding box center [224, 249] width 70 height 20
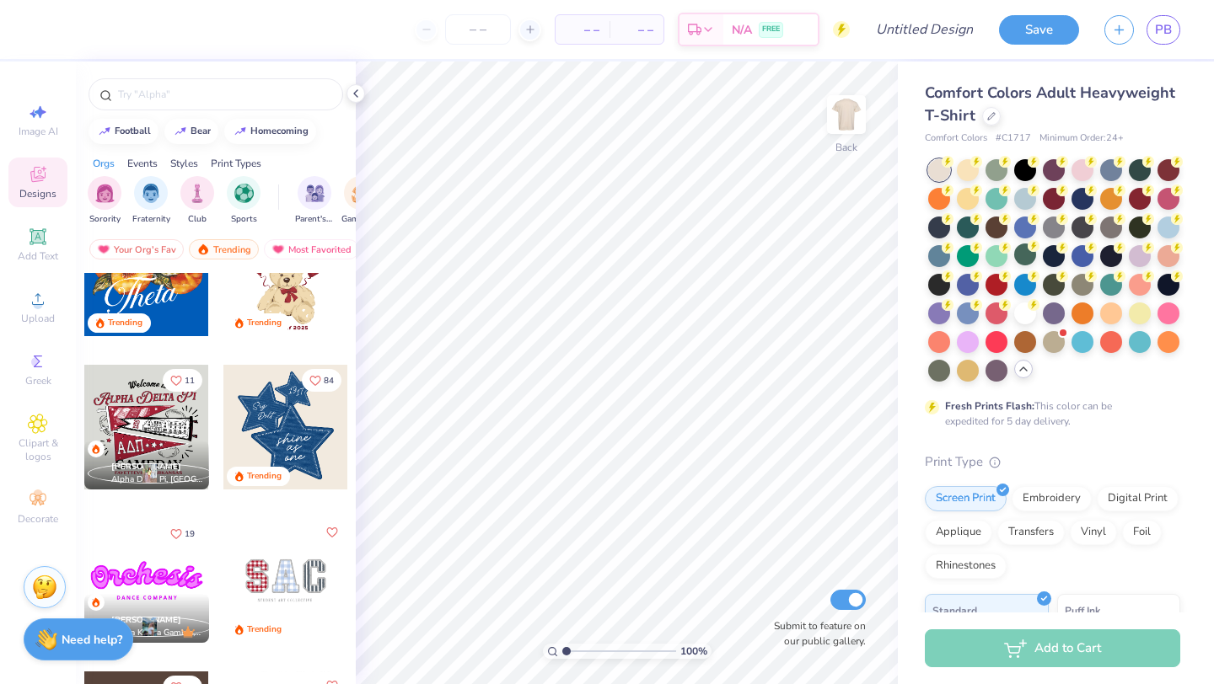
scroll to position [525, 0]
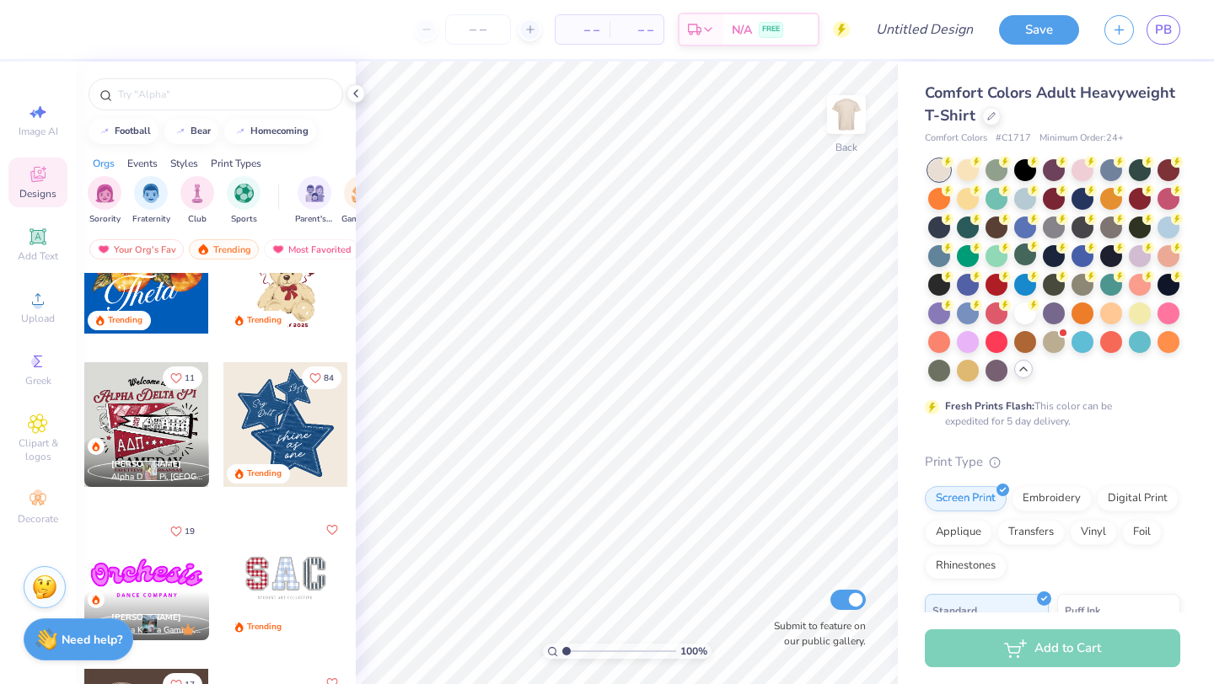
click at [273, 422] on div at bounding box center [285, 424] width 125 height 125
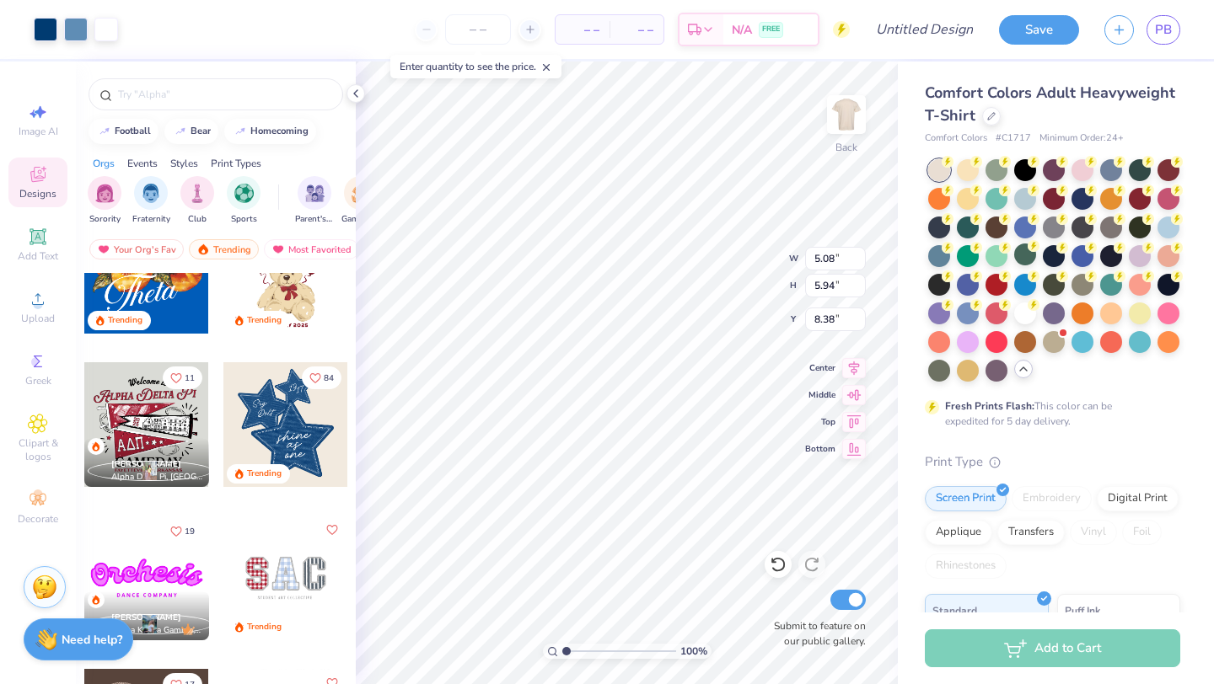
type input "5.08"
type input "5.94"
type input "8.38"
type input "0.82"
type input "0.43"
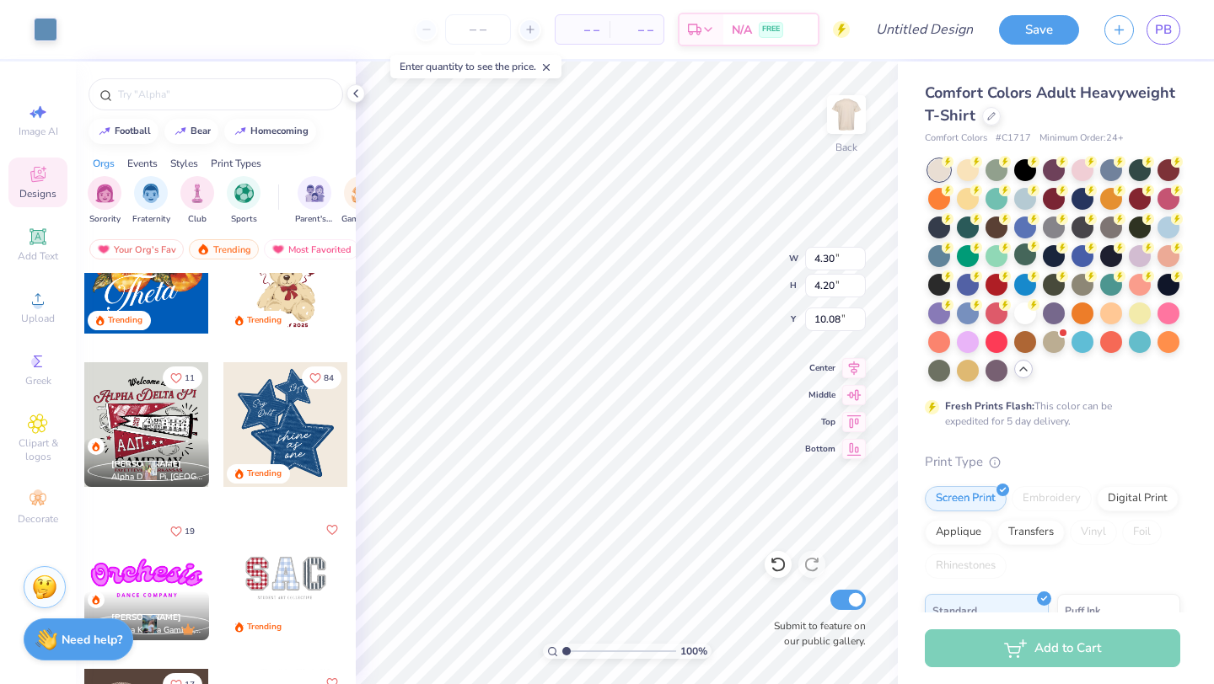
type input "12.28"
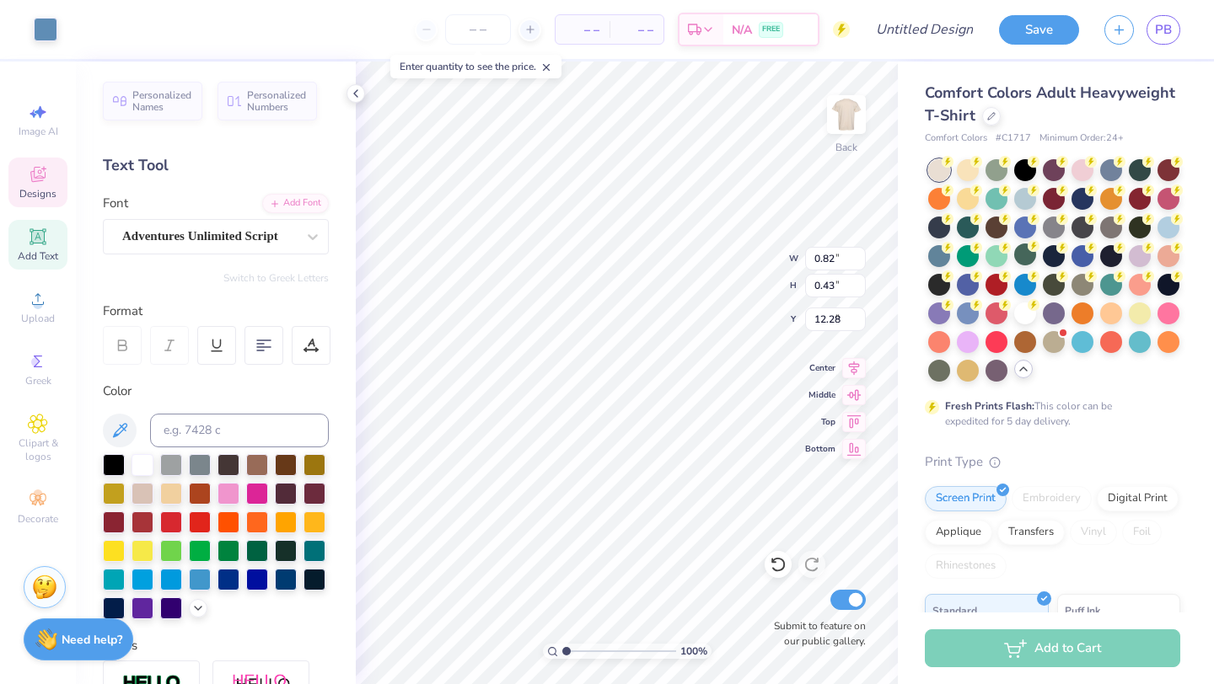
type input "2.02"
type input "2.04"
type input "8.40"
type input "0.41"
type input "0.44"
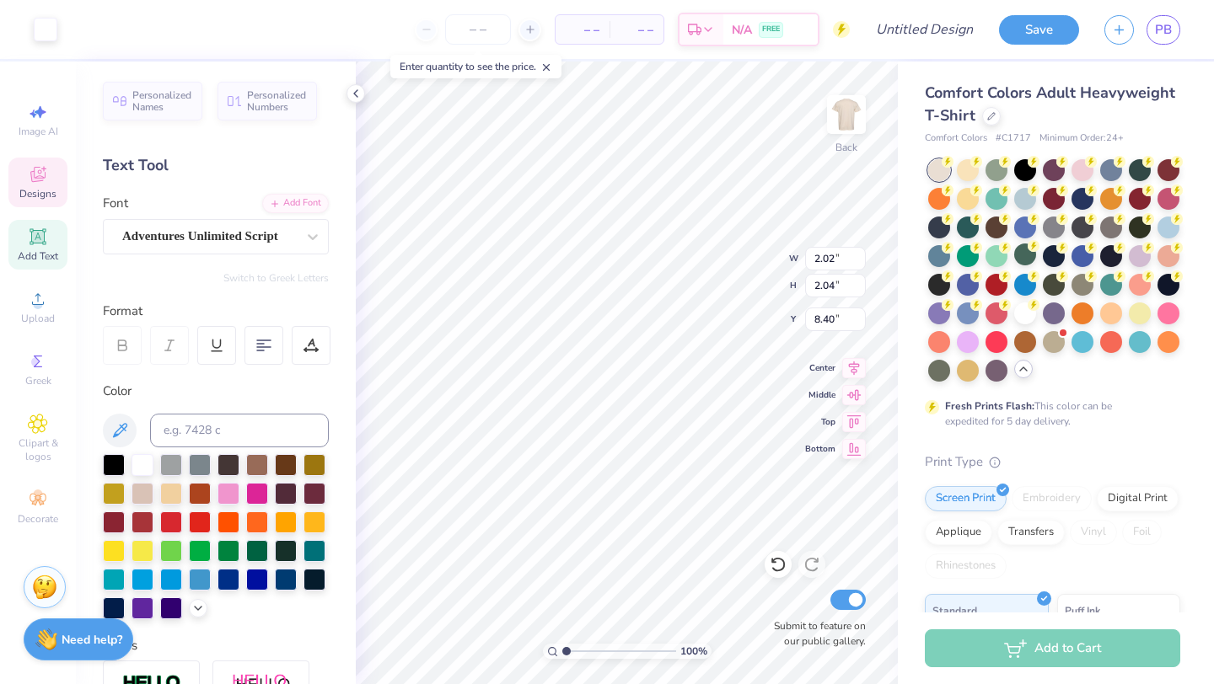
type input "9.17"
type input "0.40"
type input "0.44"
type input "9.25"
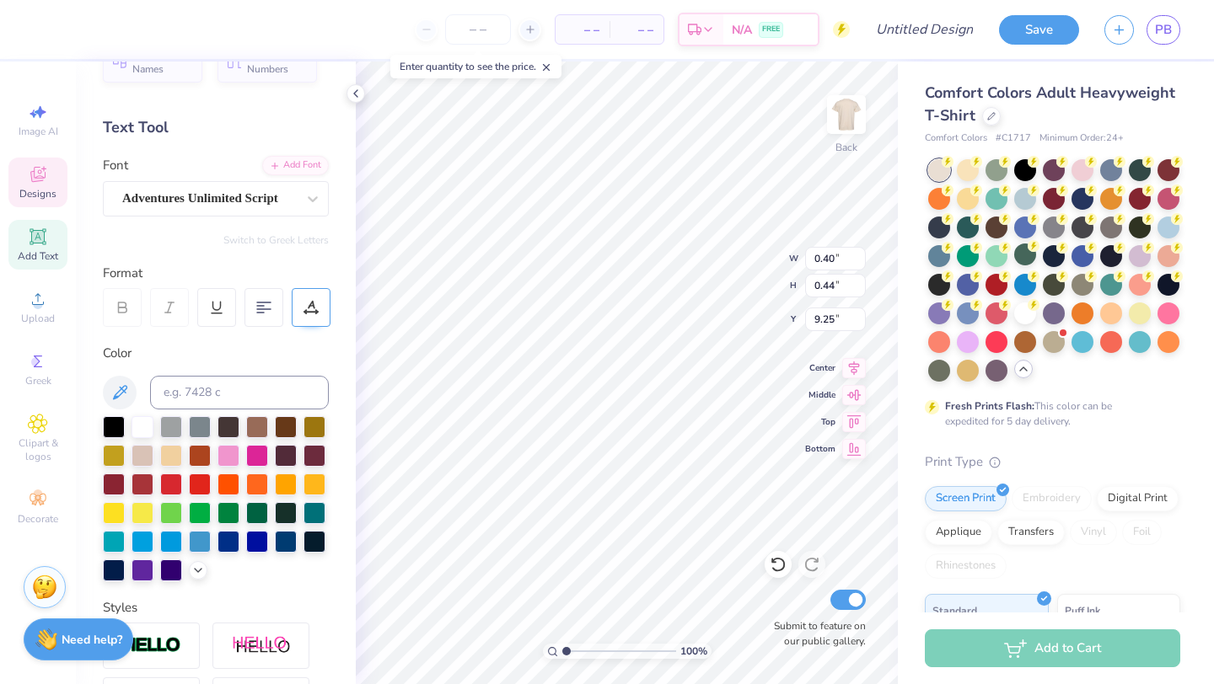
scroll to position [41, 0]
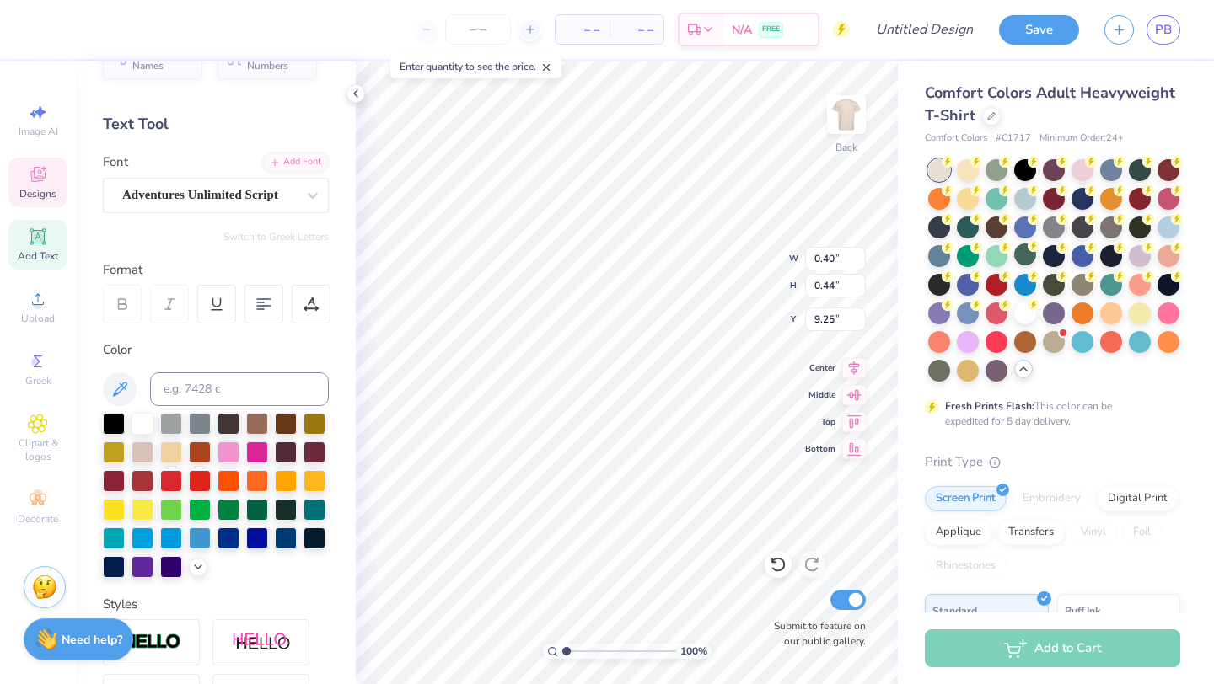
type input "5.88"
click at [621, 647] on input "range" at bounding box center [619, 651] width 114 height 15
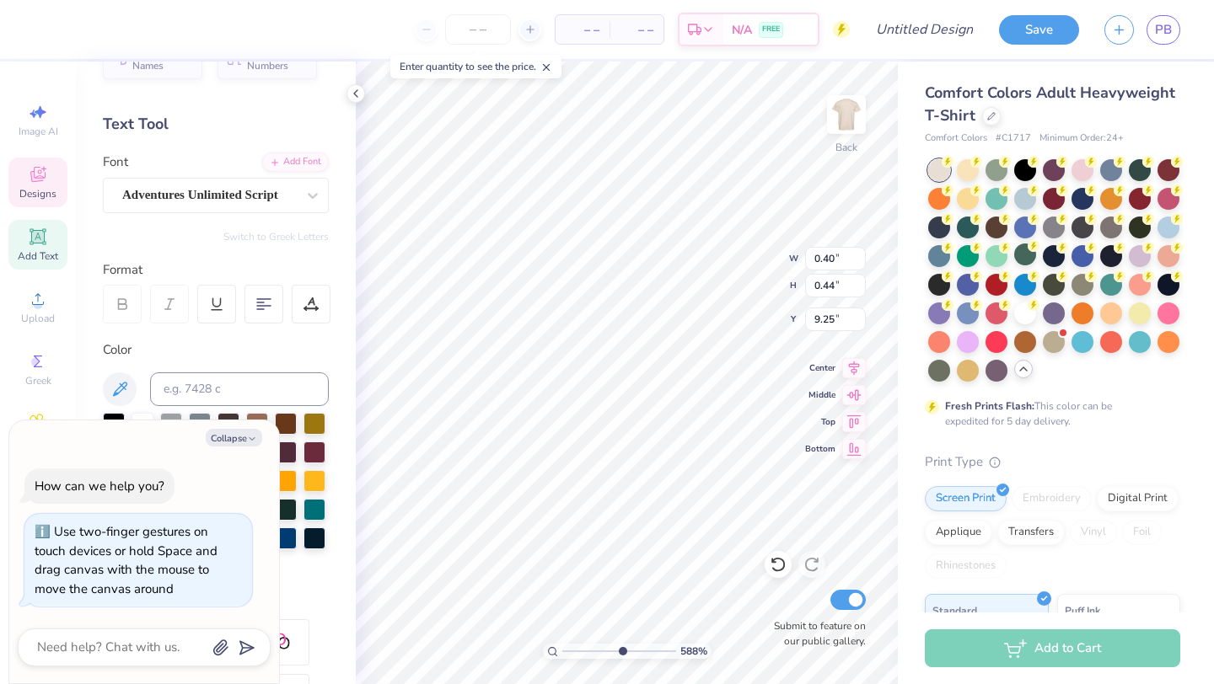
type textarea "x"
type input "7.02"
click at [634, 648] on input "range" at bounding box center [619, 651] width 114 height 15
type textarea "x"
type textarea "1"
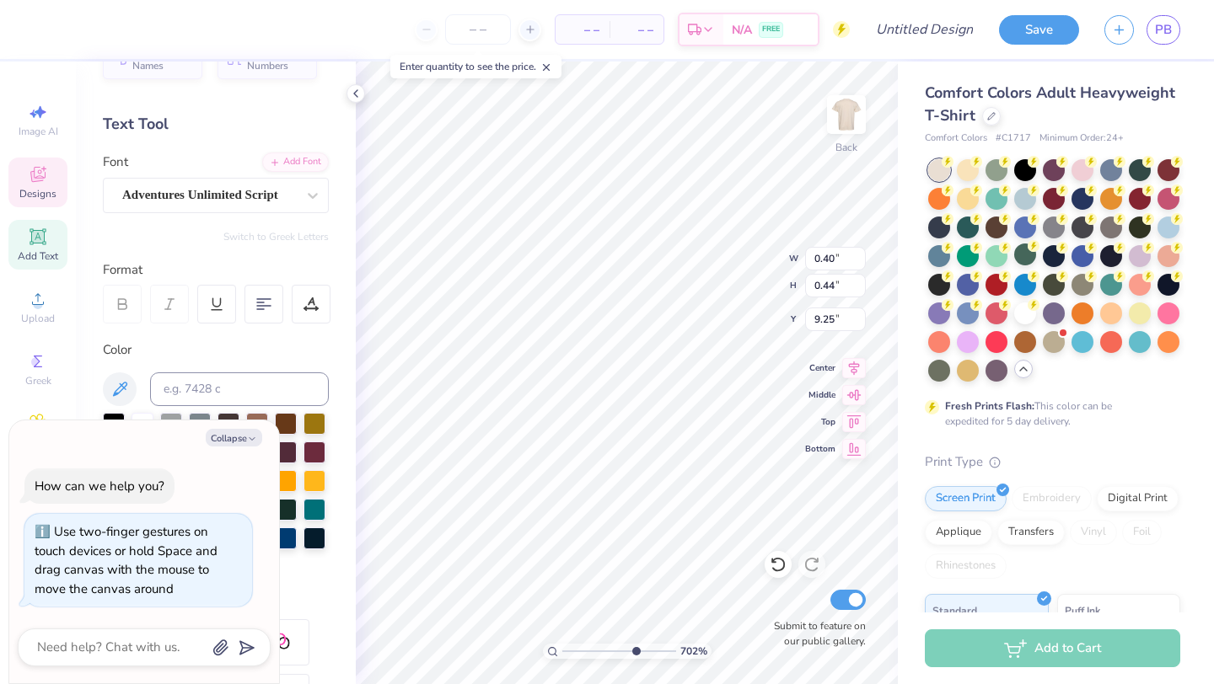
type textarea "x"
type textarea "20"
type textarea "x"
type input "2.02"
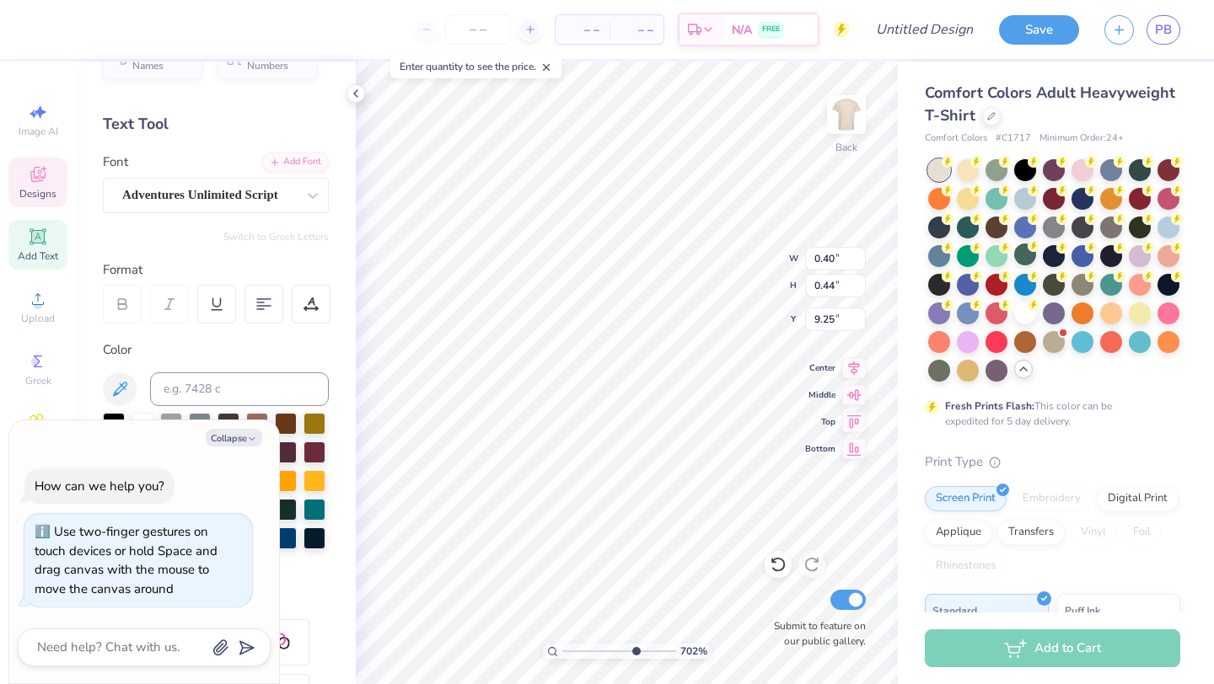
type input "2.04"
type input "8.40"
type textarea "x"
type input "0.43"
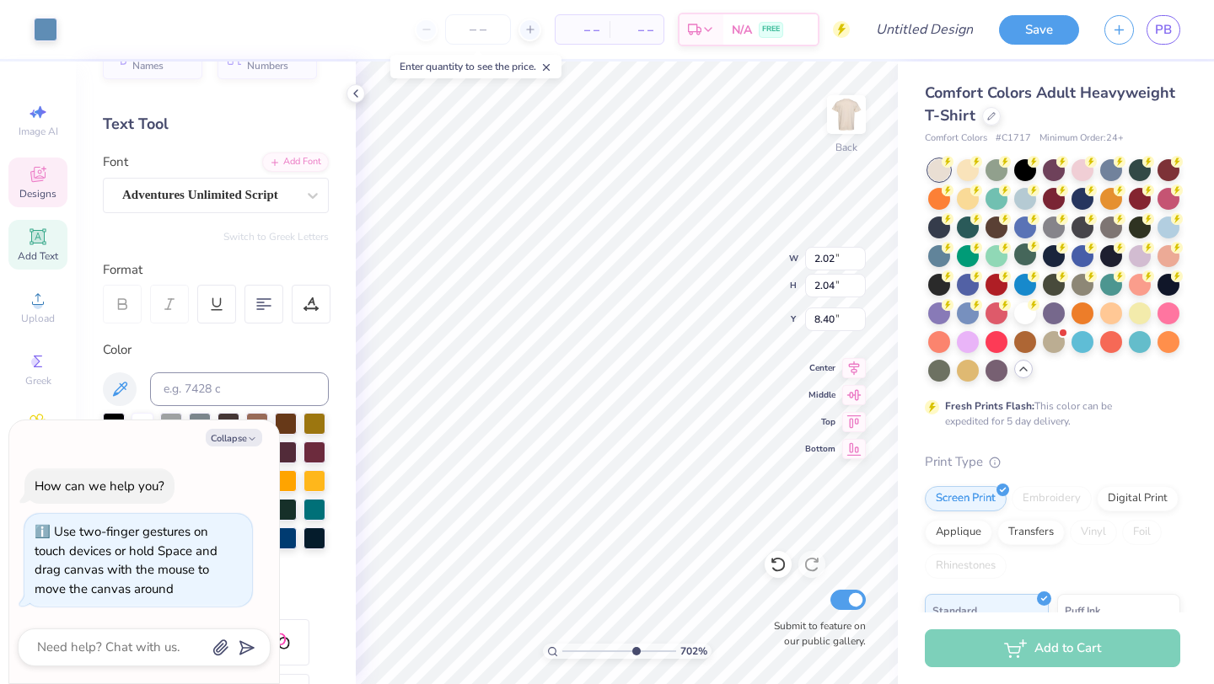
type input "9.26"
type textarea "x"
type input "9.11"
type textarea "x"
type input "2.02"
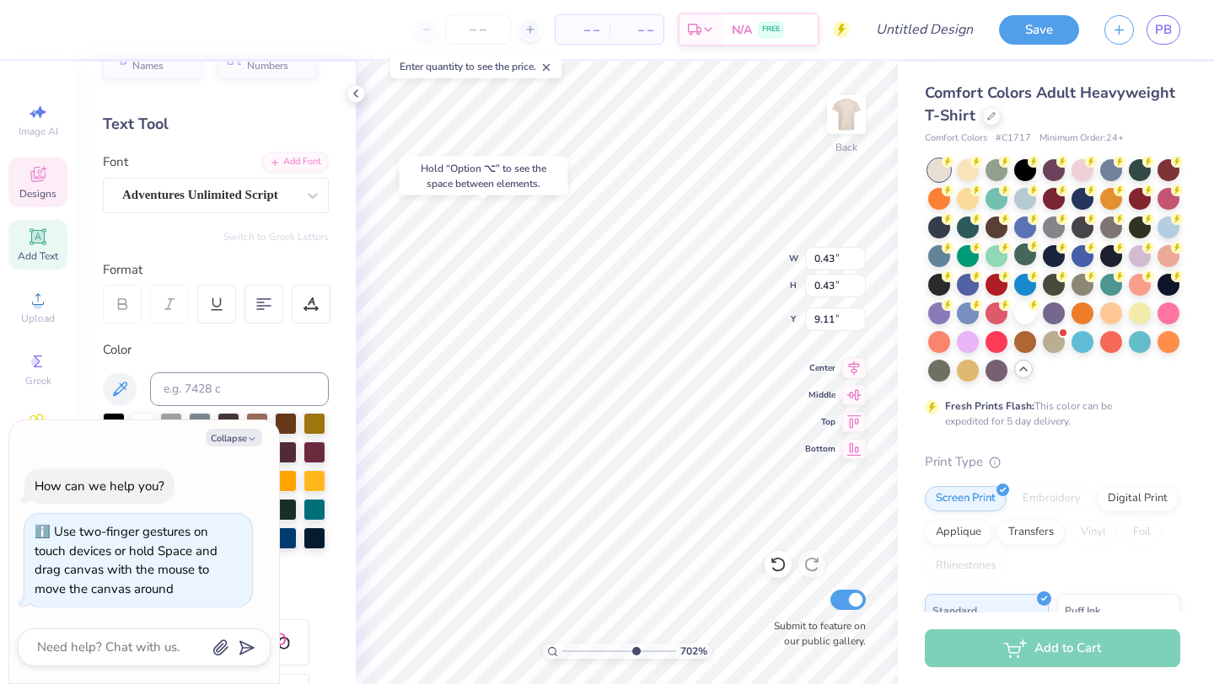
type input "2.04"
type input "8.40"
type textarea "x"
type input "0.43"
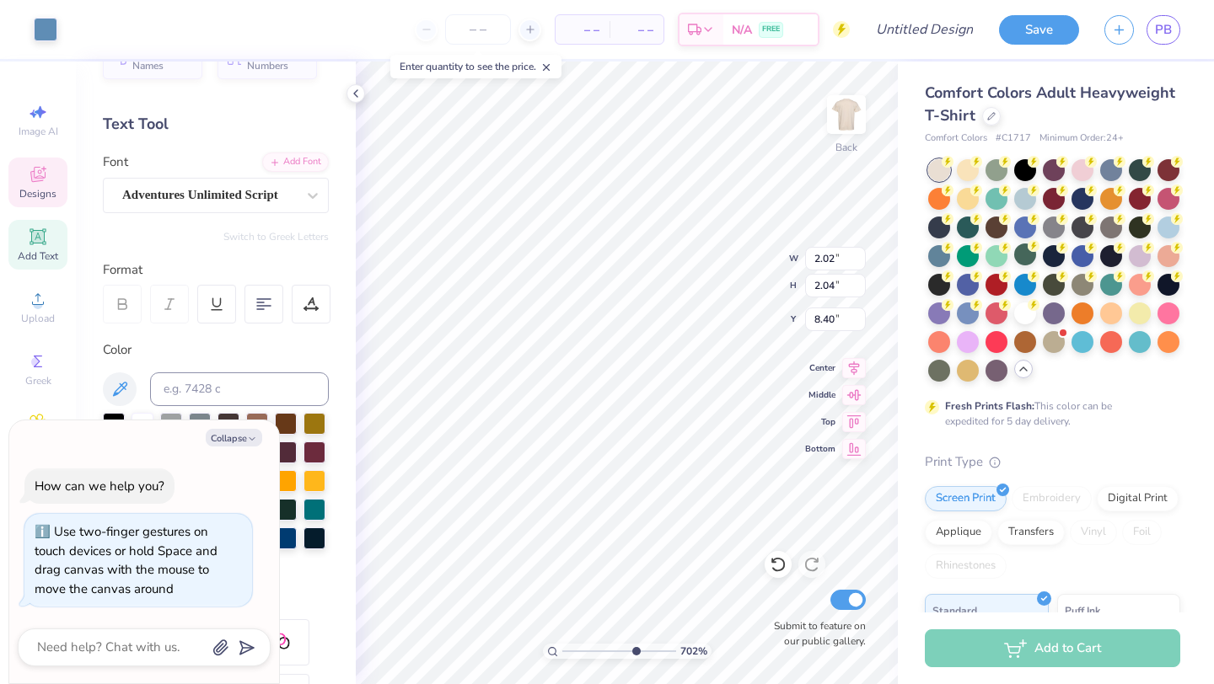
type input "9.11"
type textarea "x"
type input "2.02"
type input "2.04"
type input "8.40"
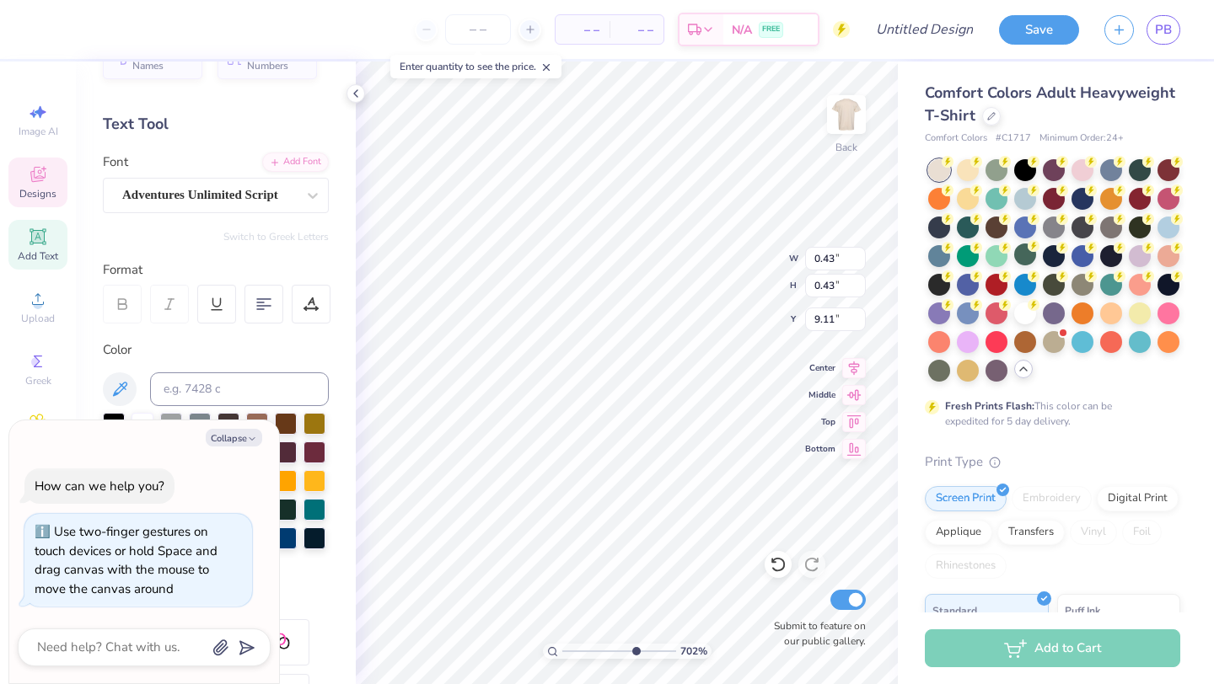
type textarea "x"
type input "0.43"
type input "9.11"
type textarea "x"
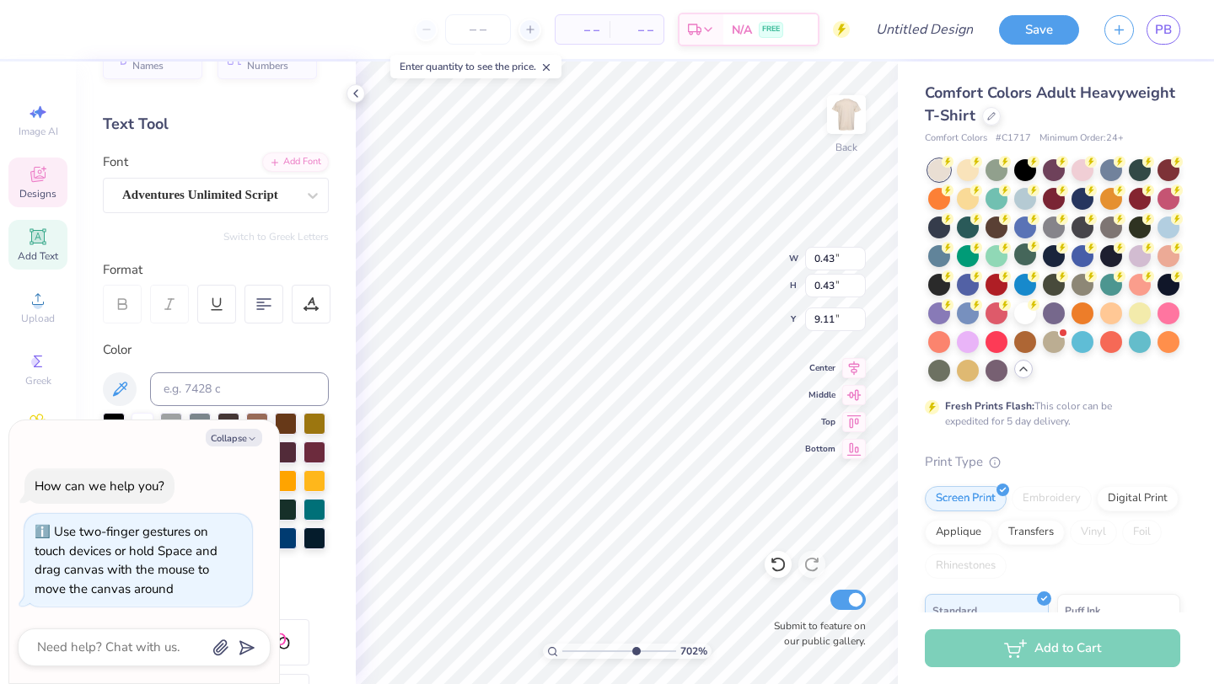
type input "2.02"
type input "2.04"
type input "8.40"
type textarea "x"
type input "8.52"
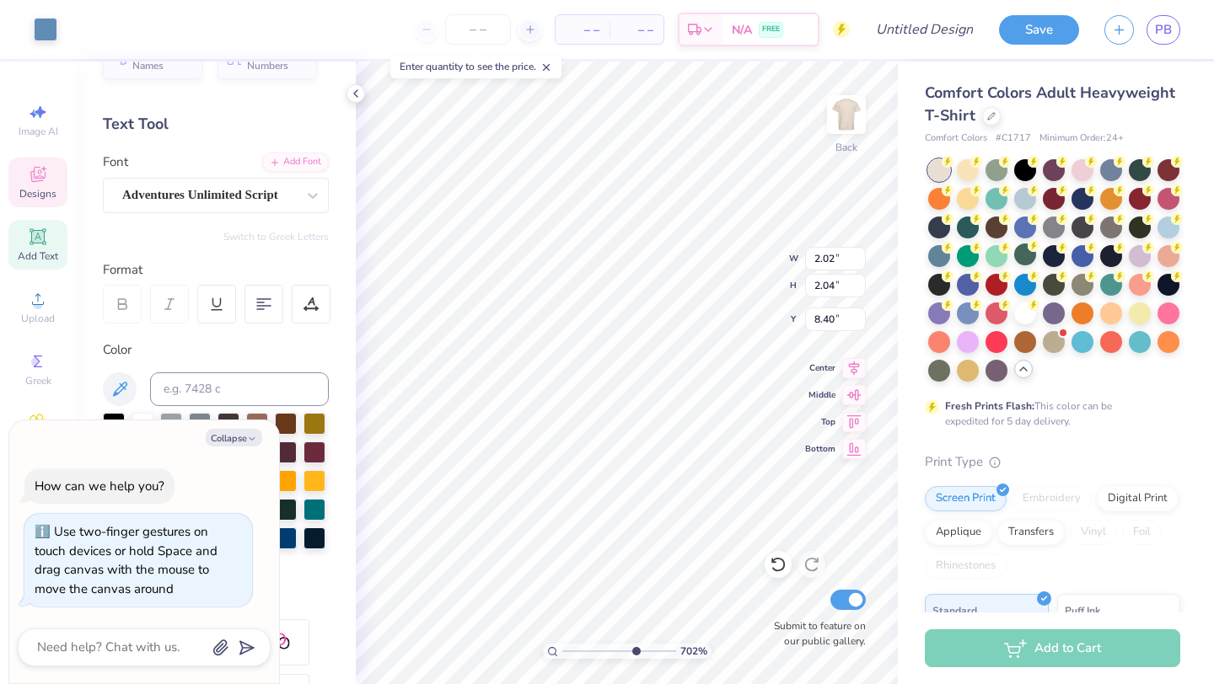
type textarea "x"
type input "0.43"
type input "9.11"
type textarea "x"
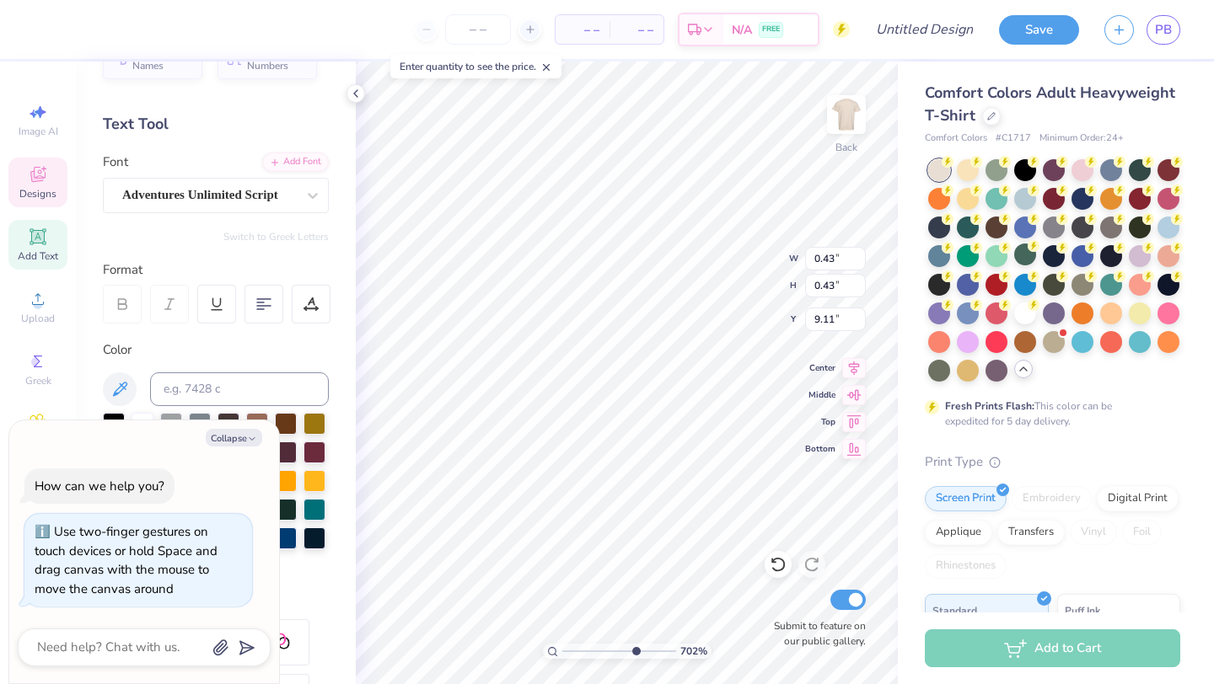
type input "2.06"
type input "2.07"
type input "8.38"
type textarea "x"
type input "0.43"
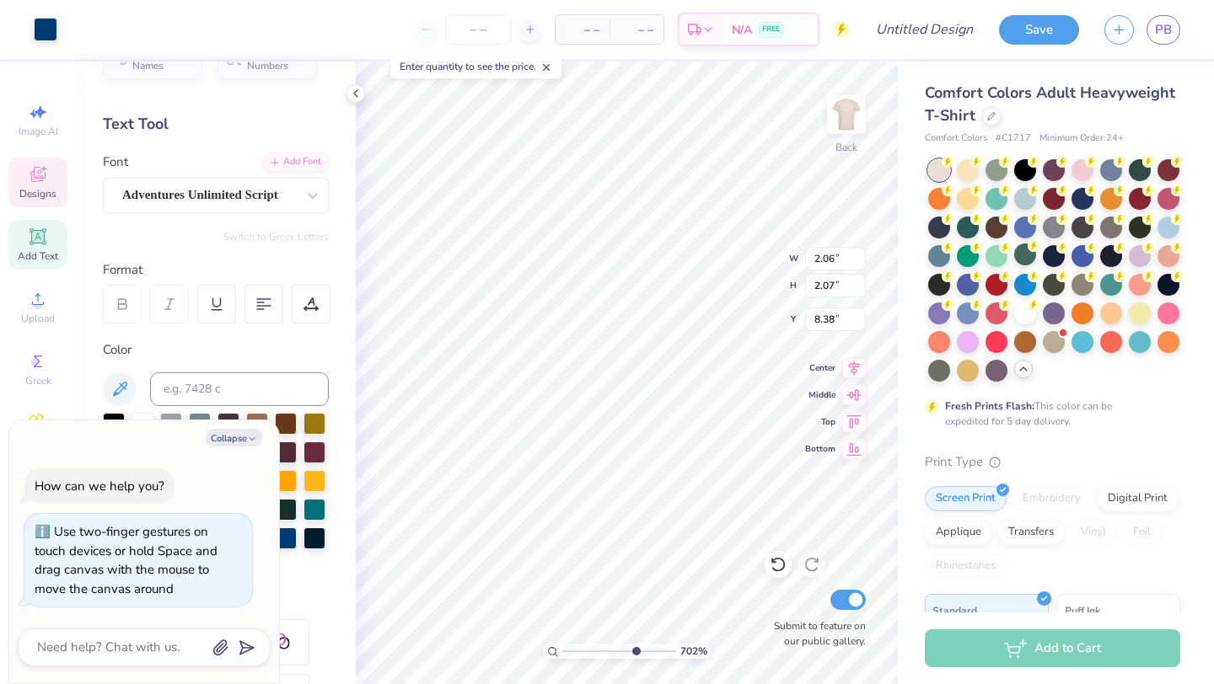
type input "0.43"
type input "9.11"
type textarea "x"
type input "9.20"
type textarea "x"
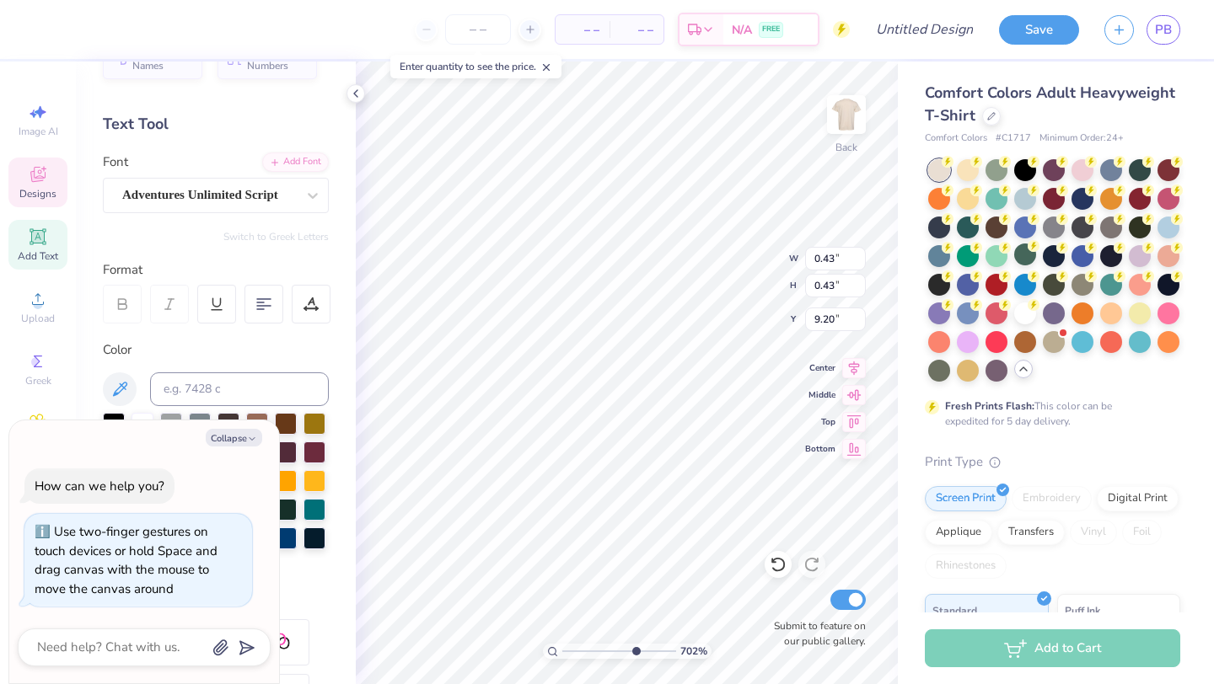
type textarea "2"
type textarea "x"
type textarea "2"
type textarea "x"
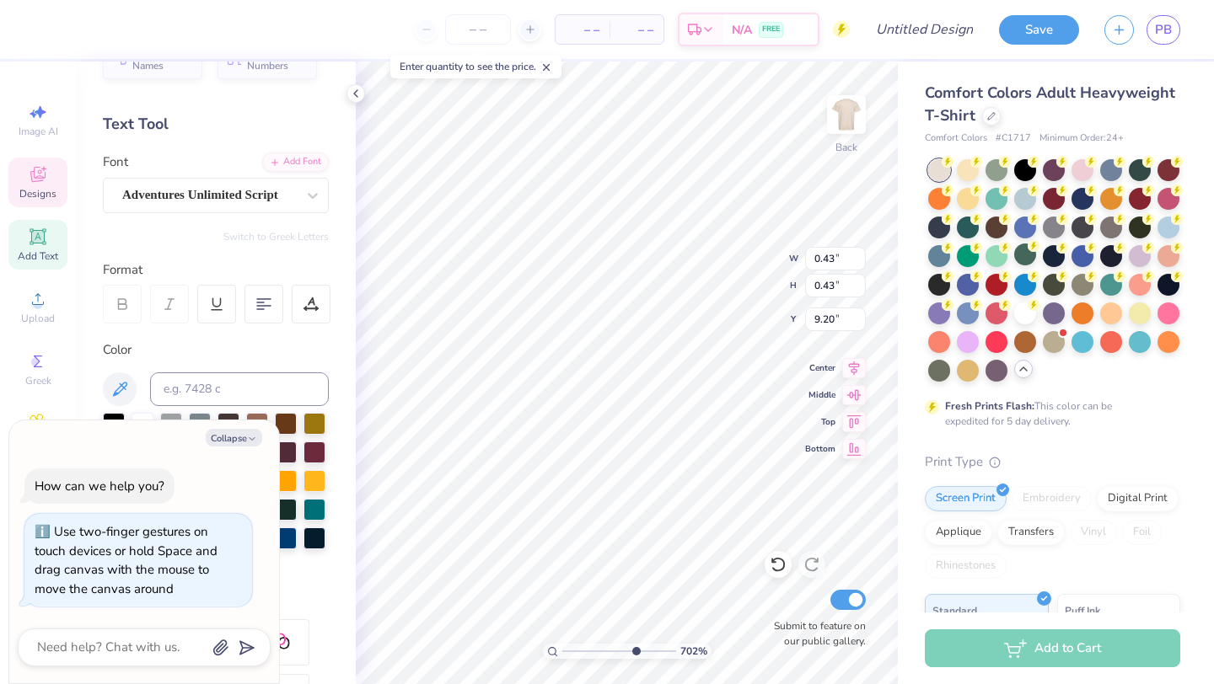
type textarea "26"
type input "2.06"
type input "2.07"
type input "8.38"
type textarea "x"
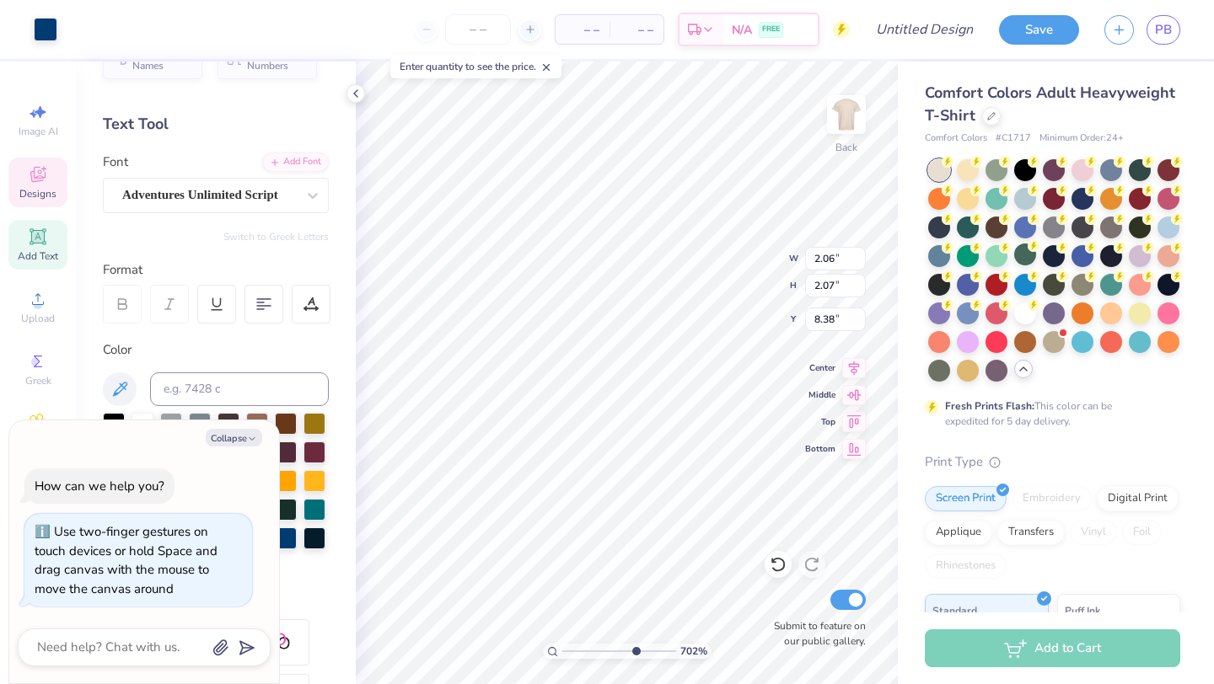
type input "0.43"
type input "0.42"
type input "9.21"
type textarea "x"
type input "2.06"
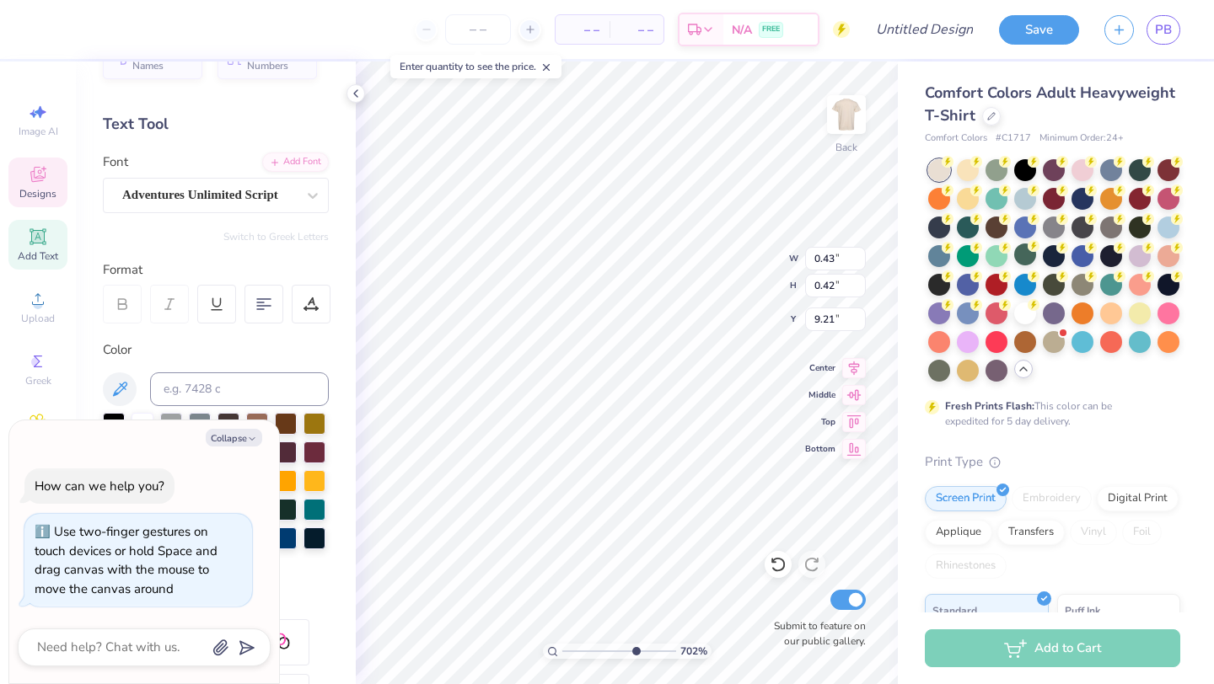
type input "2.07"
type input "8.38"
type textarea "x"
type input "0.43"
type input "0.42"
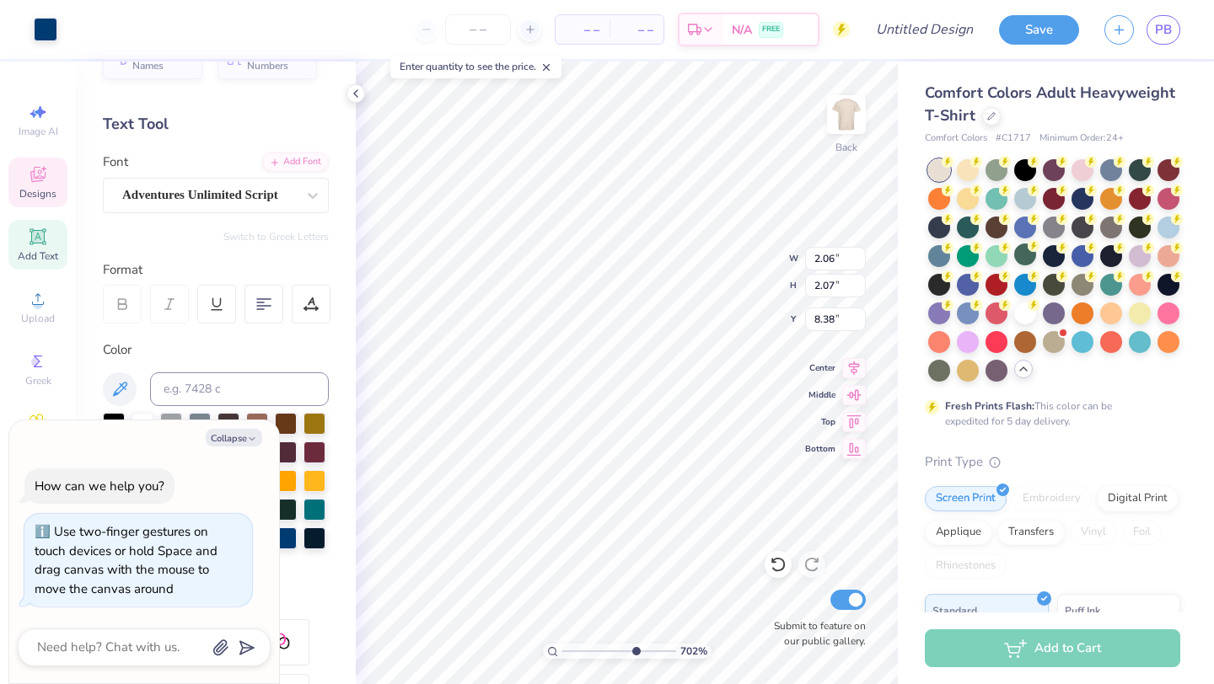
type input "9.21"
type textarea "x"
type input "9.32"
type textarea "x"
type textarea "S"
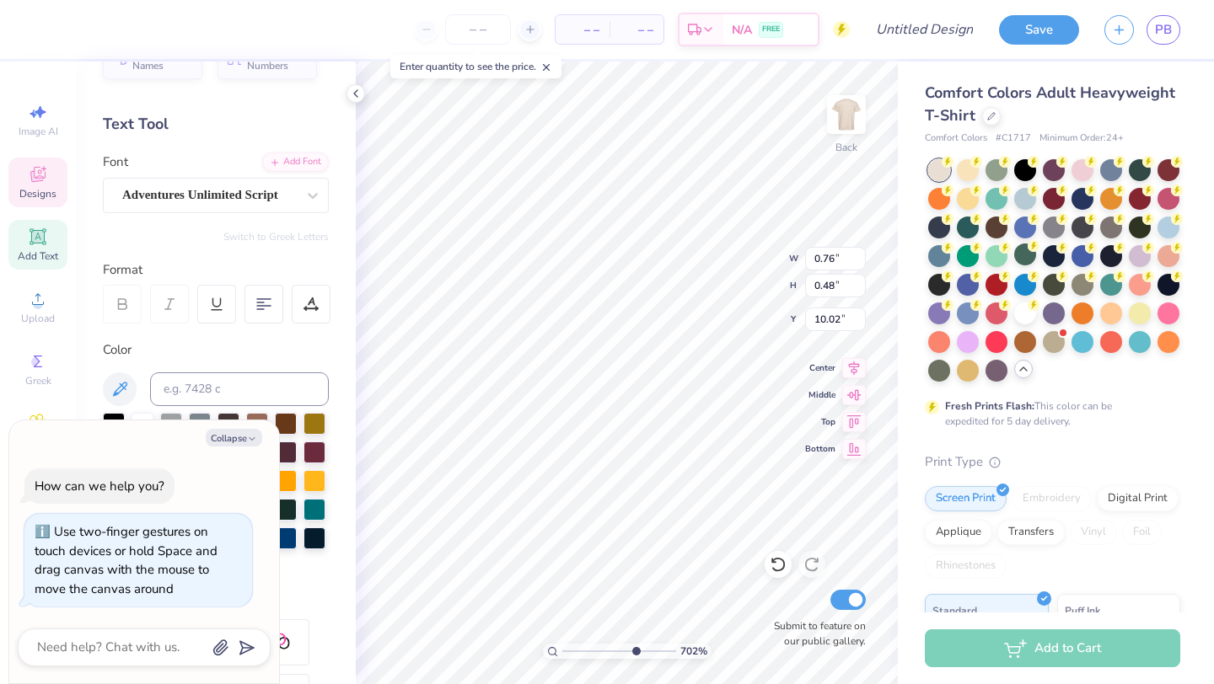
type textarea "x"
type textarea "Sl"
type textarea "x"
type textarea "Sla"
type textarea "x"
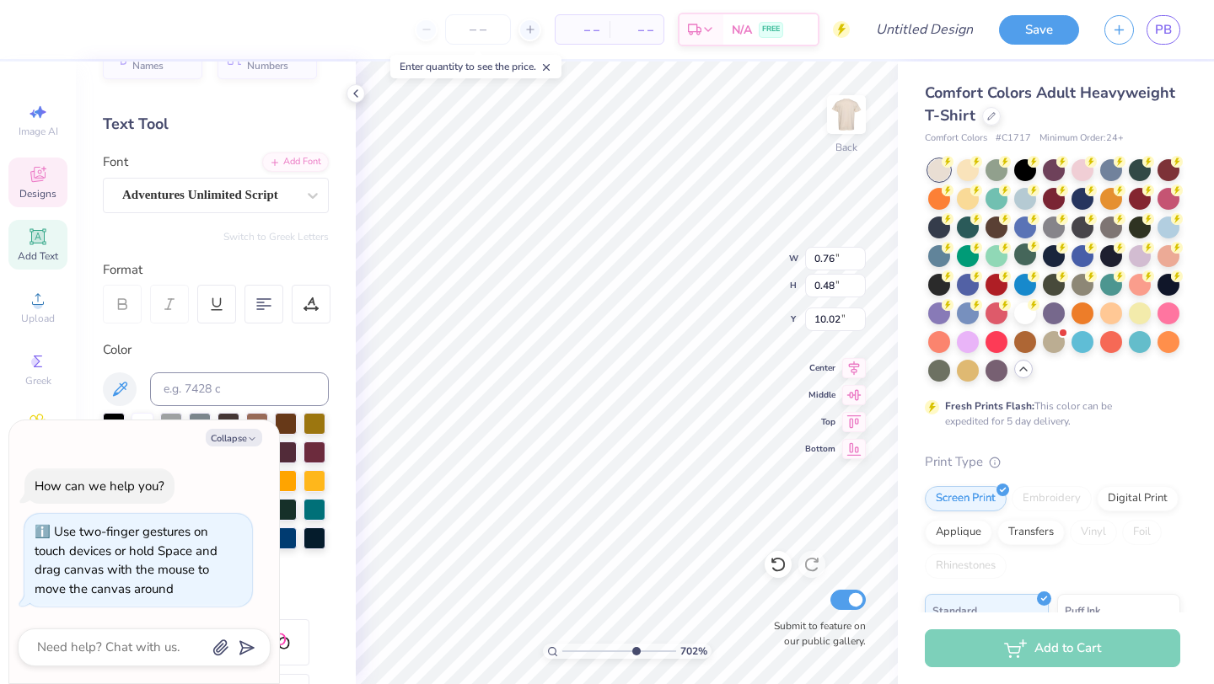
type textarea "Slad"
type textarea "x"
type textarea "Slade"
type textarea "x"
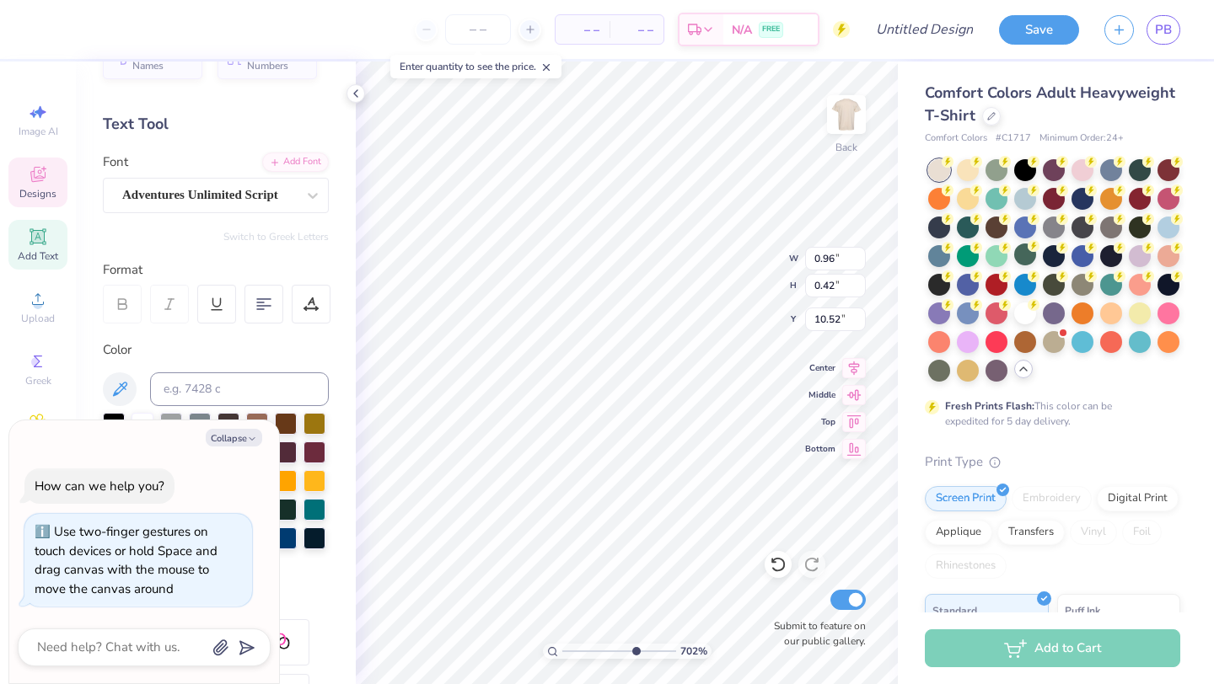
type input "0.96"
type input "0.42"
type input "10.52"
type textarea "x"
type textarea "Del"
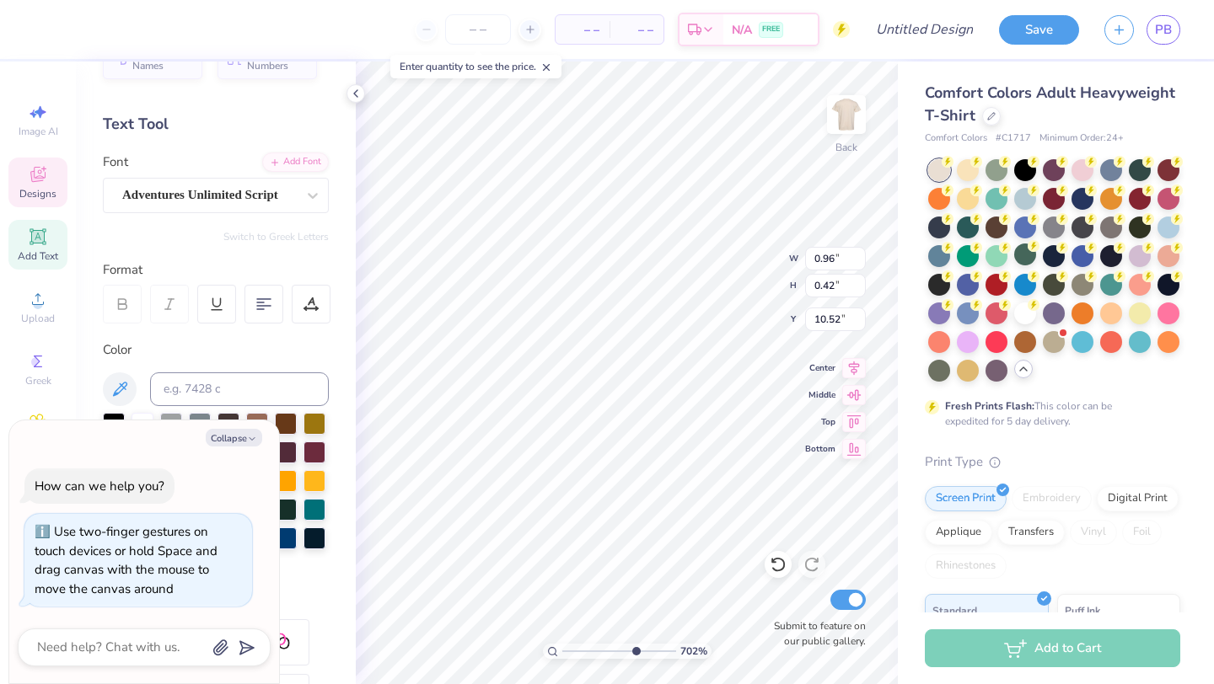
type textarea "x"
type textarea "De"
type textarea "x"
type textarea "D"
type textarea "x"
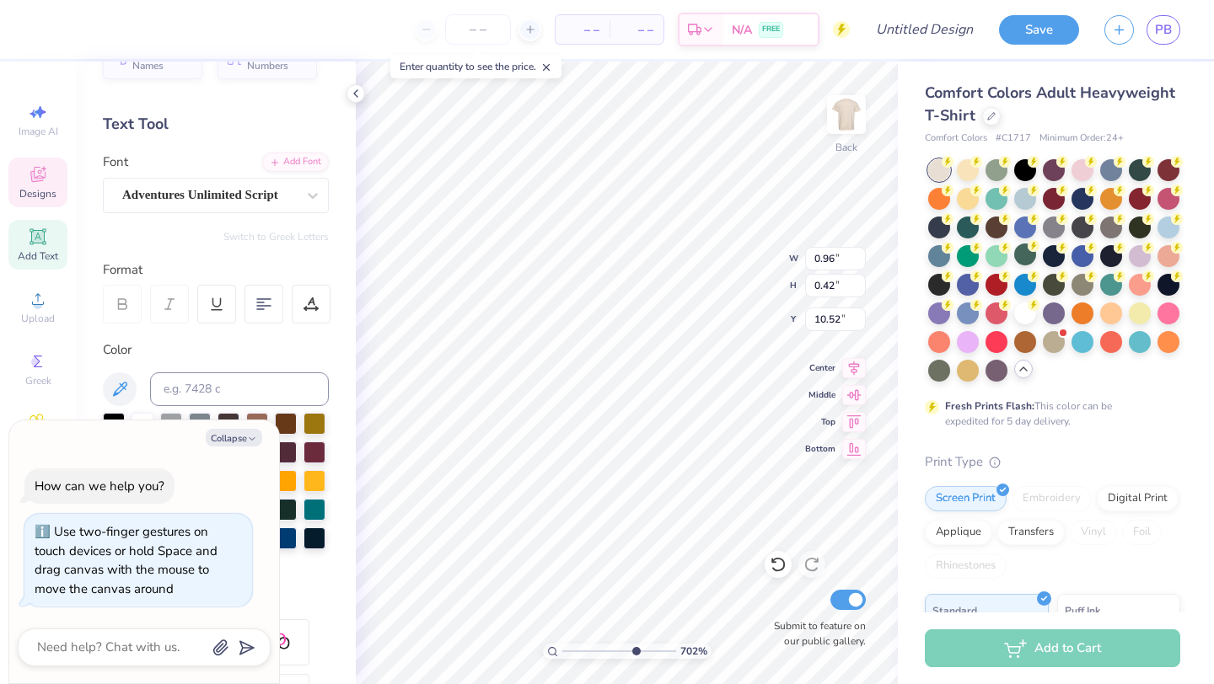
type textarea "x"
type textarea "g"
type textarea "x"
type textarea "gi"
type textarea "x"
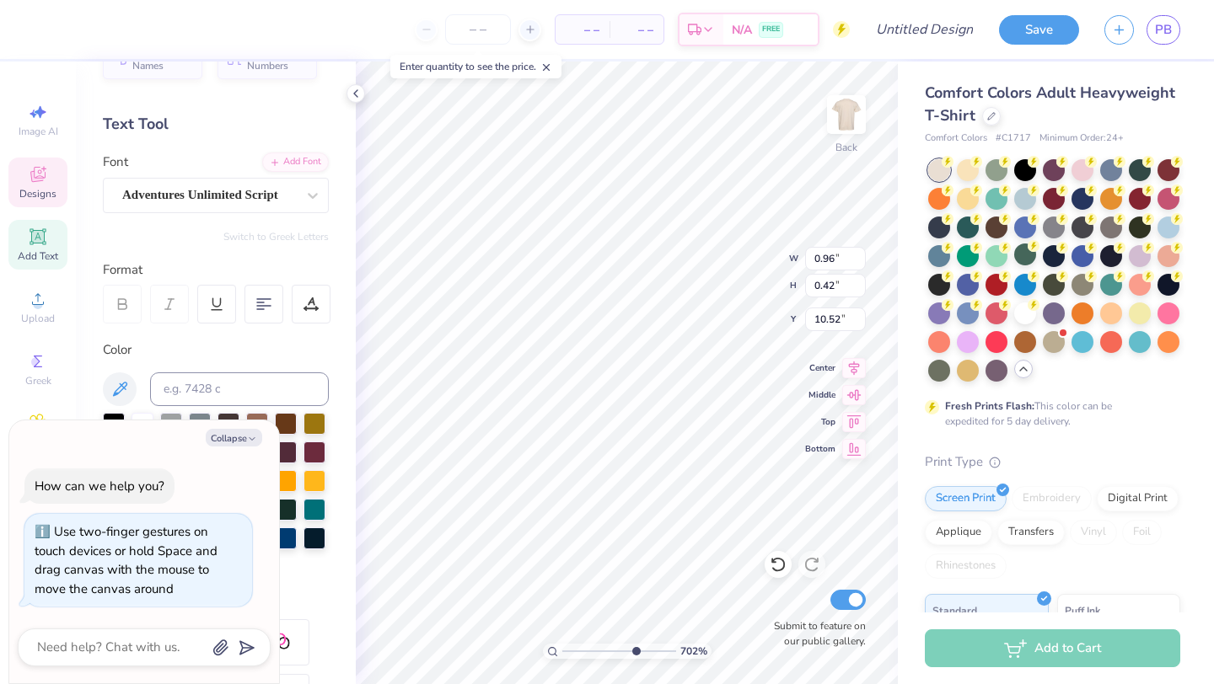
type textarea "gir"
type textarea "x"
type textarea "girl"
type textarea "x"
type textarea "girls"
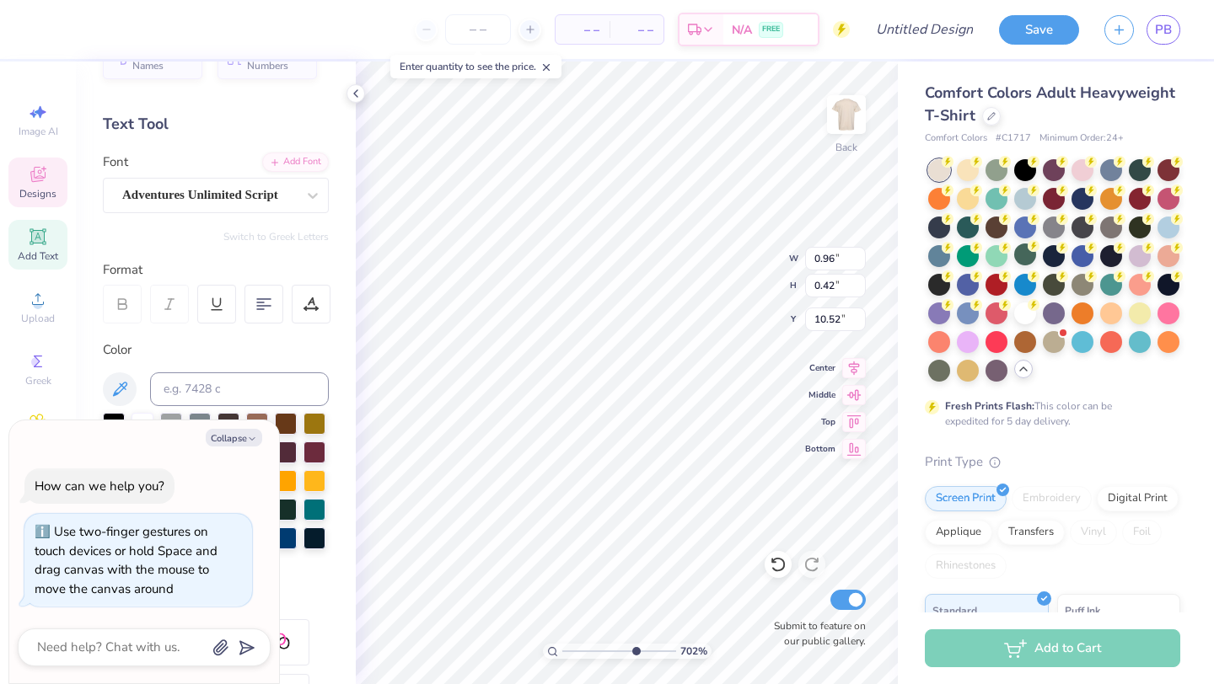
type textarea "x"
type textarea "irls"
type textarea "x"
type textarea "Girls"
type textarea "x"
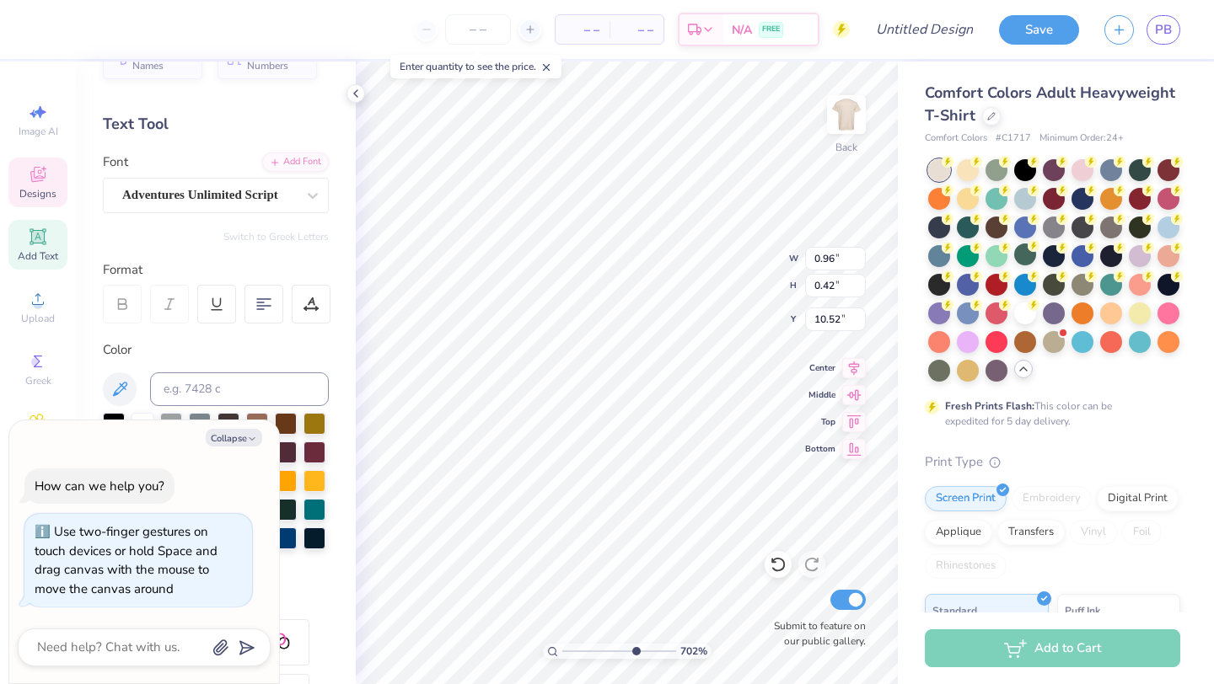
type input "2.97"
type input "3.00"
type input "8.95"
type textarea "x"
type input "10.02"
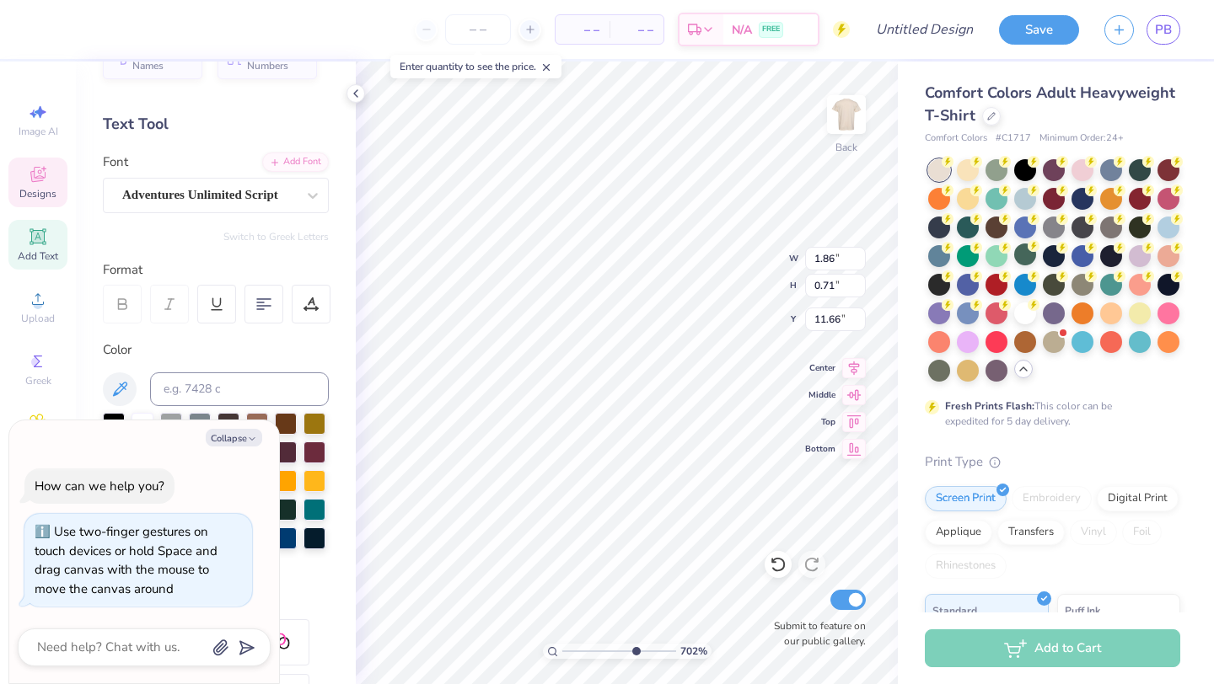
type textarea "x"
type textarea "B"
type textarea "x"
type textarea "Ba"
type textarea "x"
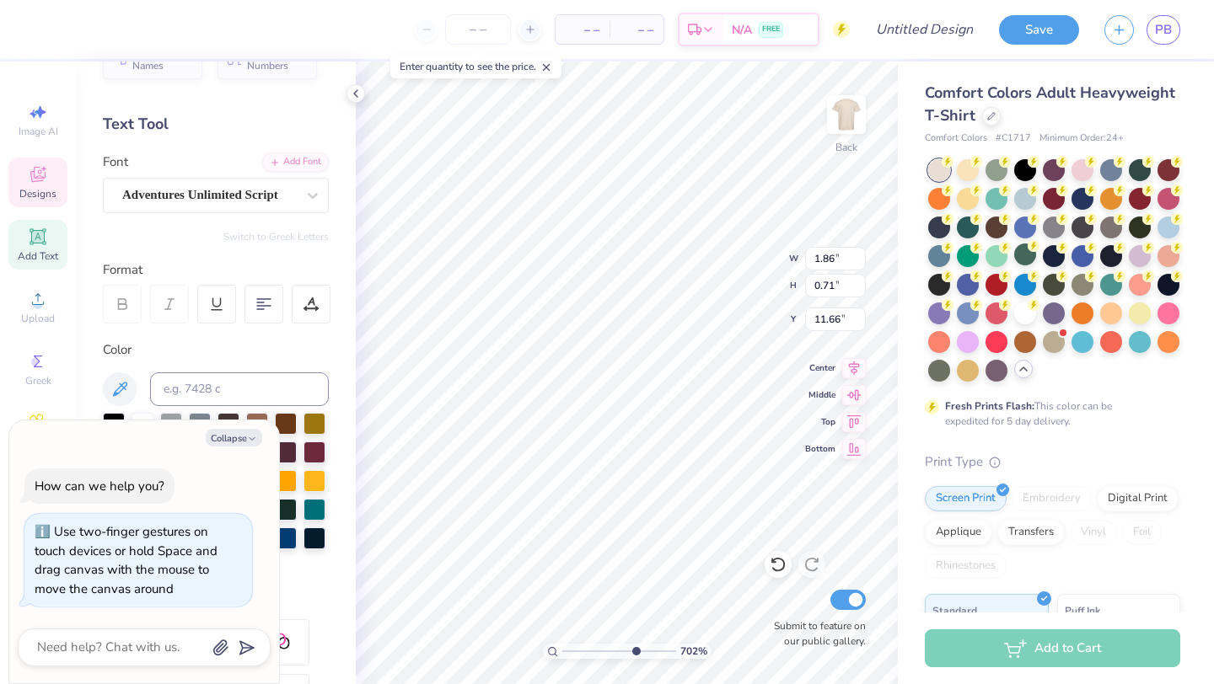
type textarea "Bac"
type textarea "x"
type textarea "Bache"
type textarea "x"
type textarea "Bachel"
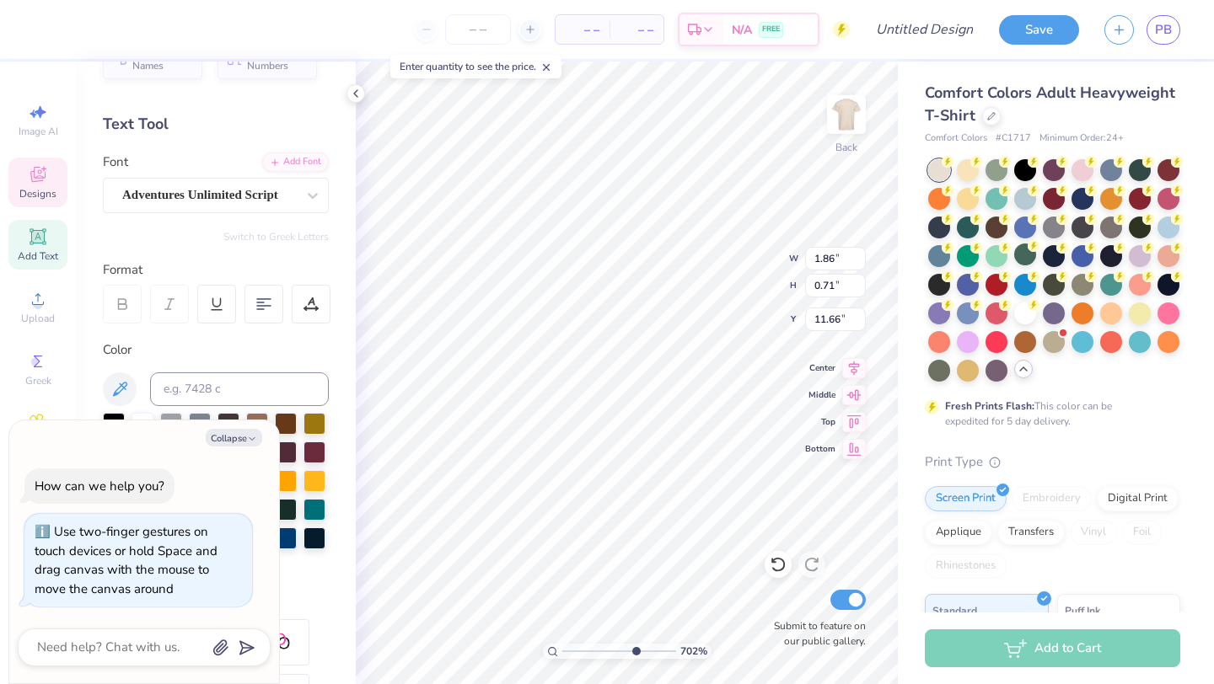
type textarea "x"
type textarea "Bachelo"
type textarea "x"
type textarea "Bachelore"
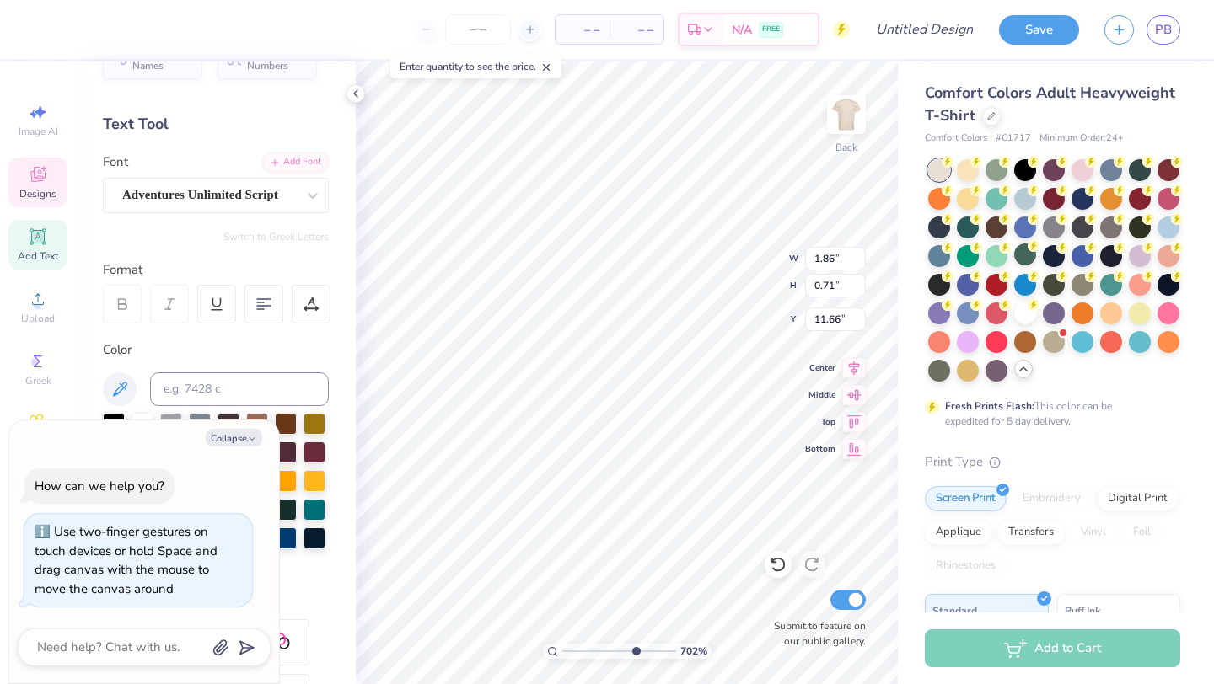
type textarea "x"
type textarea "Bacheloret"
type textarea "x"
type textarea "Bachelorett"
type textarea "x"
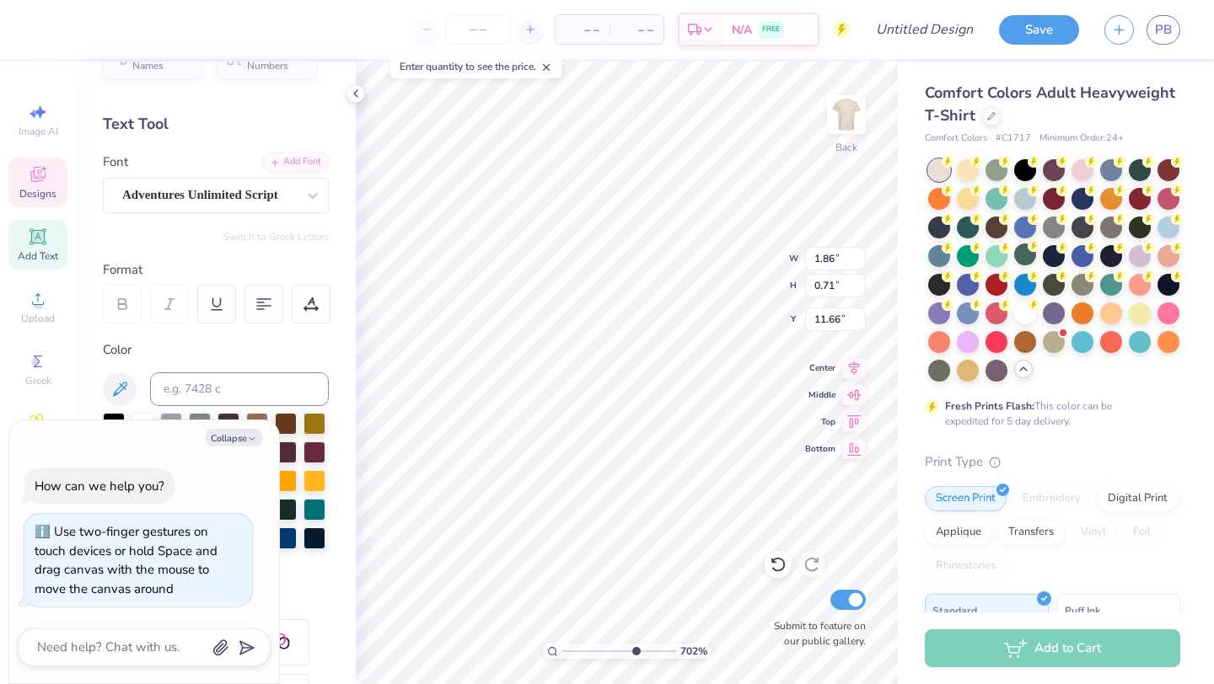
type textarea "Bachelorette"
type textarea "x"
type input "1.09"
type input "0.32"
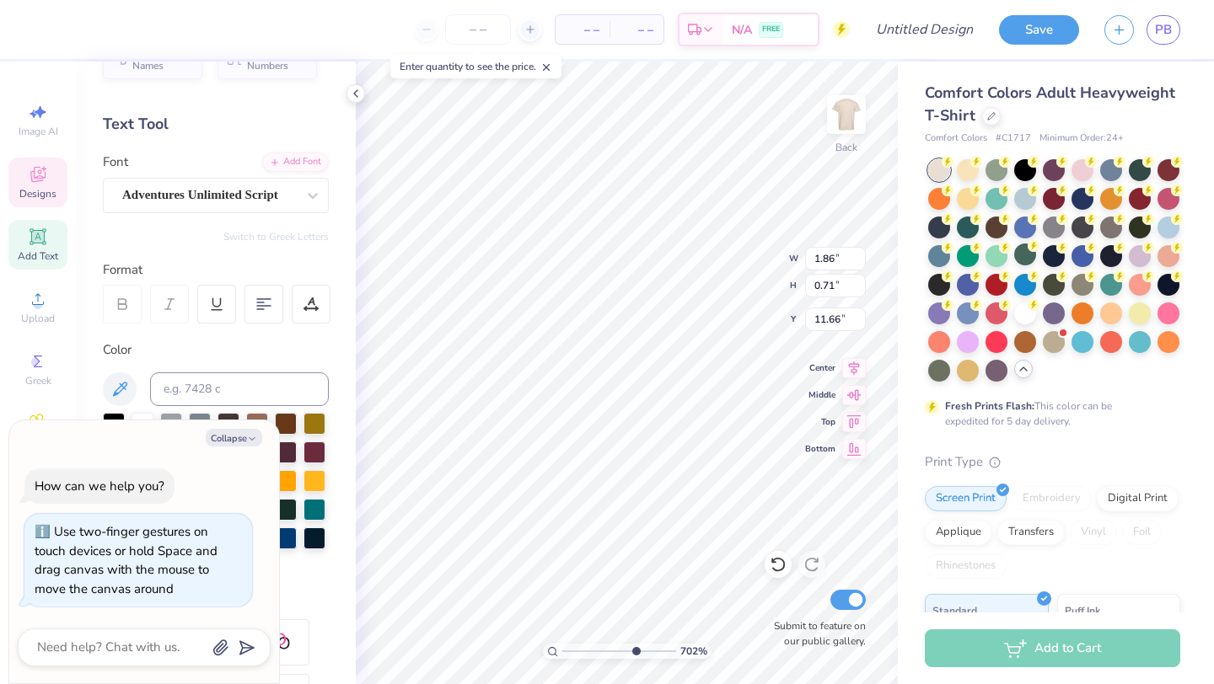
type input "12.82"
type textarea "x"
type input "3.99"
type input "0.97"
type input "11.51"
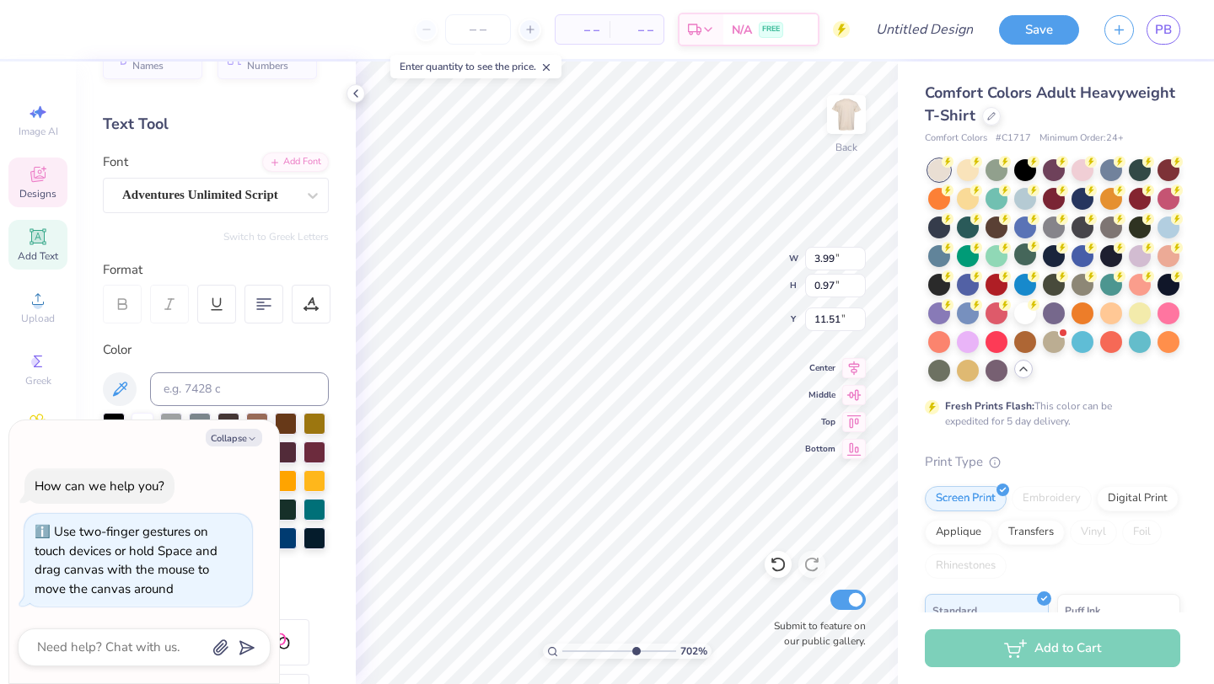
type textarea "x"
type textarea "W"
type textarea "x"
type textarea "Wed"
type textarea "x"
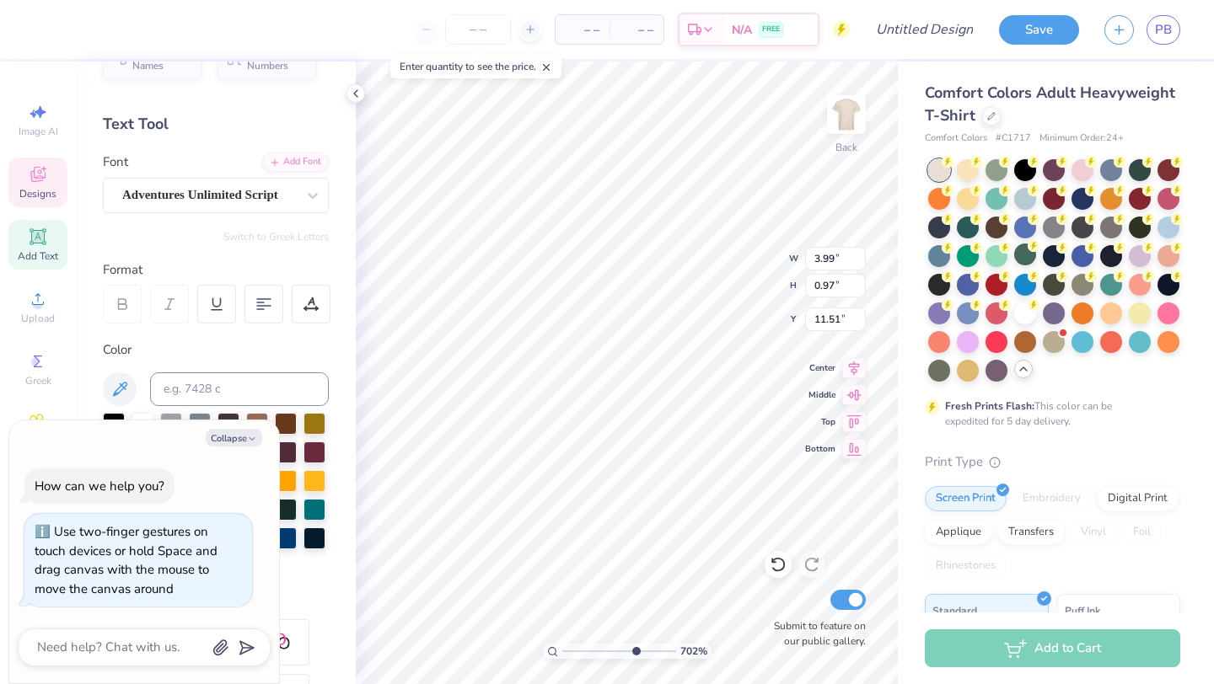
type textarea "Wedd"
type textarea "x"
type textarea "Weddi"
type textarea "x"
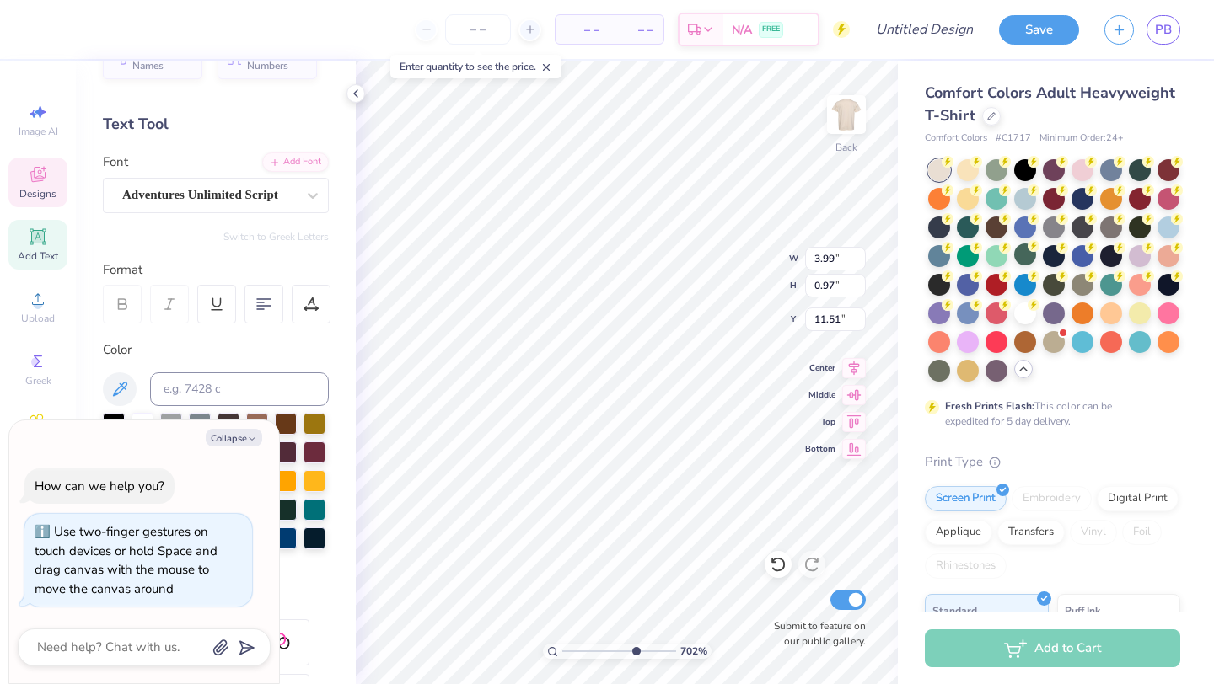
type textarea "Weddin"
type textarea "x"
type textarea "Wedding"
type textarea "x"
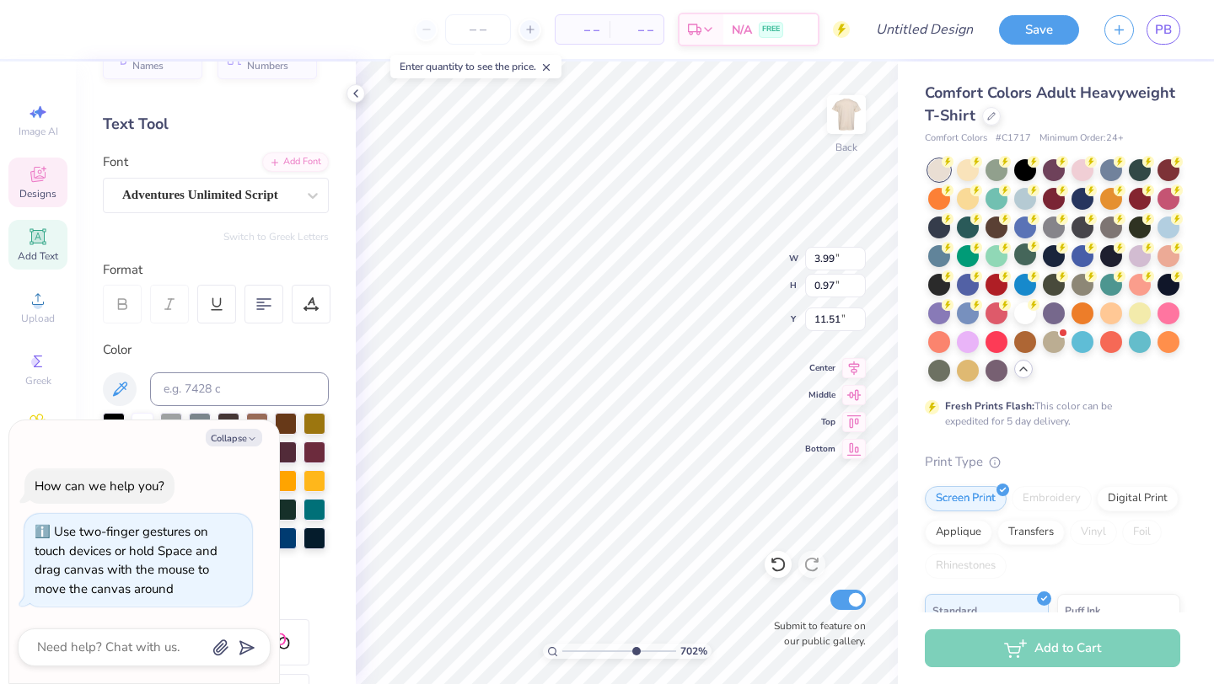
type input "0.82"
type input "0.43"
type input "12.28"
type textarea "x"
type input "2.97"
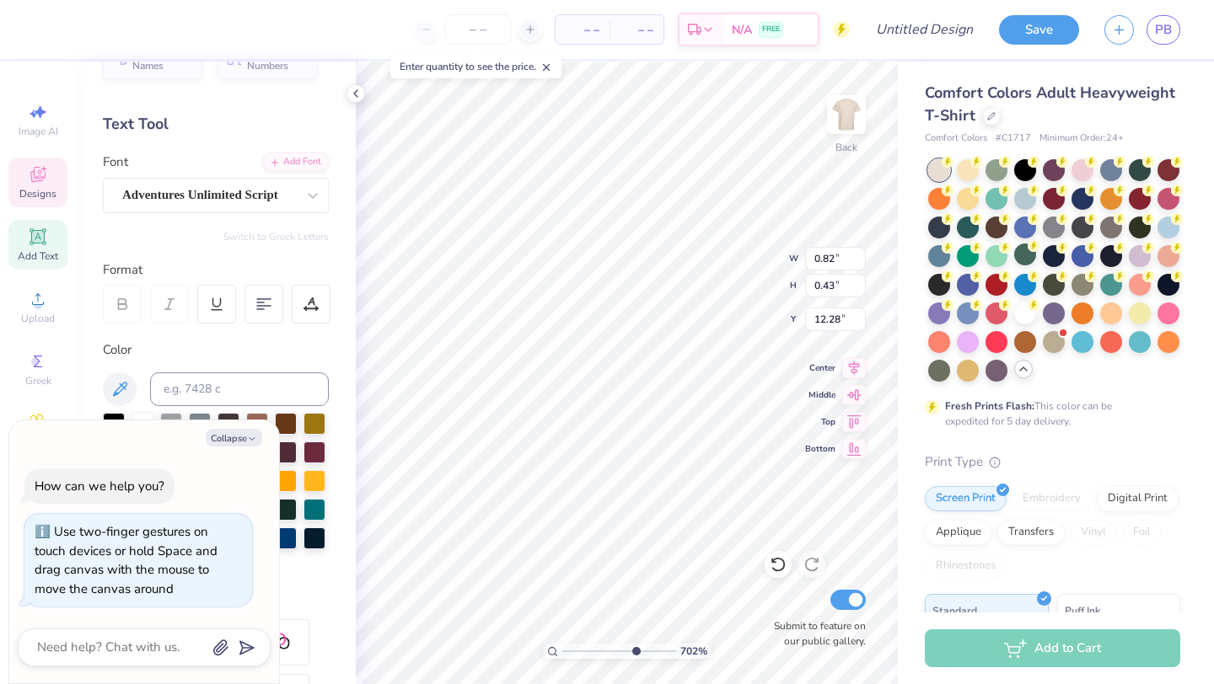
type input "0.78"
type input "11.54"
type textarea "x"
type textarea "B"
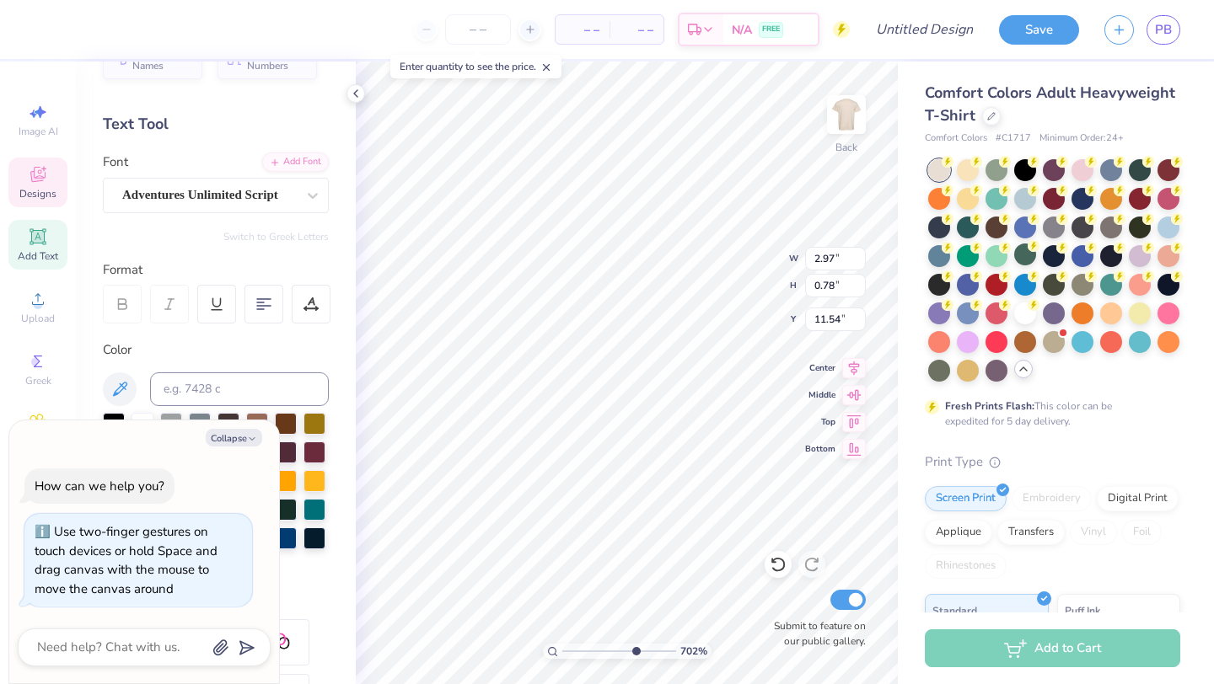
scroll to position [0, 0]
type textarea "x"
type textarea "Ba"
type textarea "x"
type textarea "Bac"
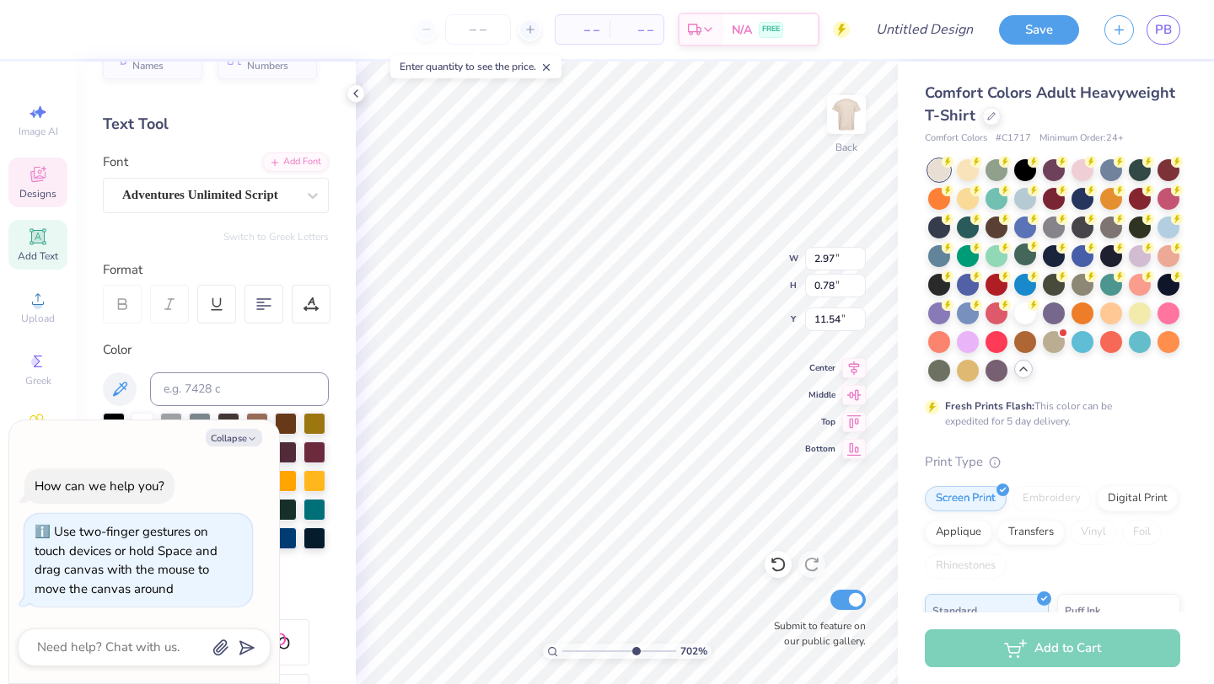
type textarea "x"
type textarea "Bach"
type textarea "x"
type input "0.82"
type input "0.43"
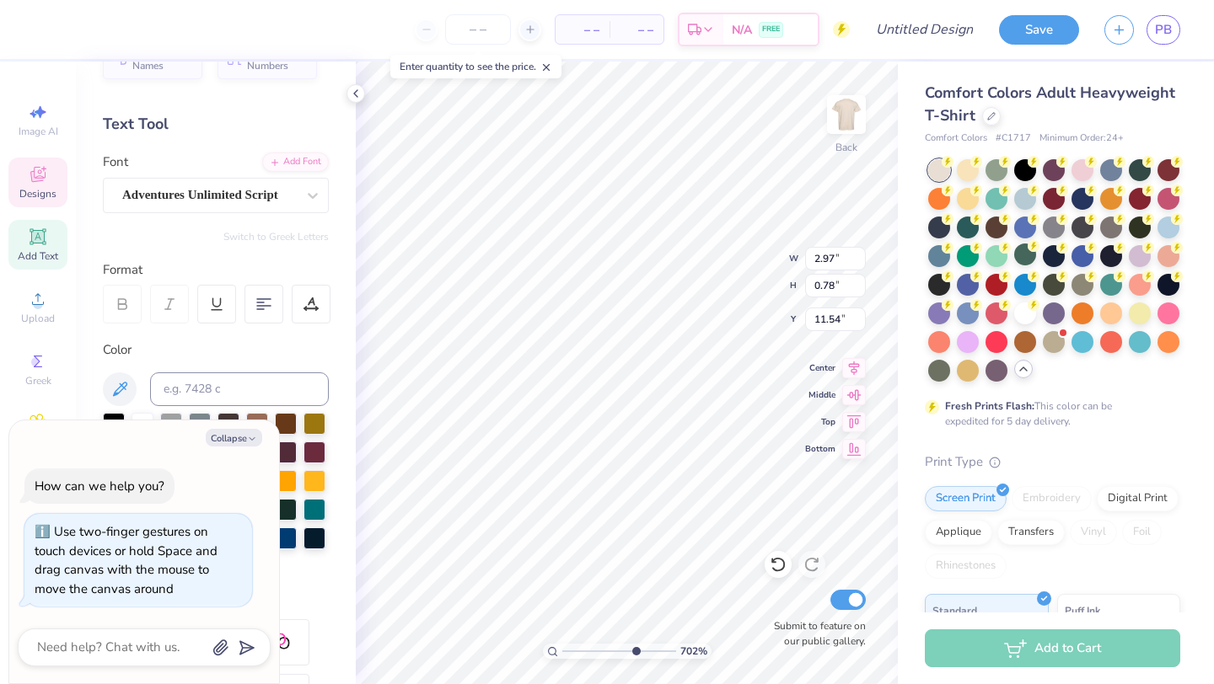
type input "12.28"
type textarea "x"
type textarea "a"
type textarea "x"
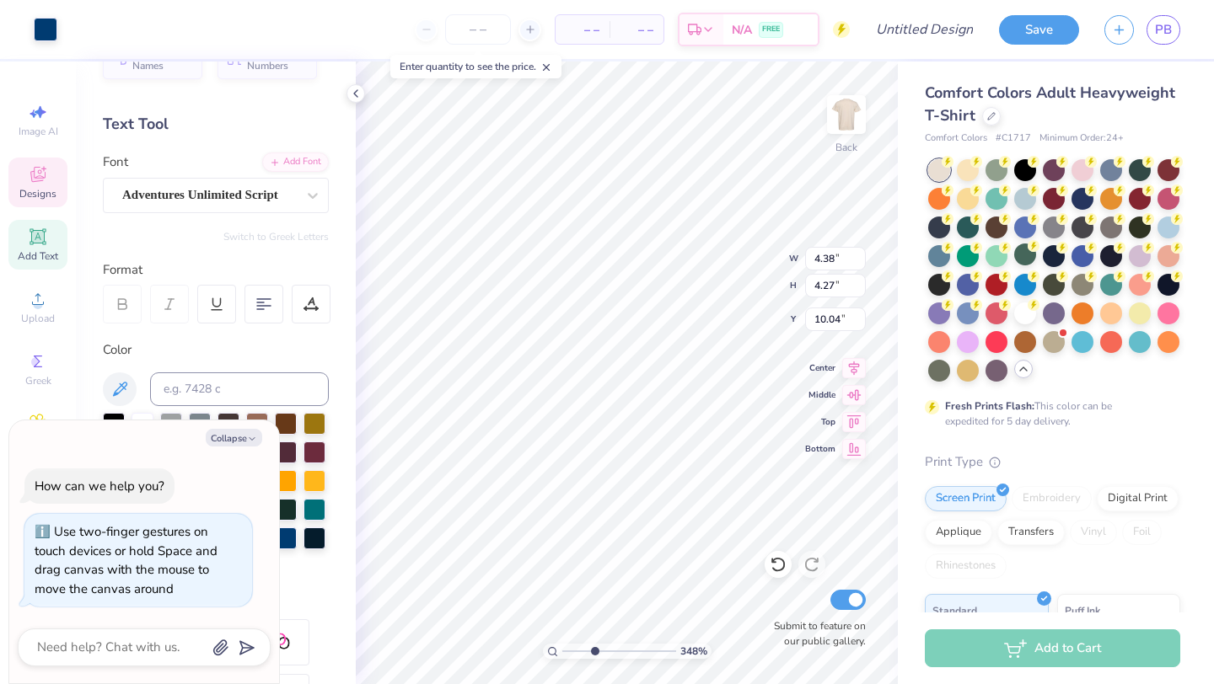
drag, startPoint x: 636, startPoint y: 655, endPoint x: 593, endPoint y: 655, distance: 42.1
click at [593, 655] on input "range" at bounding box center [619, 651] width 114 height 15
click at [323, 569] on div at bounding box center [216, 495] width 226 height 165
click at [254, 449] on div "Collapse How can we help you? Use two-finger gestures on touch devices or hold …" at bounding box center [144, 553] width 270 height 264
click at [249, 434] on icon "button" at bounding box center [252, 439] width 10 height 10
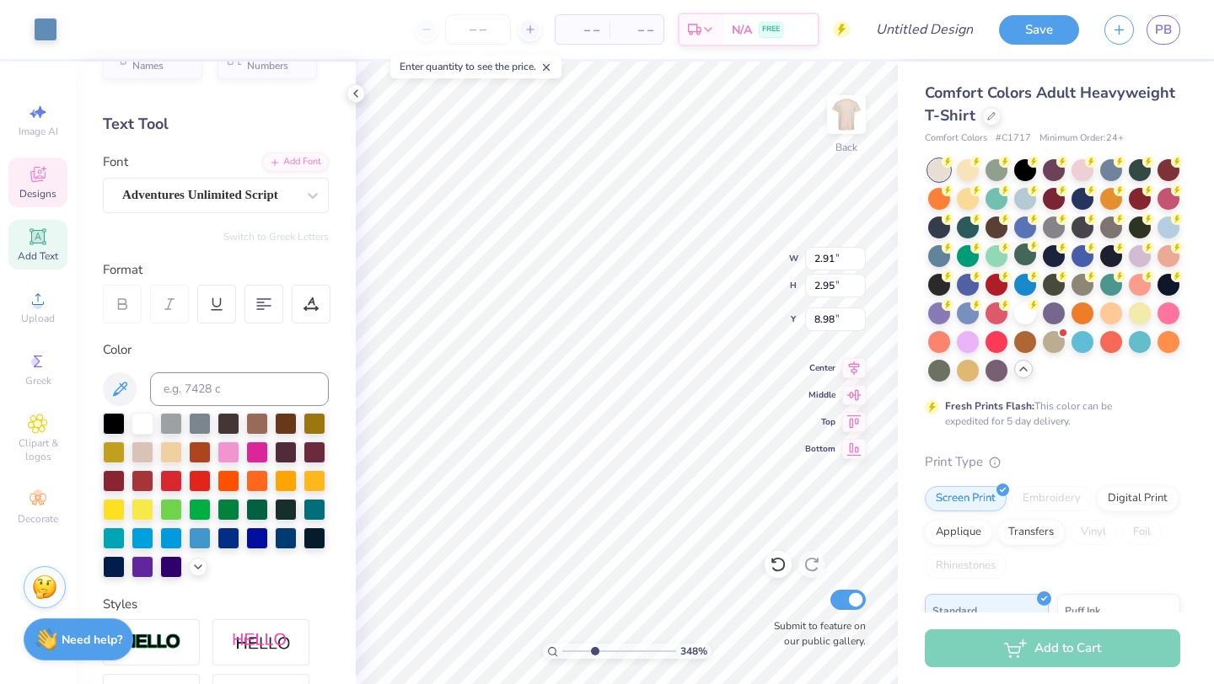
click at [35, 180] on icon at bounding box center [37, 176] width 13 height 11
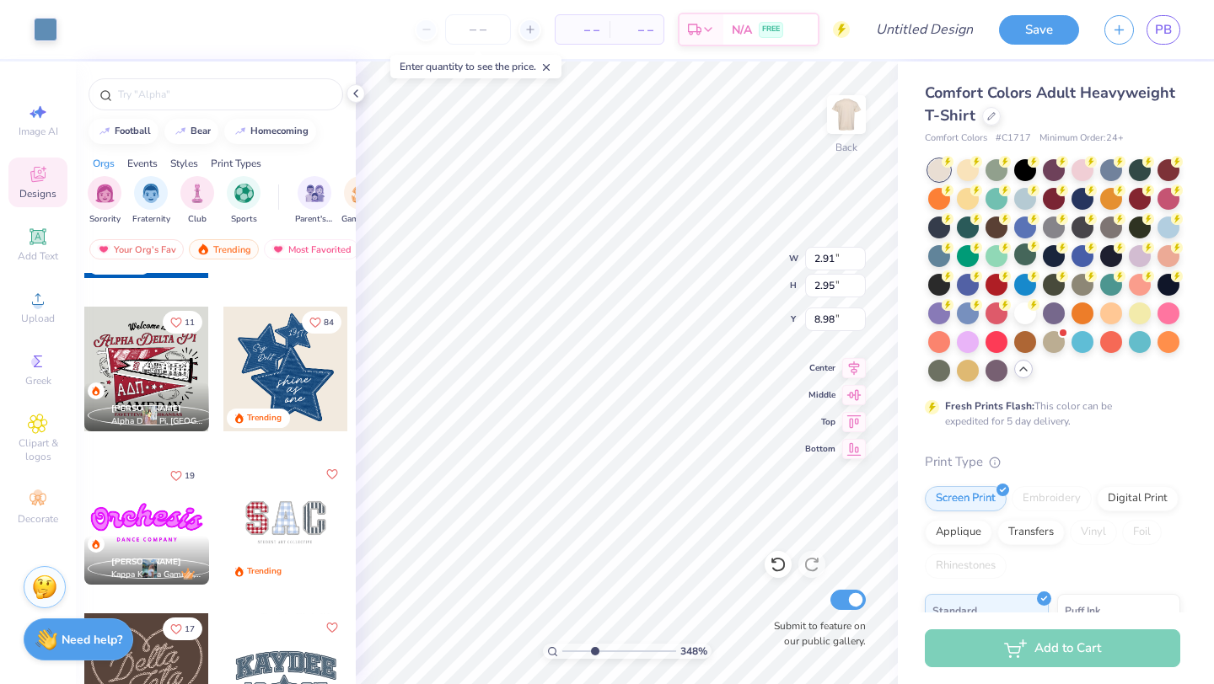
scroll to position [598, 0]
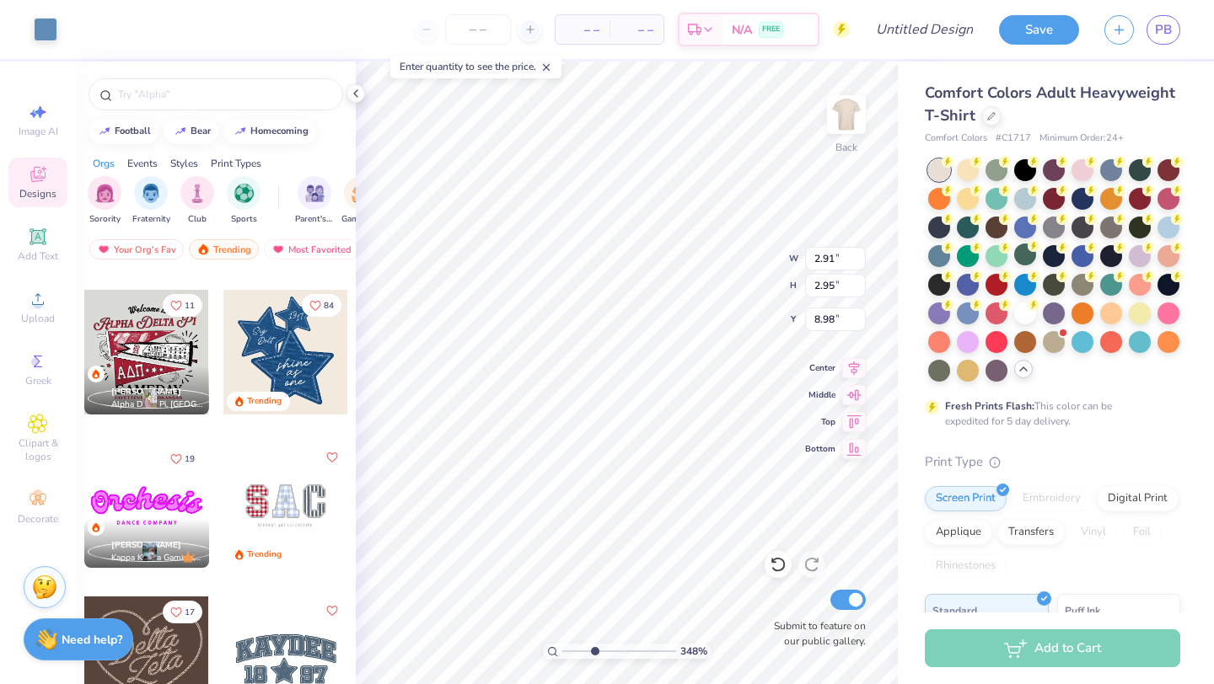
click at [274, 368] on div at bounding box center [285, 352] width 125 height 125
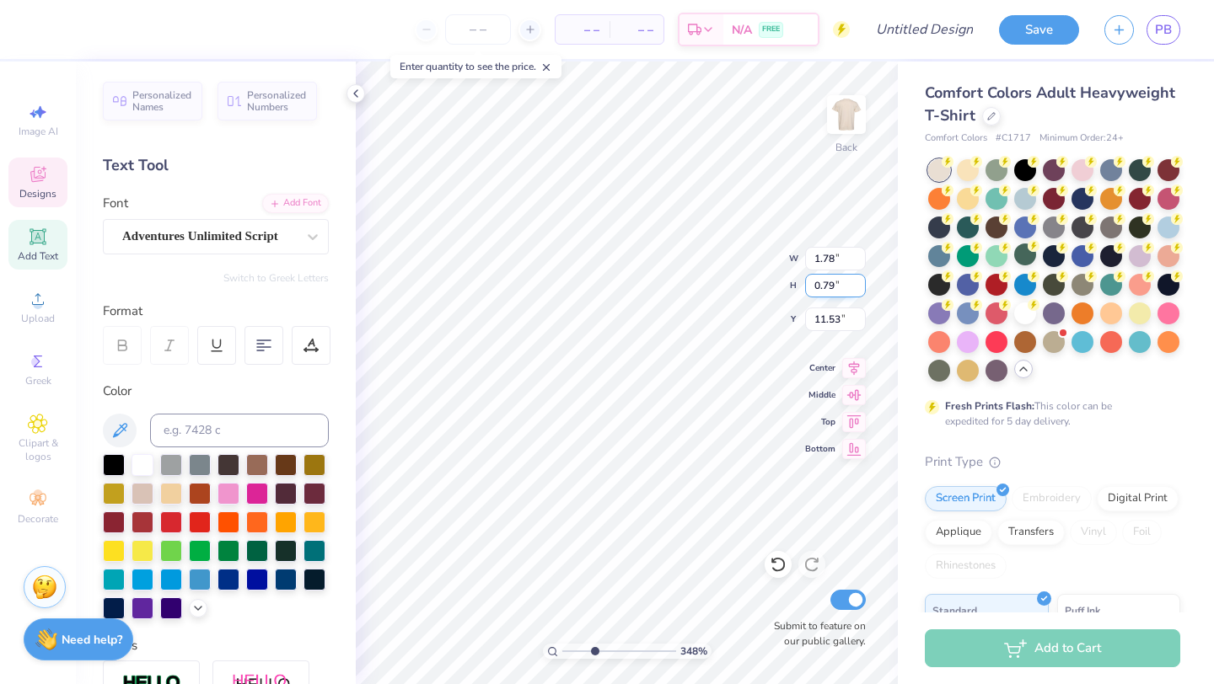
click at [709, 281] on div "348 % Back W 1.78 1.78 " H 0.79 0.79 " Y 11.53 11.53 " Center Middle Top Bottom…" at bounding box center [627, 373] width 542 height 623
click at [782, 571] on icon at bounding box center [778, 564] width 17 height 17
click at [779, 563] on icon at bounding box center [778, 564] width 17 height 17
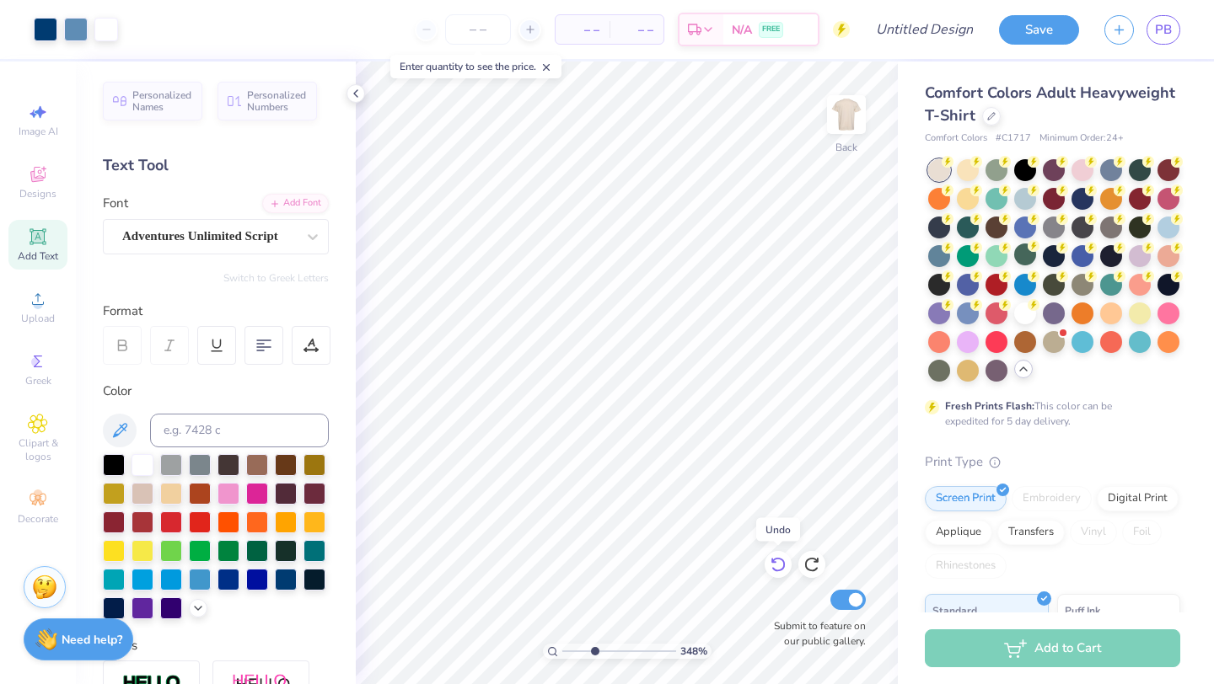
click at [779, 563] on icon at bounding box center [778, 564] width 17 height 17
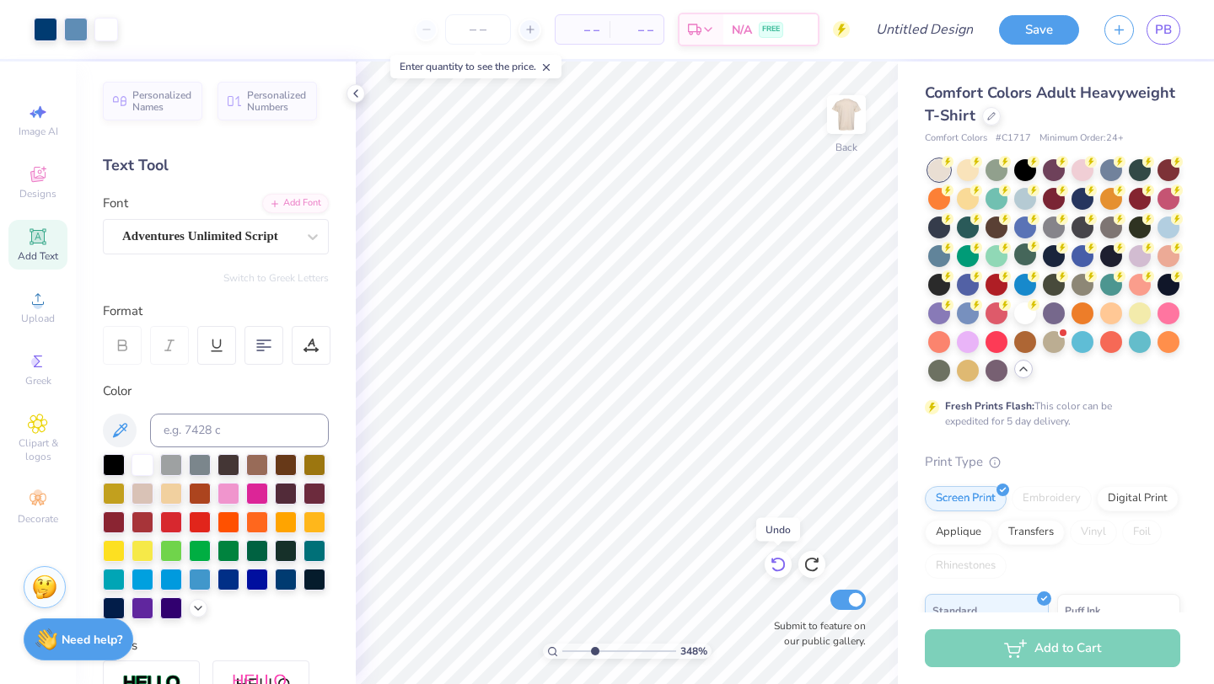
click at [779, 563] on icon at bounding box center [778, 564] width 17 height 17
click at [778, 563] on icon at bounding box center [778, 564] width 17 height 17
click at [778, 562] on icon at bounding box center [778, 564] width 17 height 17
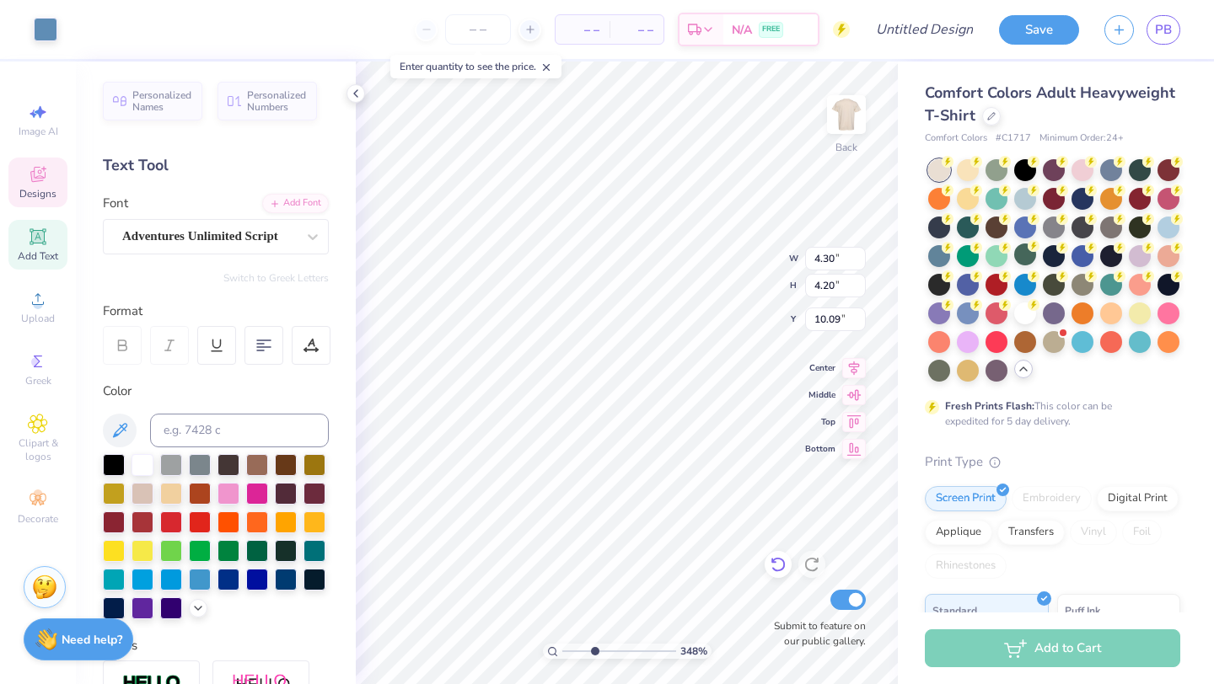
click at [779, 560] on icon at bounding box center [778, 564] width 17 height 17
drag, startPoint x: 599, startPoint y: 651, endPoint x: 566, endPoint y: 652, distance: 33.8
click at [566, 652] on input "range" at bounding box center [619, 651] width 114 height 15
click at [781, 564] on icon at bounding box center [778, 564] width 17 height 17
click at [260, 550] on div at bounding box center [257, 550] width 22 height 22
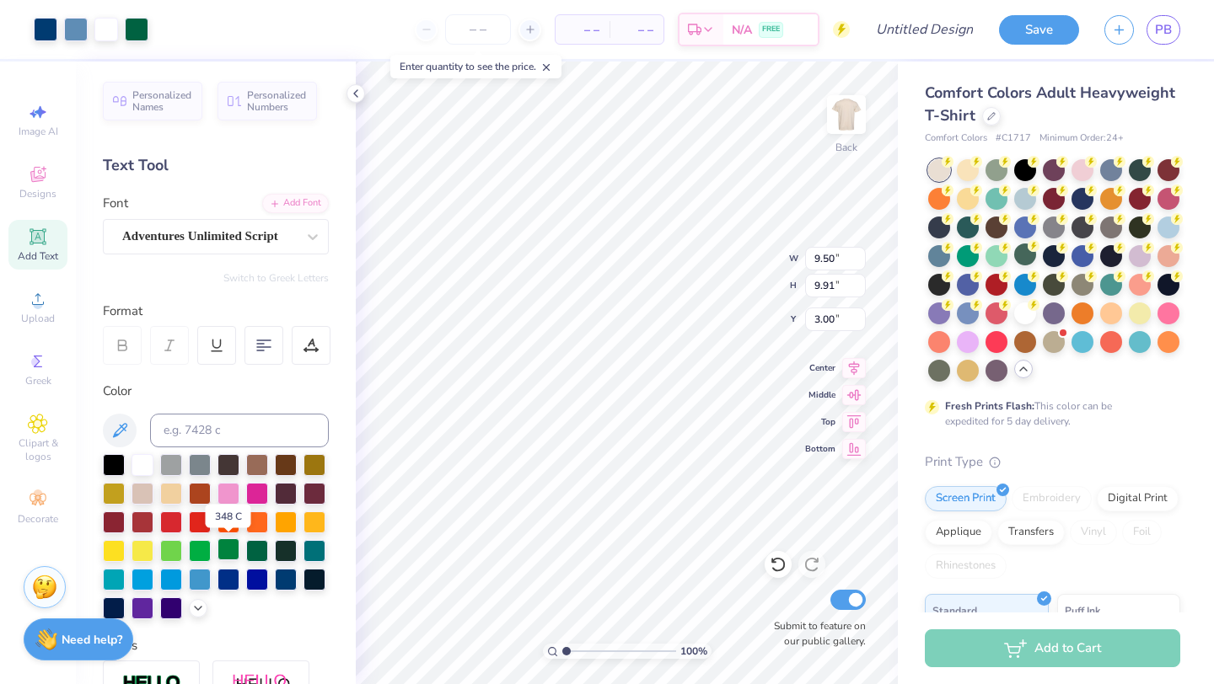
click at [228, 551] on div at bounding box center [228, 550] width 22 height 22
click at [770, 561] on icon at bounding box center [778, 564] width 17 height 17
click at [233, 552] on div at bounding box center [228, 550] width 22 height 22
click at [784, 567] on icon at bounding box center [778, 564] width 17 height 17
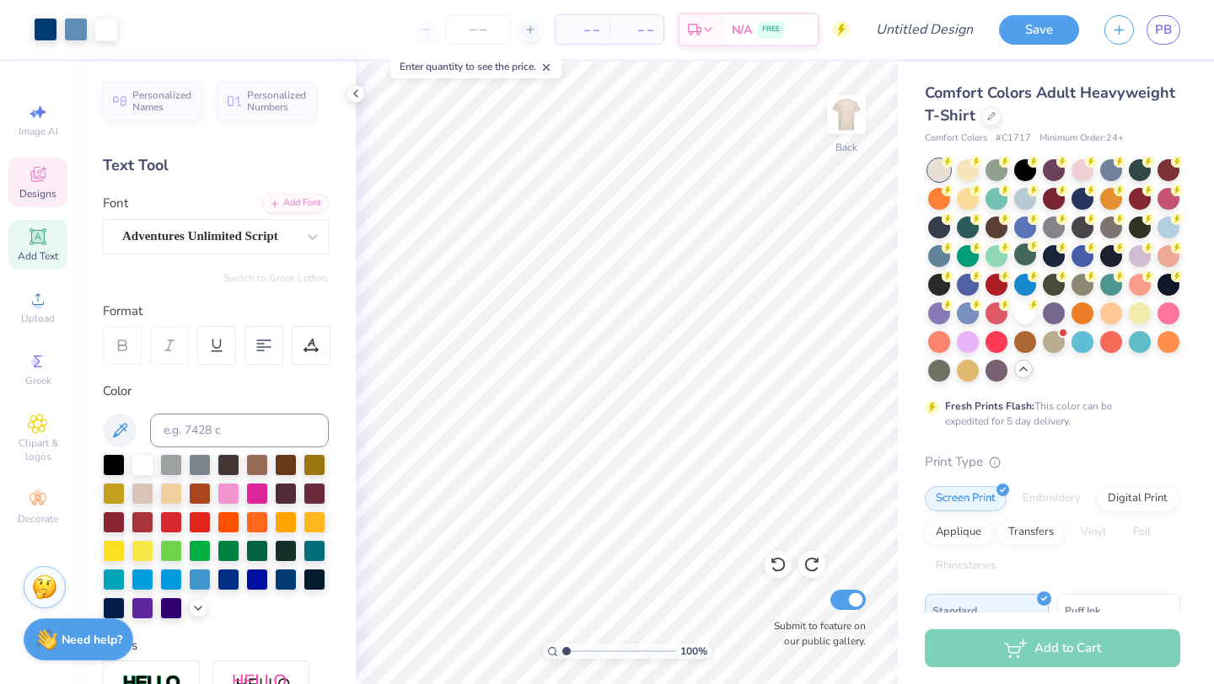
click at [26, 181] on div "Designs" at bounding box center [37, 183] width 59 height 50
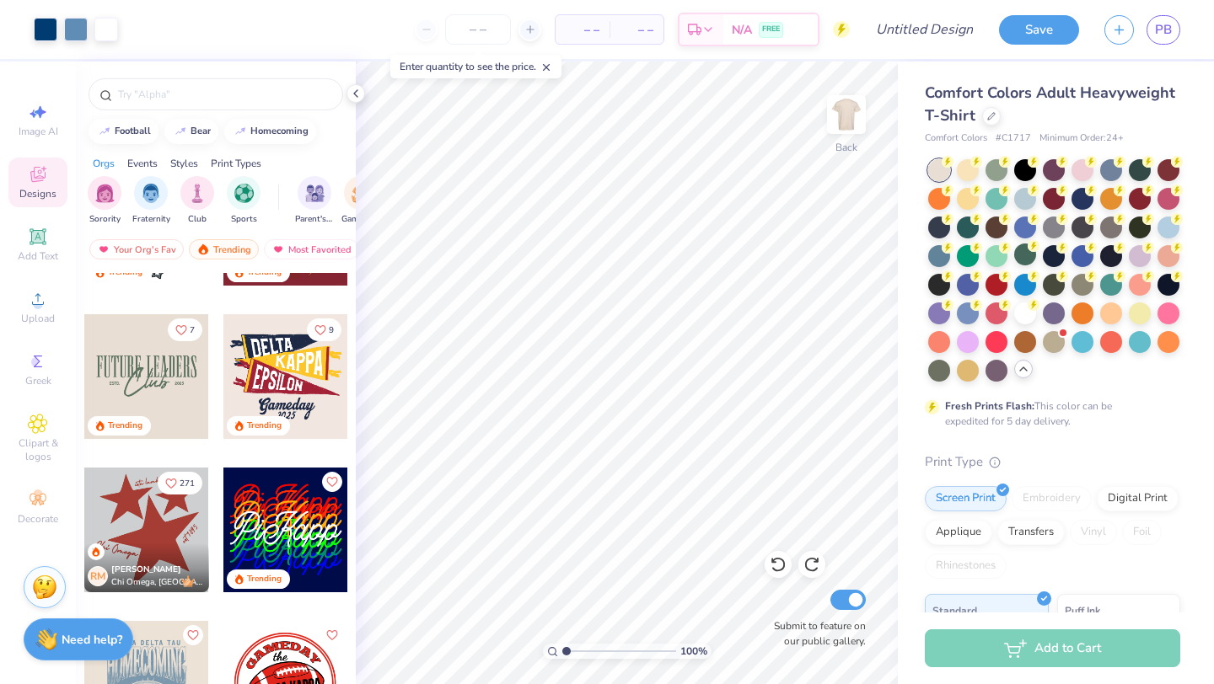
scroll to position [3352, 0]
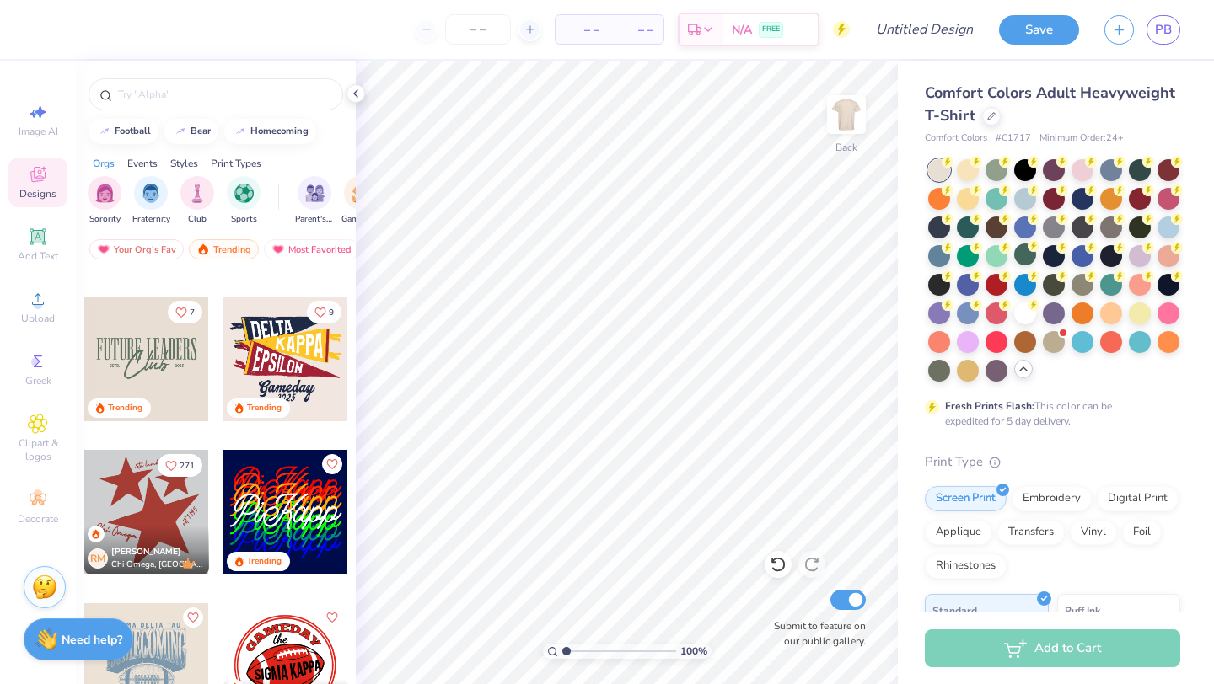
click at [122, 400] on div "Trending" at bounding box center [119, 408] width 63 height 19
